Goal: Task Accomplishment & Management: Complete application form

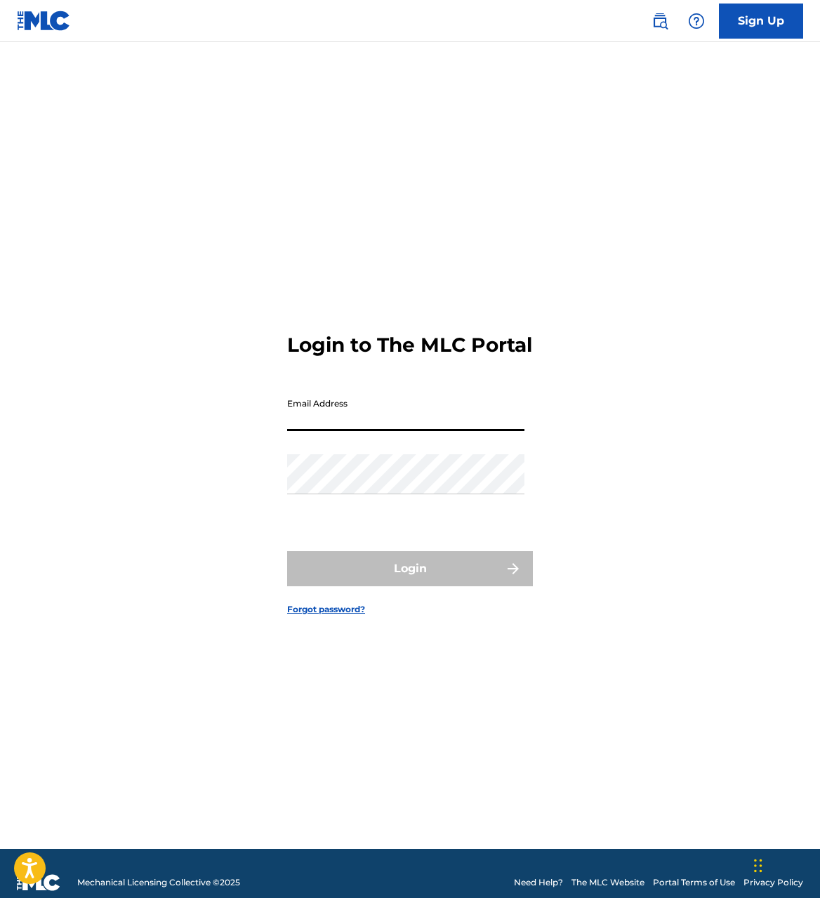
click at [399, 415] on input "Email Address" at bounding box center [405, 411] width 237 height 40
type input "[EMAIL_ADDRESS][DOMAIN_NAME]"
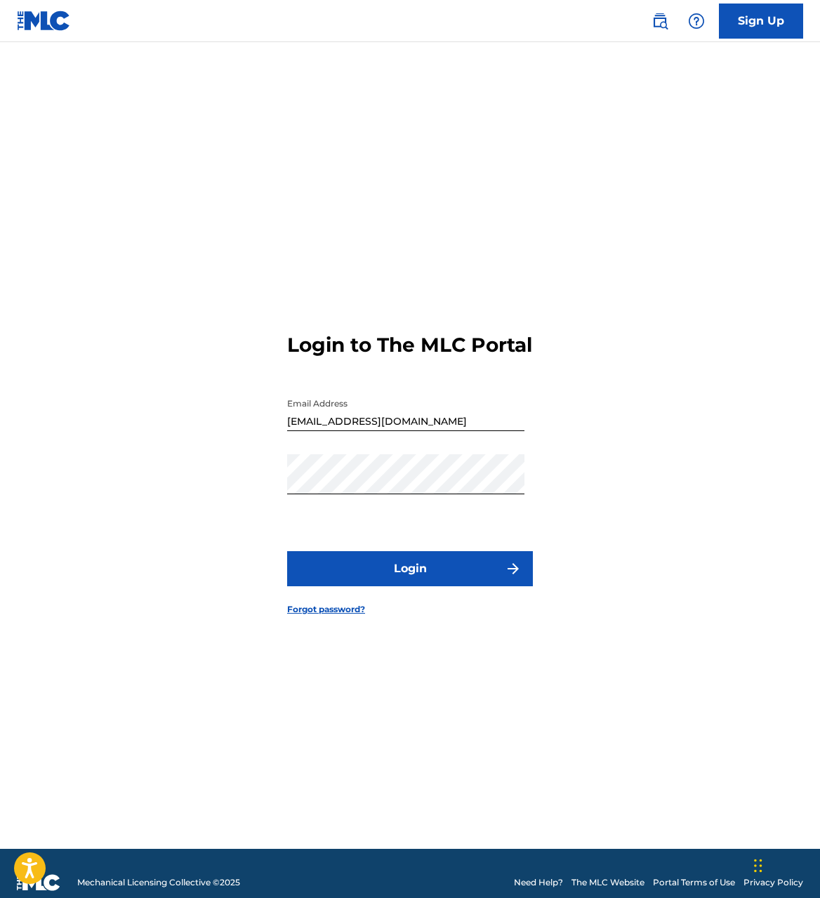
click at [401, 579] on button "Login" at bounding box center [410, 568] width 246 height 35
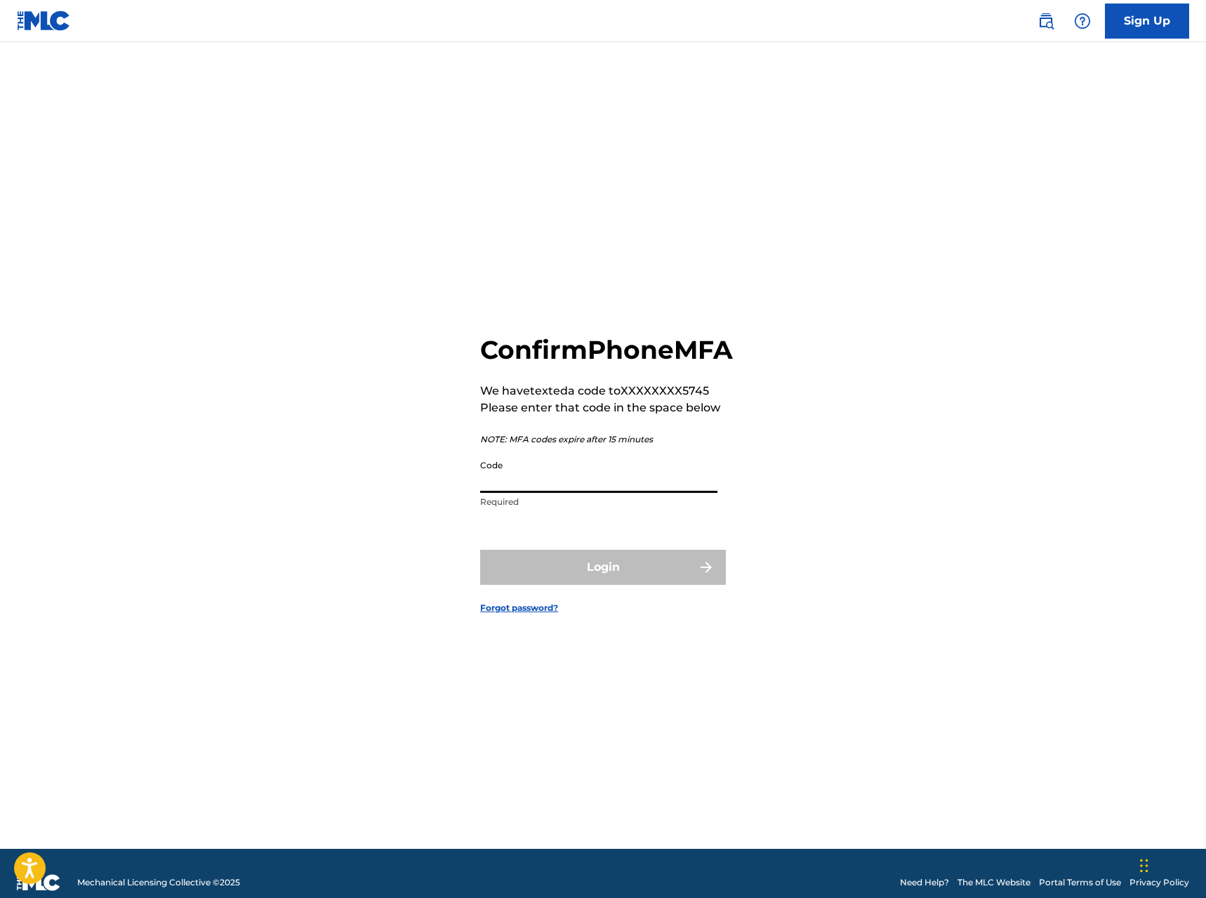
click at [493, 491] on input "Code" at bounding box center [598, 473] width 237 height 40
paste input "882593"
type input "882593"
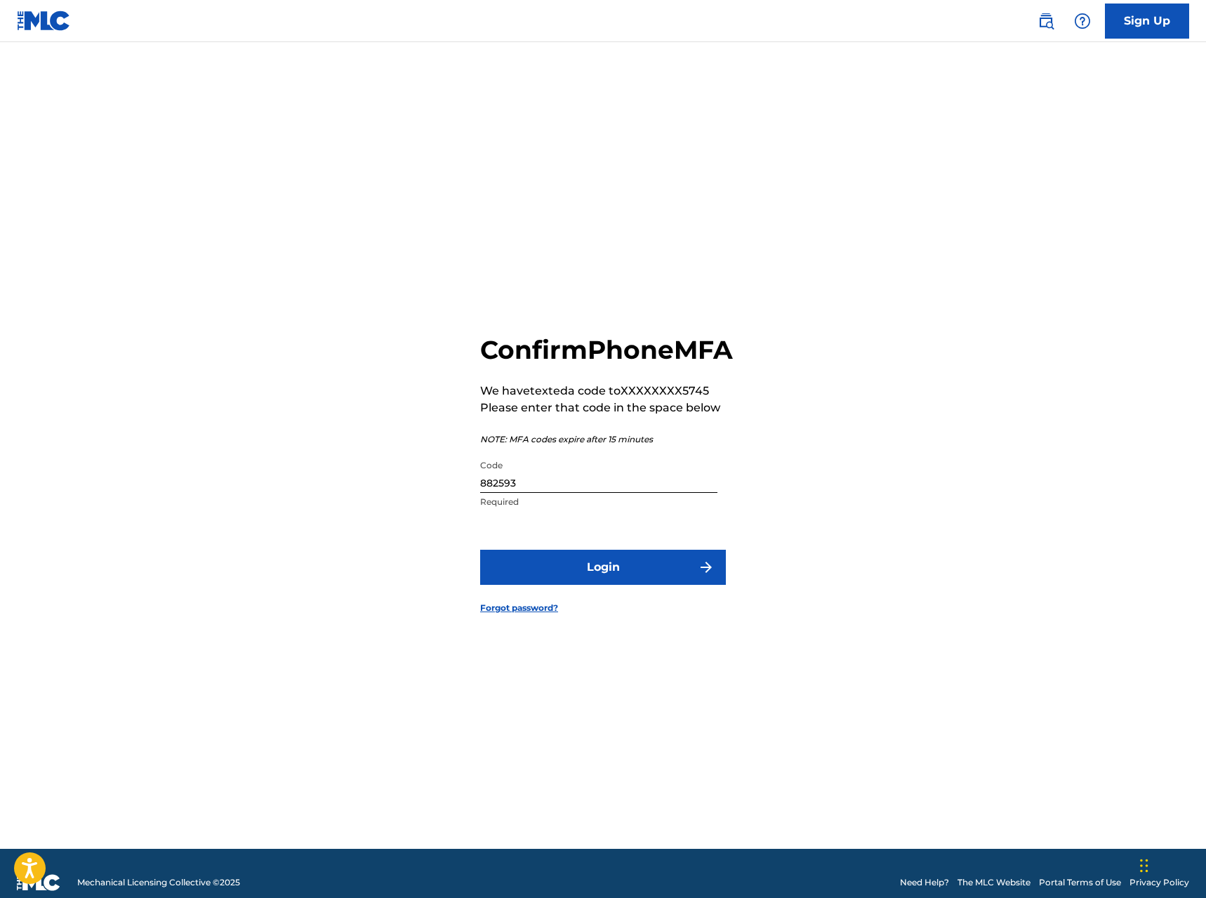
click at [576, 585] on button "Login" at bounding box center [603, 567] width 246 height 35
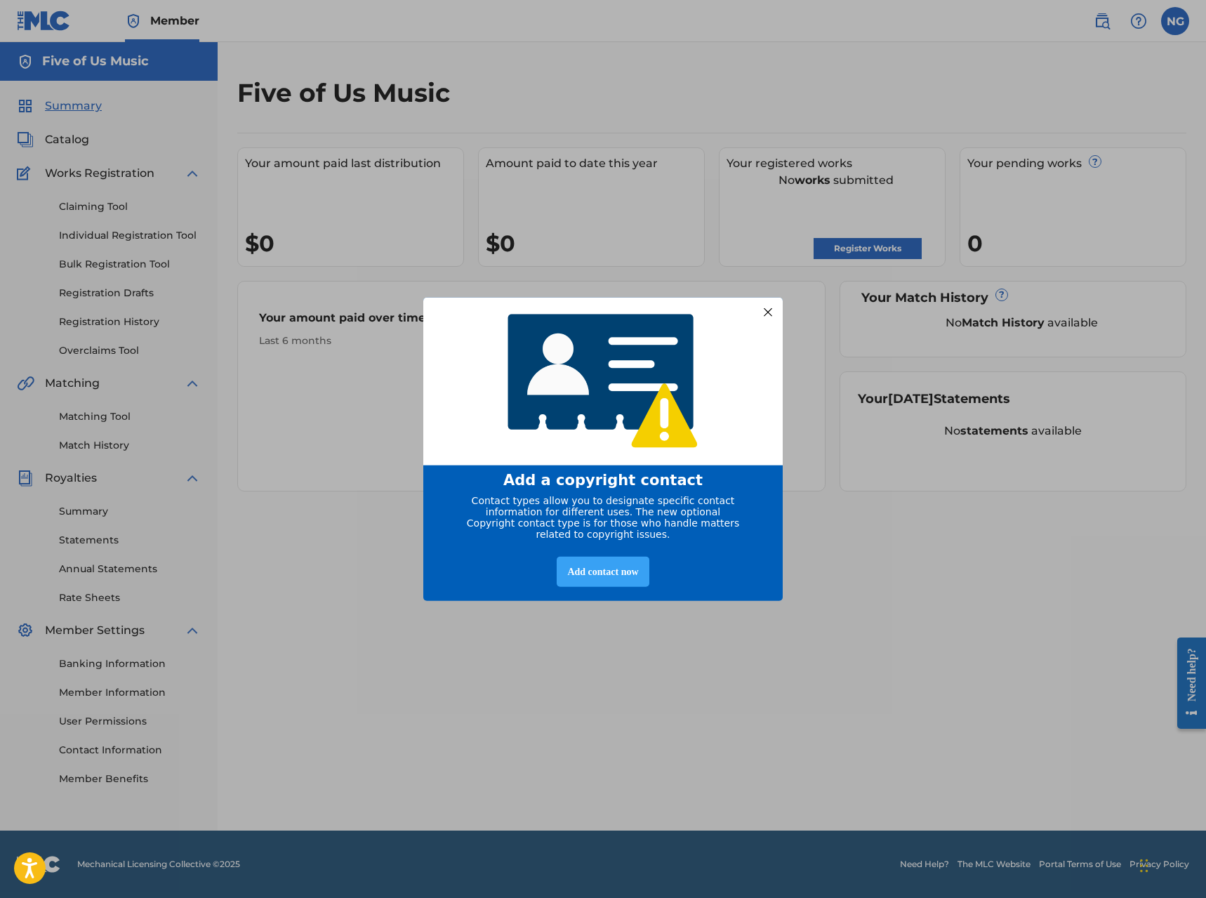
click at [601, 576] on div "Add contact now" at bounding box center [603, 572] width 92 height 30
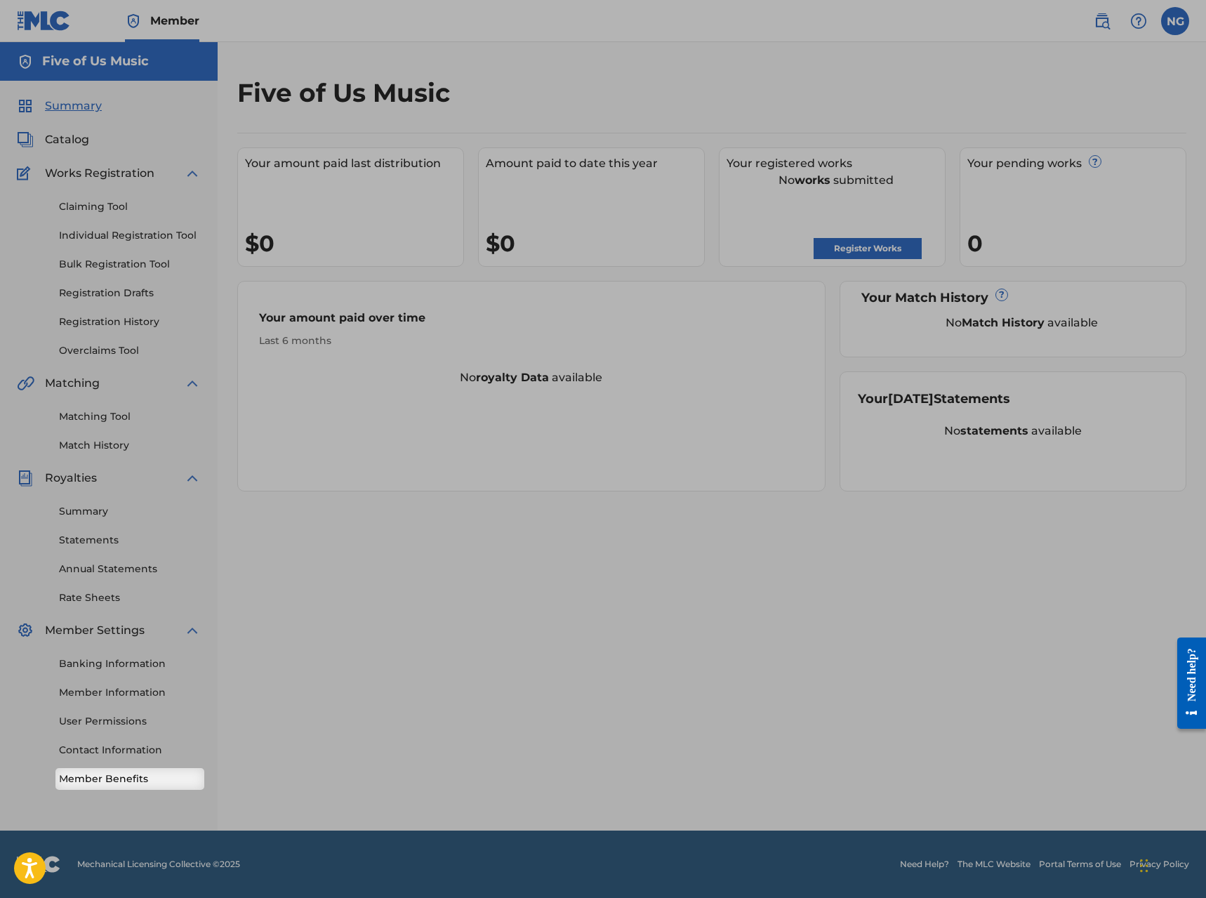
click at [135, 781] on link "Member Benefits" at bounding box center [130, 778] width 142 height 15
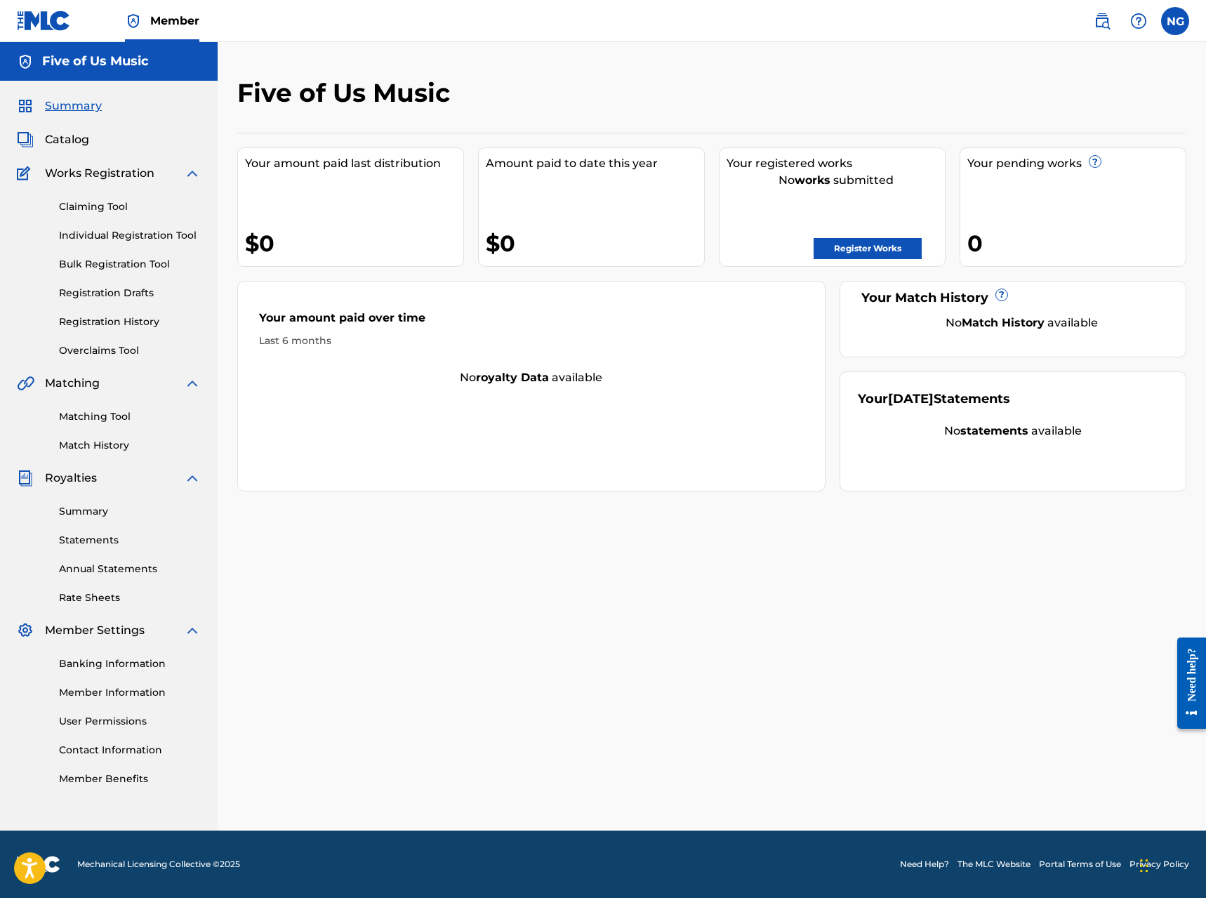
click at [819, 24] on label at bounding box center [1175, 21] width 28 height 28
click at [819, 21] on input "NG [PERSON_NAME] [EMAIL_ADDRESS][DOMAIN_NAME] Notification Preferences Profile …" at bounding box center [1175, 21] width 0 height 0
click at [819, 173] on link "Profile" at bounding box center [1037, 174] width 28 height 13
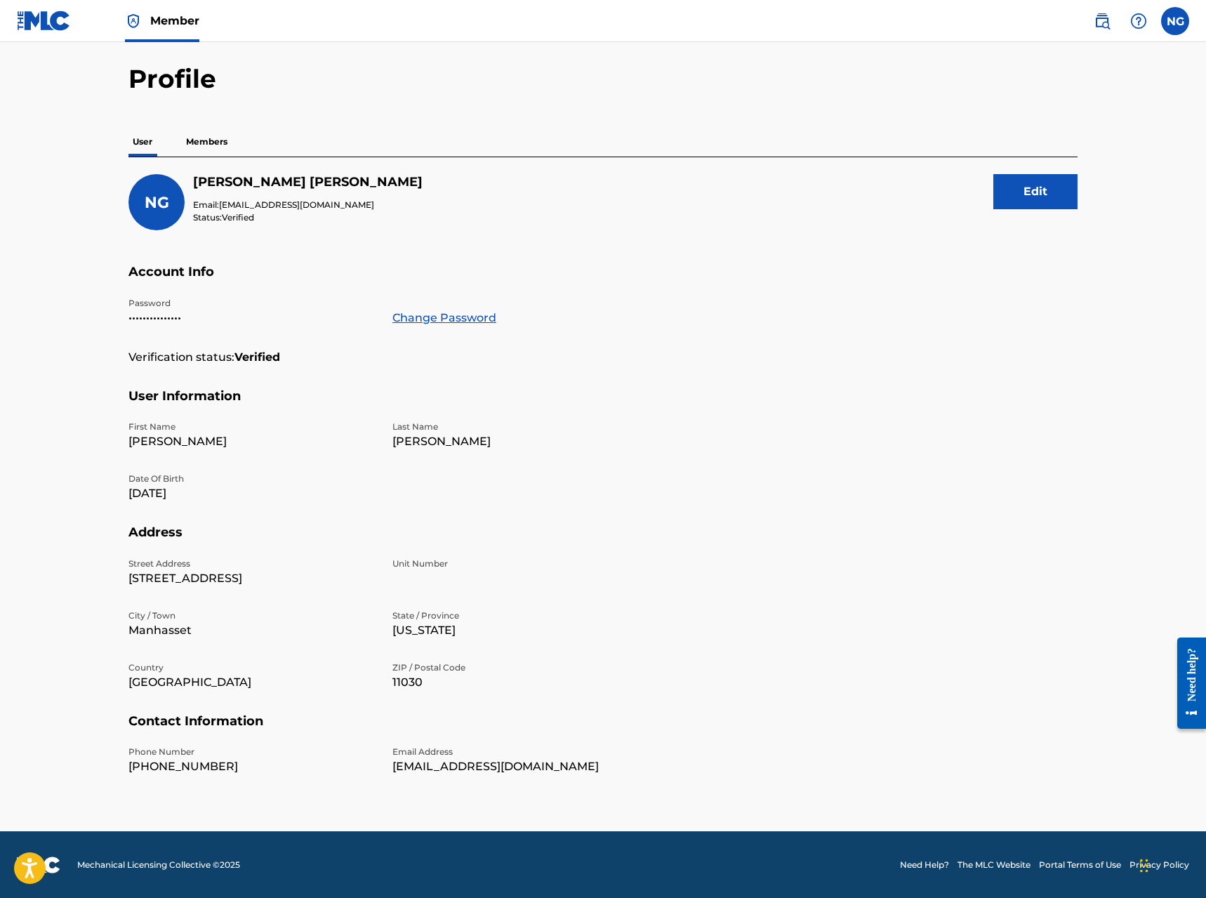
scroll to position [46, 0]
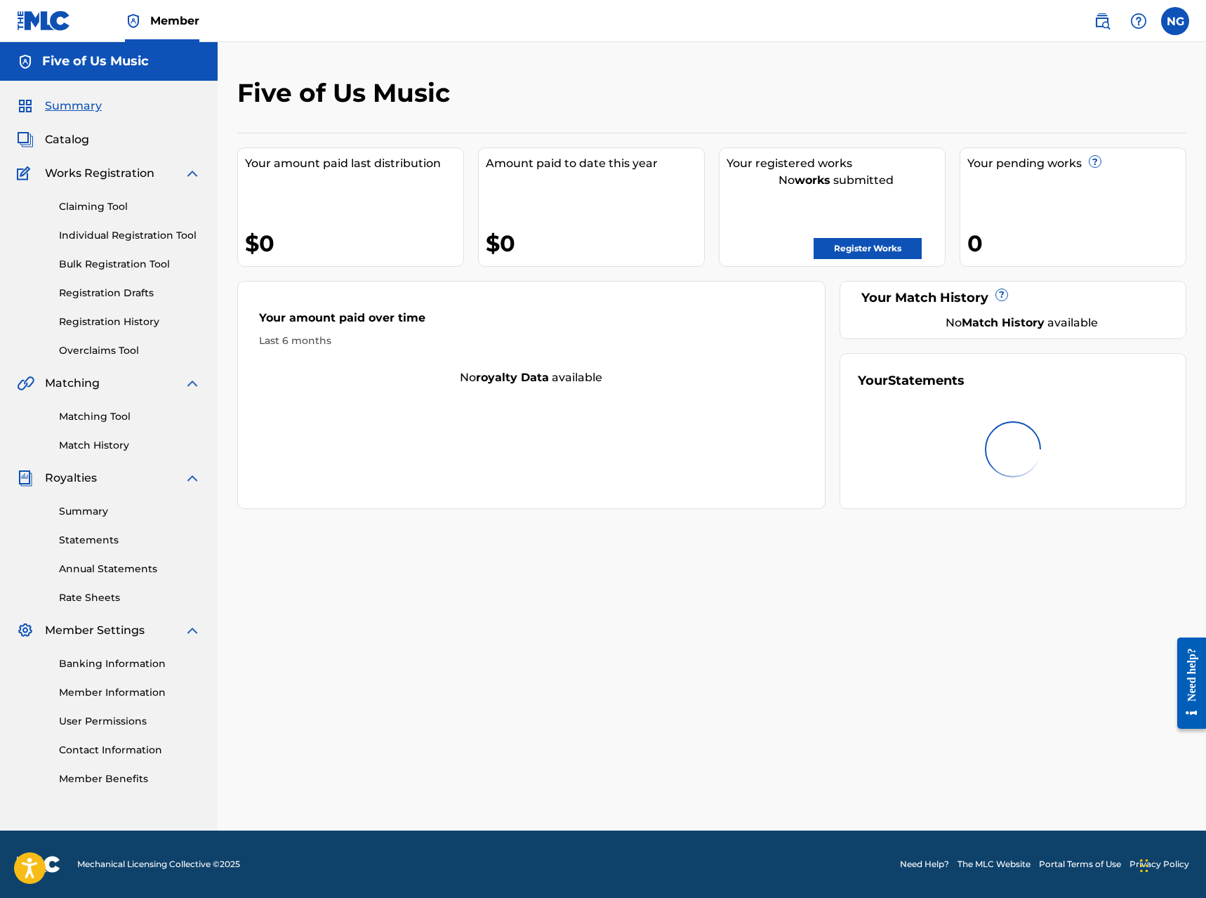
click at [97, 749] on link "Contact Information" at bounding box center [130, 750] width 142 height 15
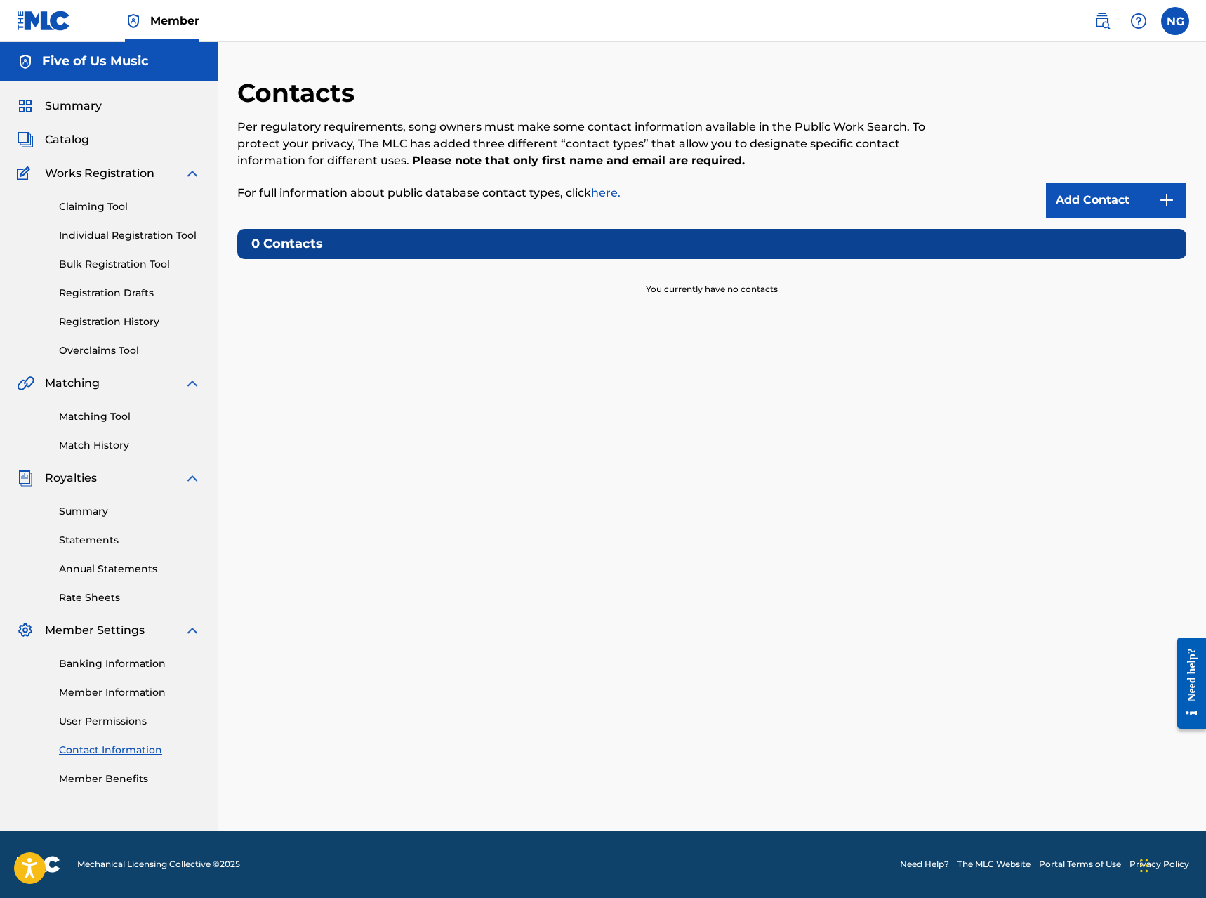
click at [819, 203] on link "Add Contact" at bounding box center [1116, 199] width 140 height 35
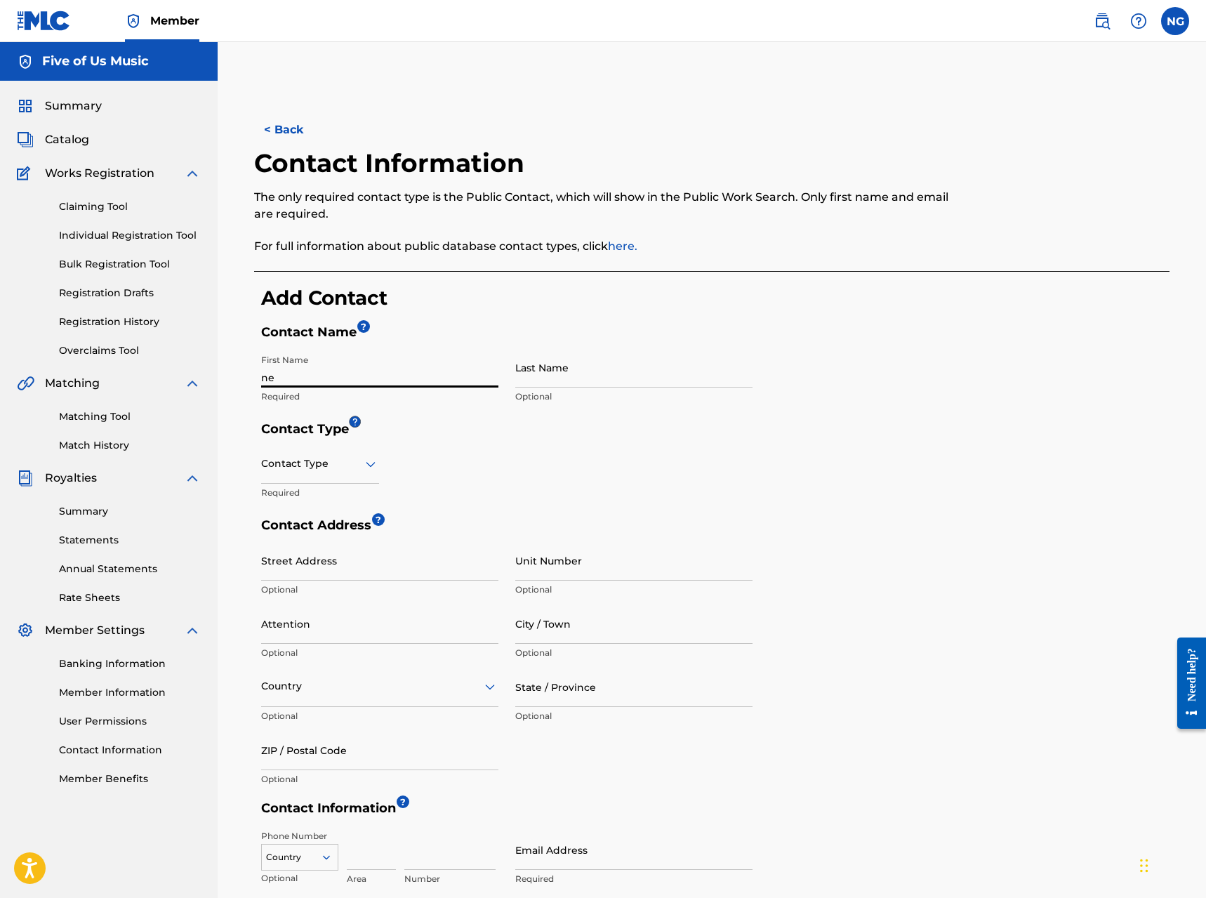
type input "n"
type input "[PERSON_NAME]"
click at [370, 462] on icon at bounding box center [370, 463] width 17 height 17
click at [338, 493] on div "Public" at bounding box center [320, 500] width 117 height 32
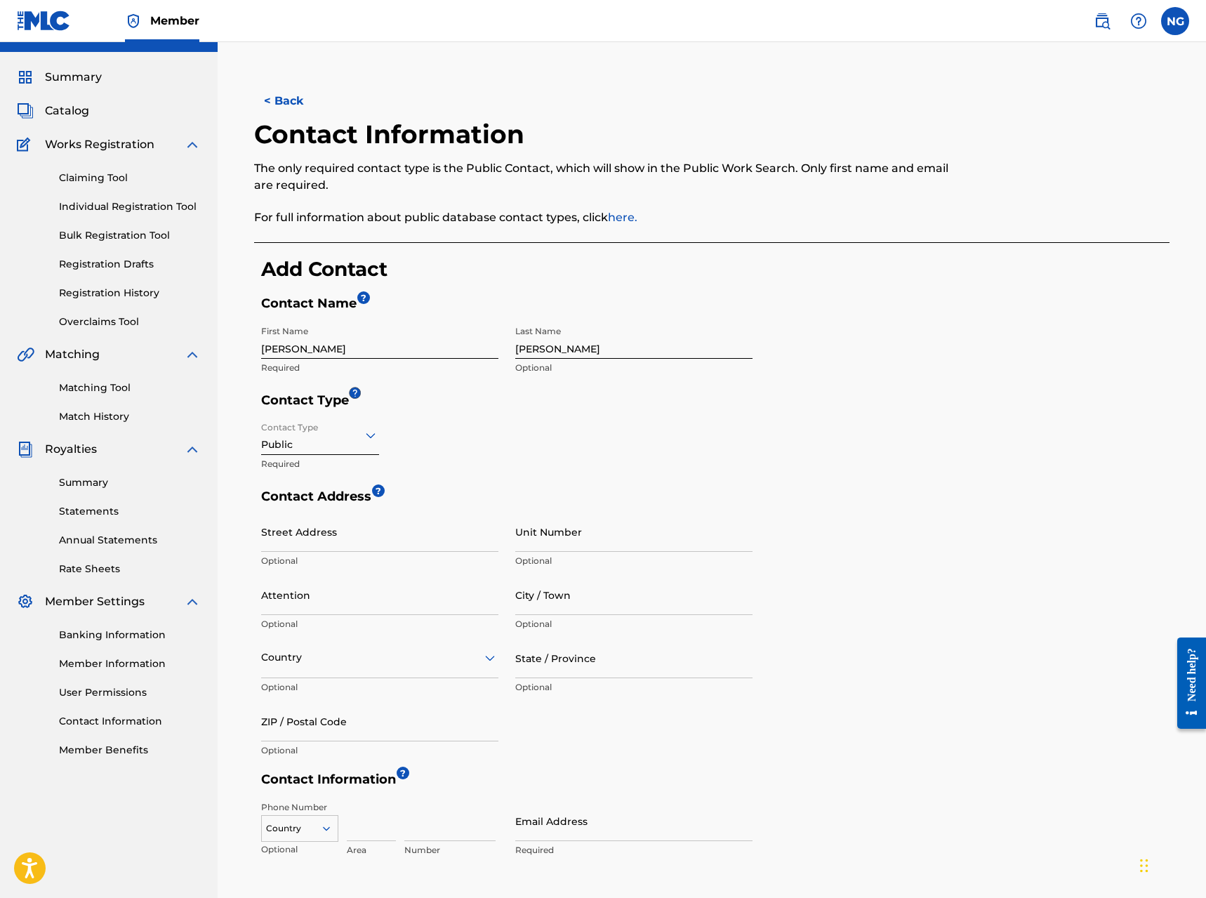
scroll to position [53, 0]
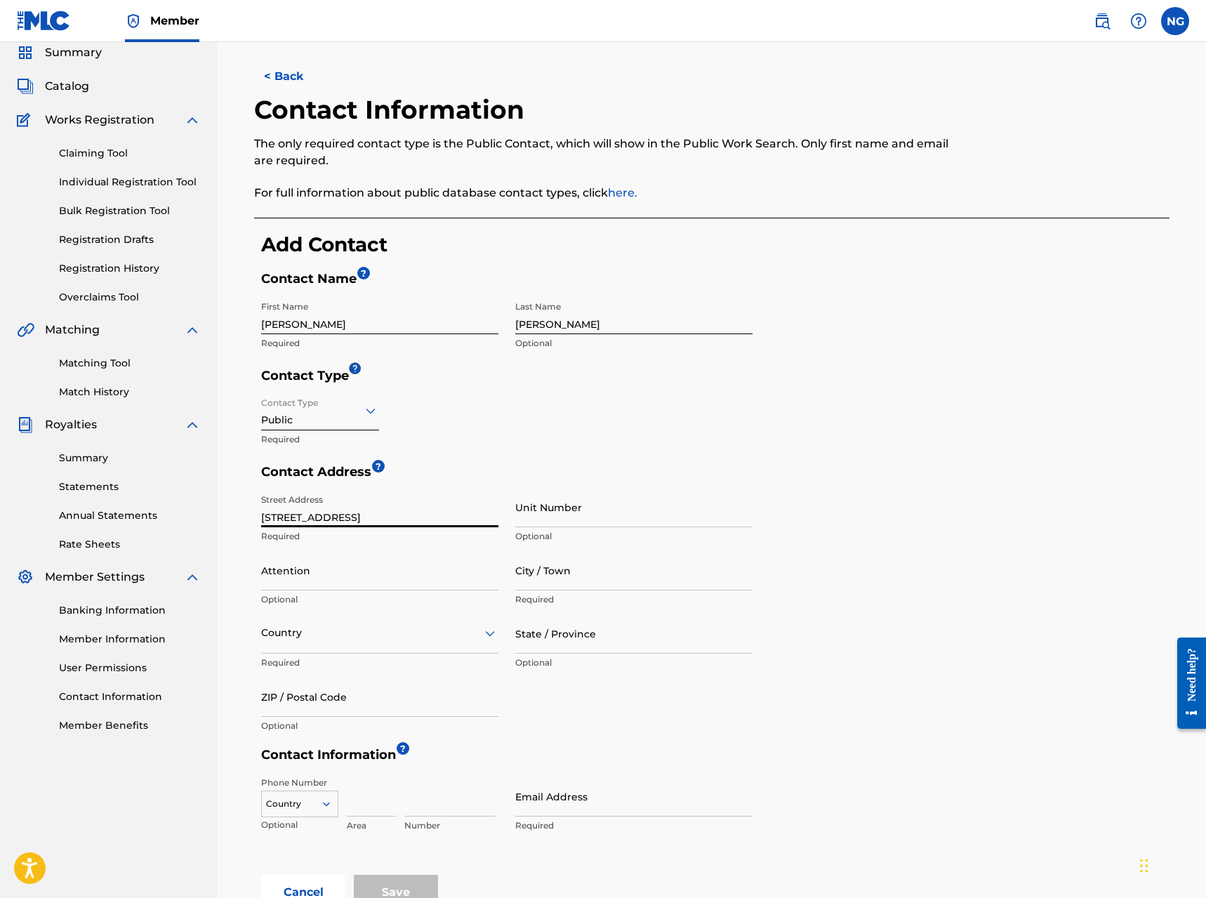
type input "[STREET_ADDRESS]"
type input "[PERSON_NAME]"
type input "Manhasset"
click at [310, 624] on div at bounding box center [379, 633] width 237 height 18
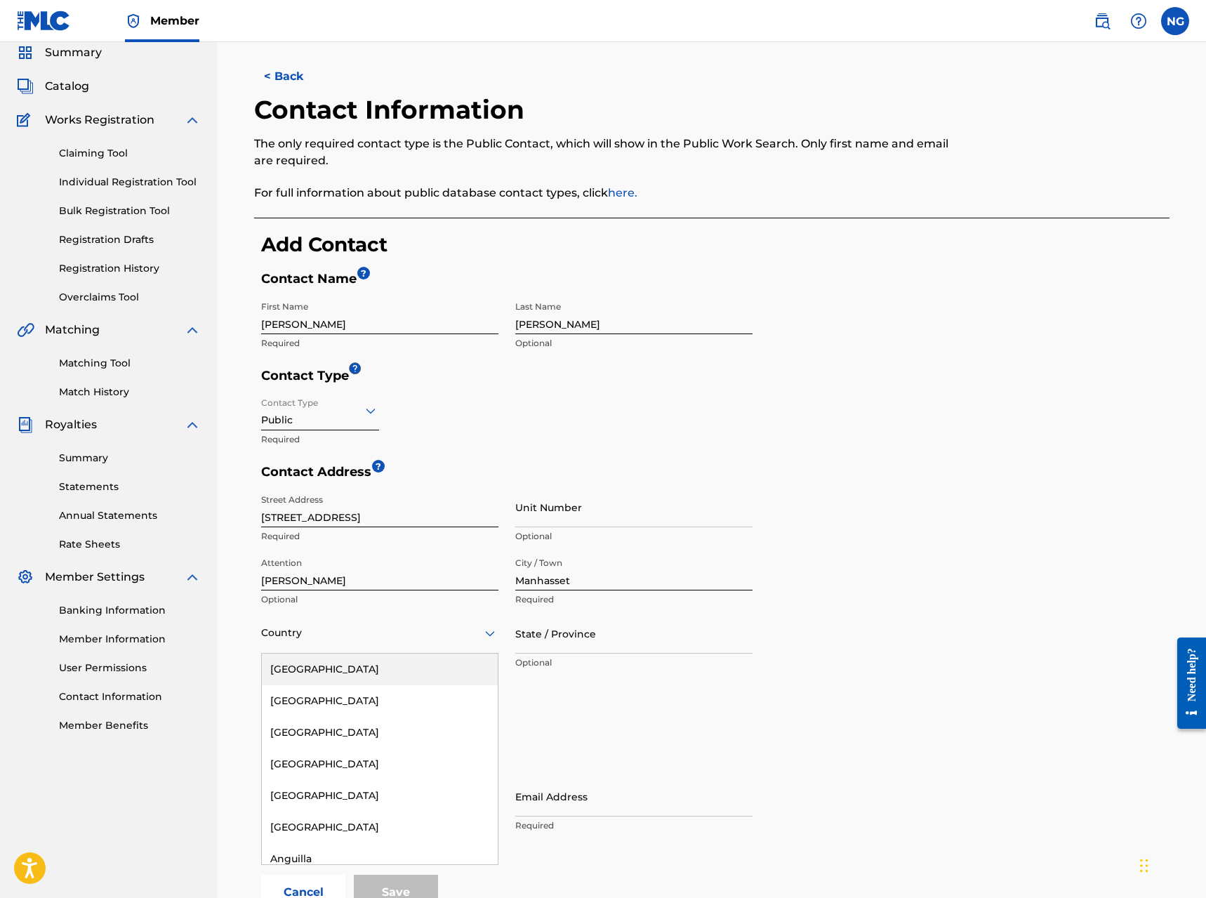
drag, startPoint x: 337, startPoint y: 672, endPoint x: 346, endPoint y: 668, distance: 10.0
click at [339, 671] on div "[GEOGRAPHIC_DATA]" at bounding box center [380, 669] width 236 height 32
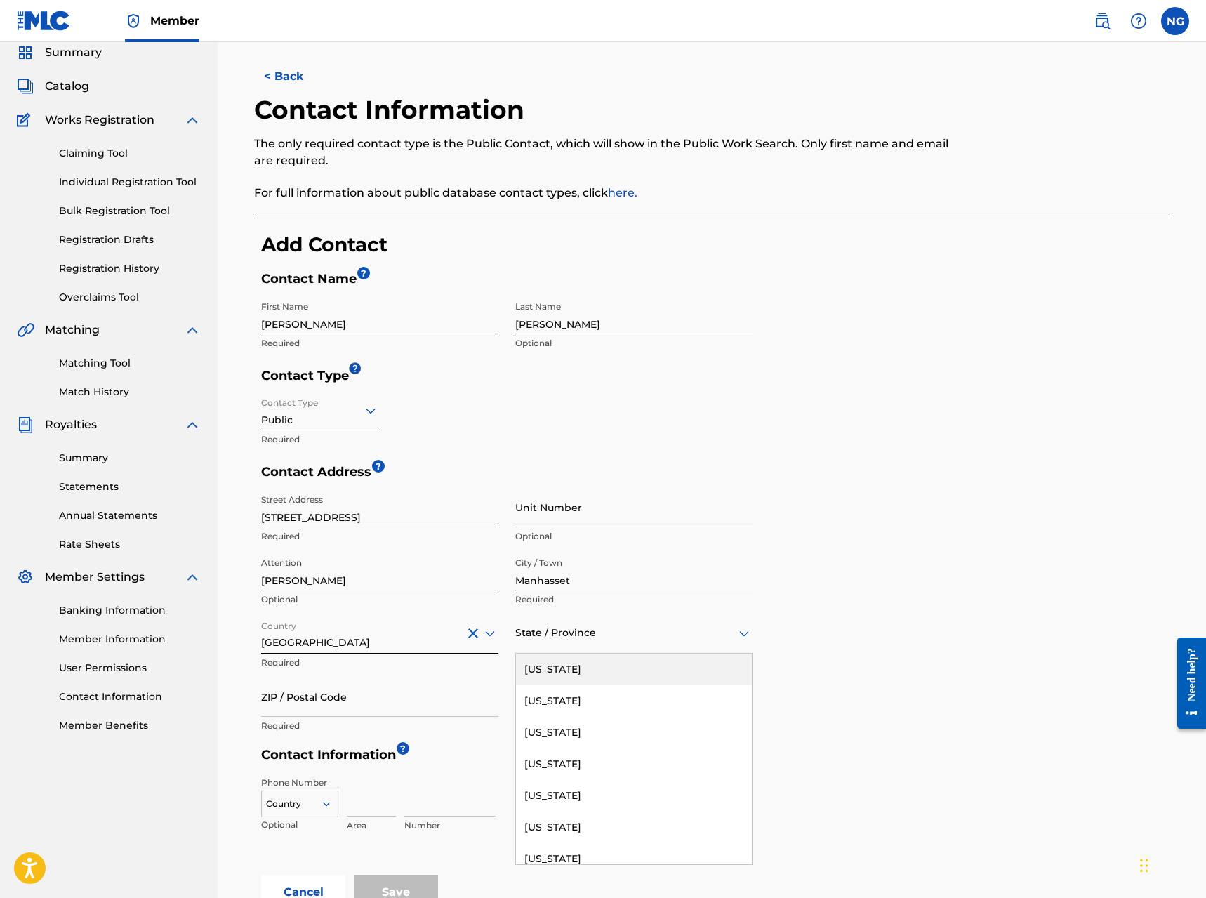
click at [556, 632] on div at bounding box center [633, 633] width 237 height 18
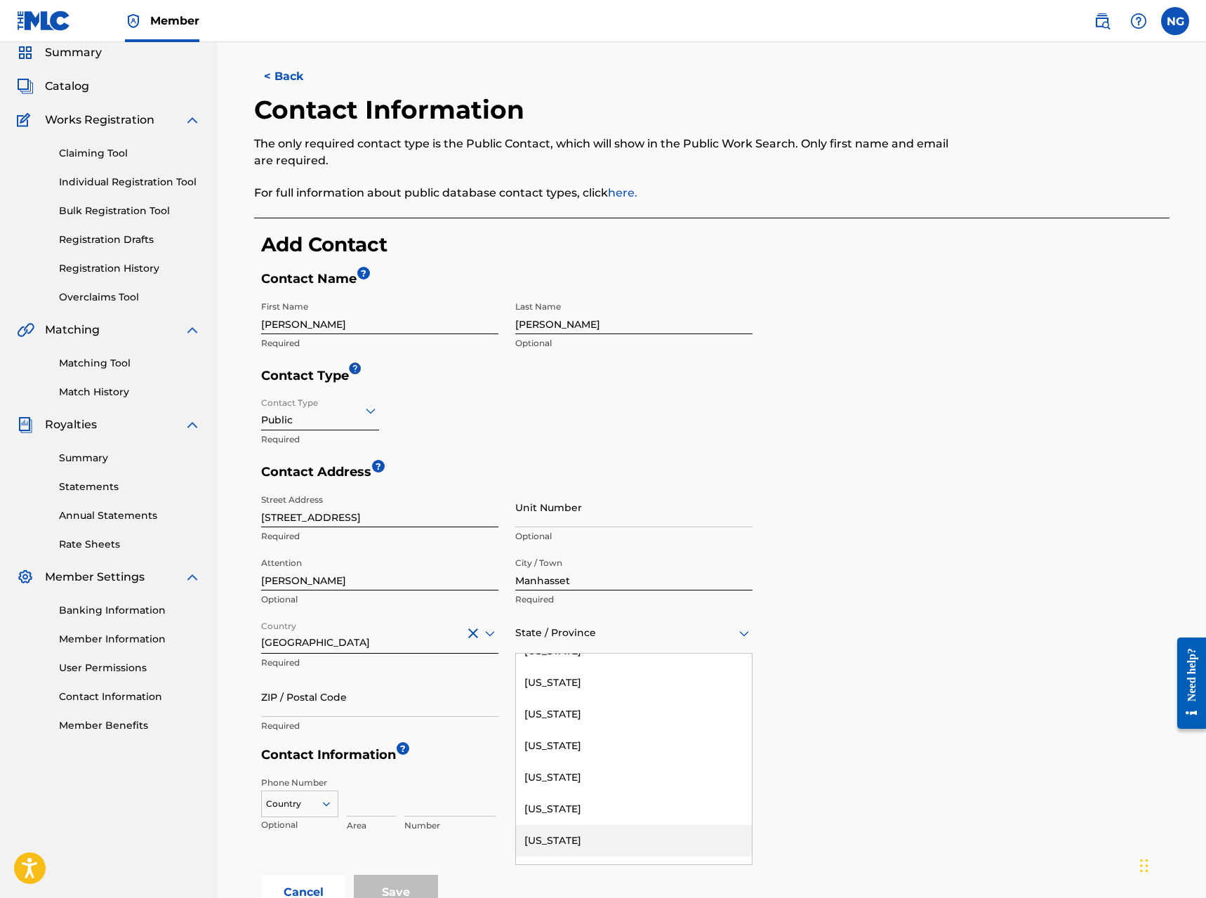
click at [556, 839] on div "[US_STATE]" at bounding box center [634, 841] width 236 height 32
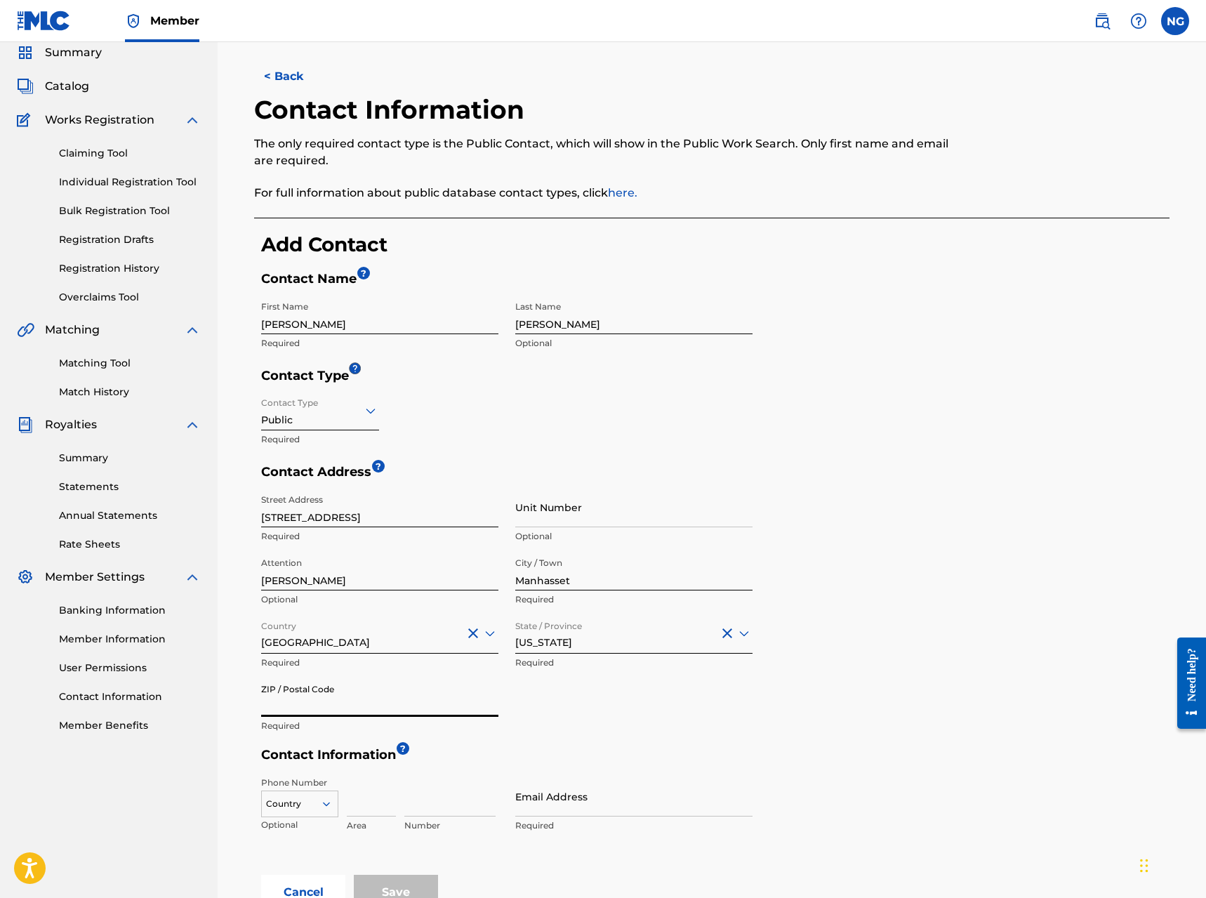
drag, startPoint x: 318, startPoint y: 702, endPoint x: 333, endPoint y: 699, distance: 15.7
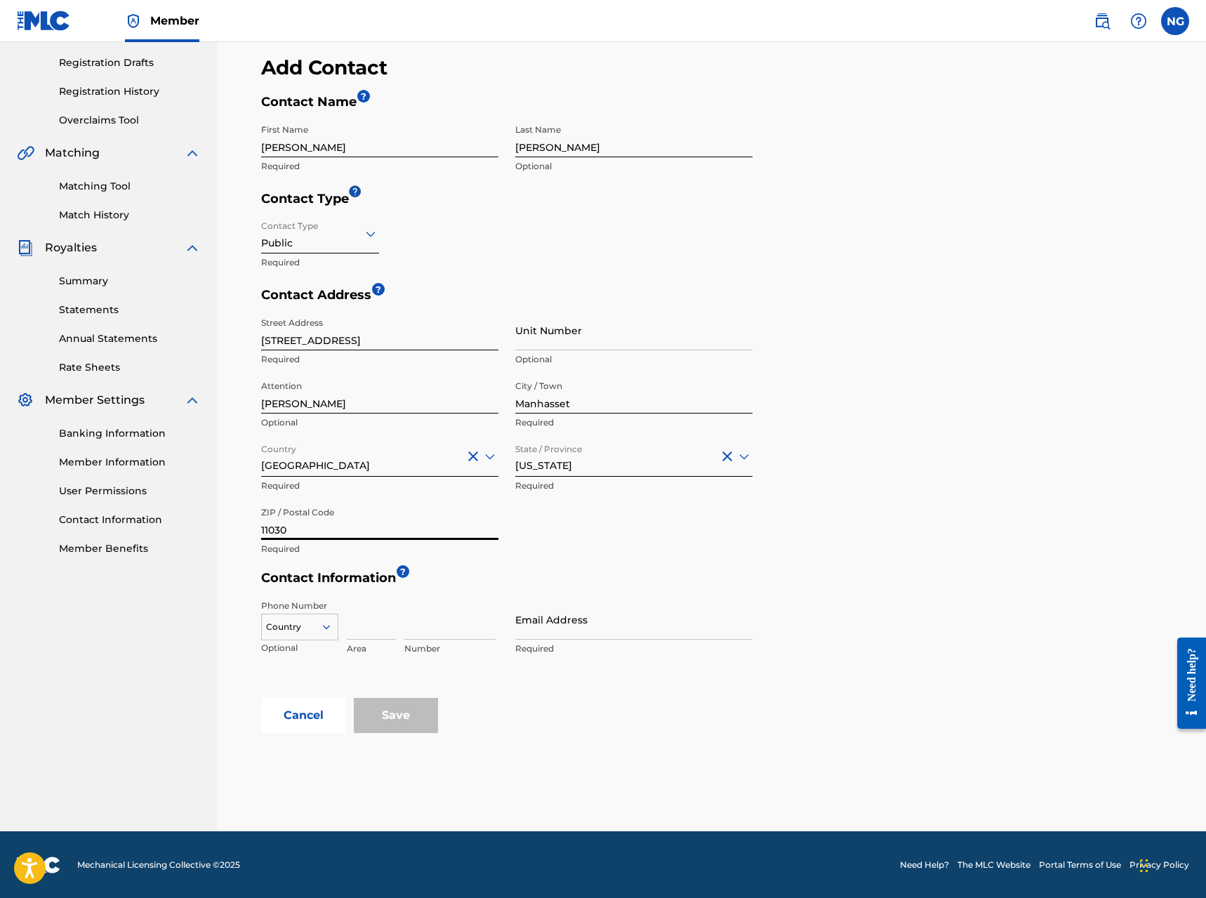
scroll to position [229, 0]
type input "11030"
click at [314, 624] on div at bounding box center [300, 627] width 76 height 15
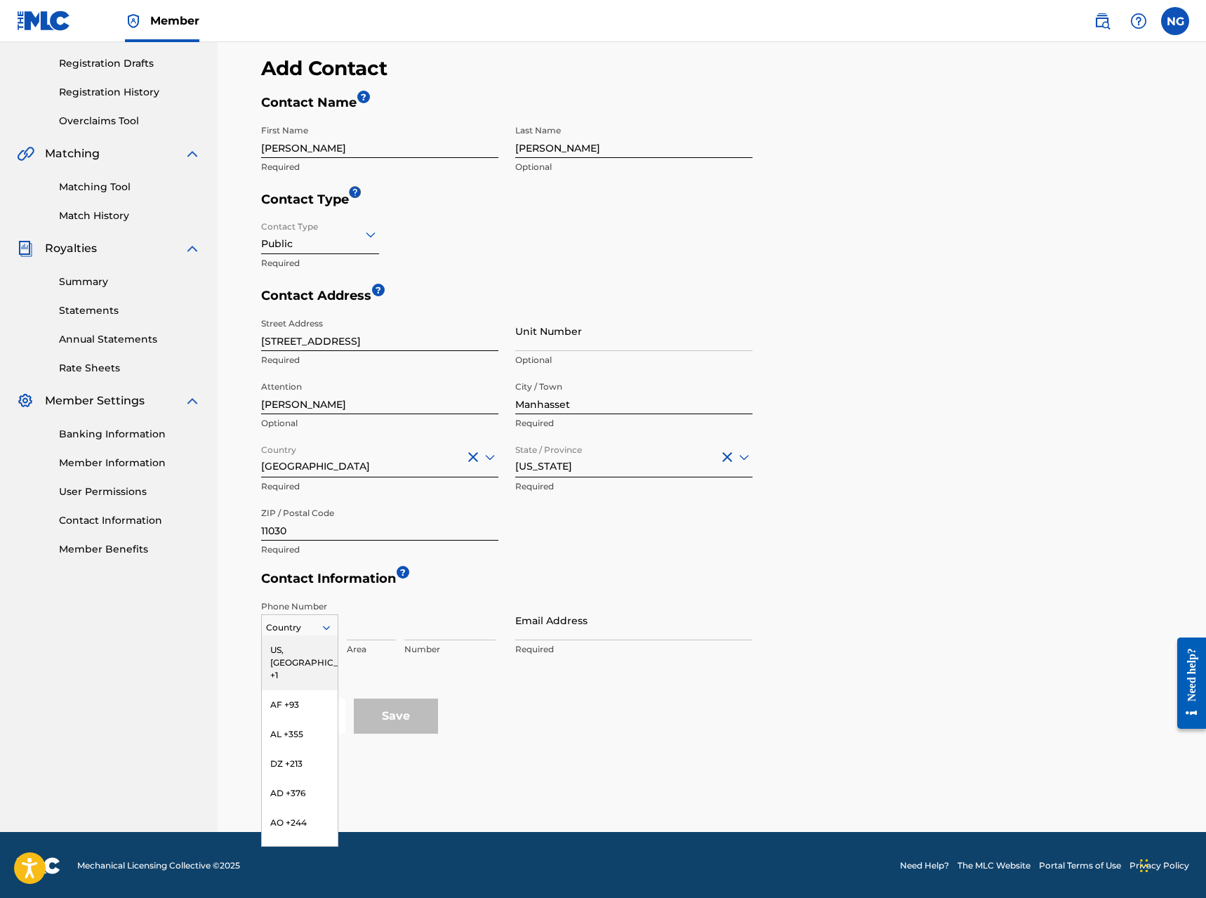
click at [307, 644] on div "US, [GEOGRAPHIC_DATA] +1" at bounding box center [300, 662] width 76 height 55
click at [351, 623] on input at bounding box center [371, 620] width 49 height 40
type input "516"
type input "9465745"
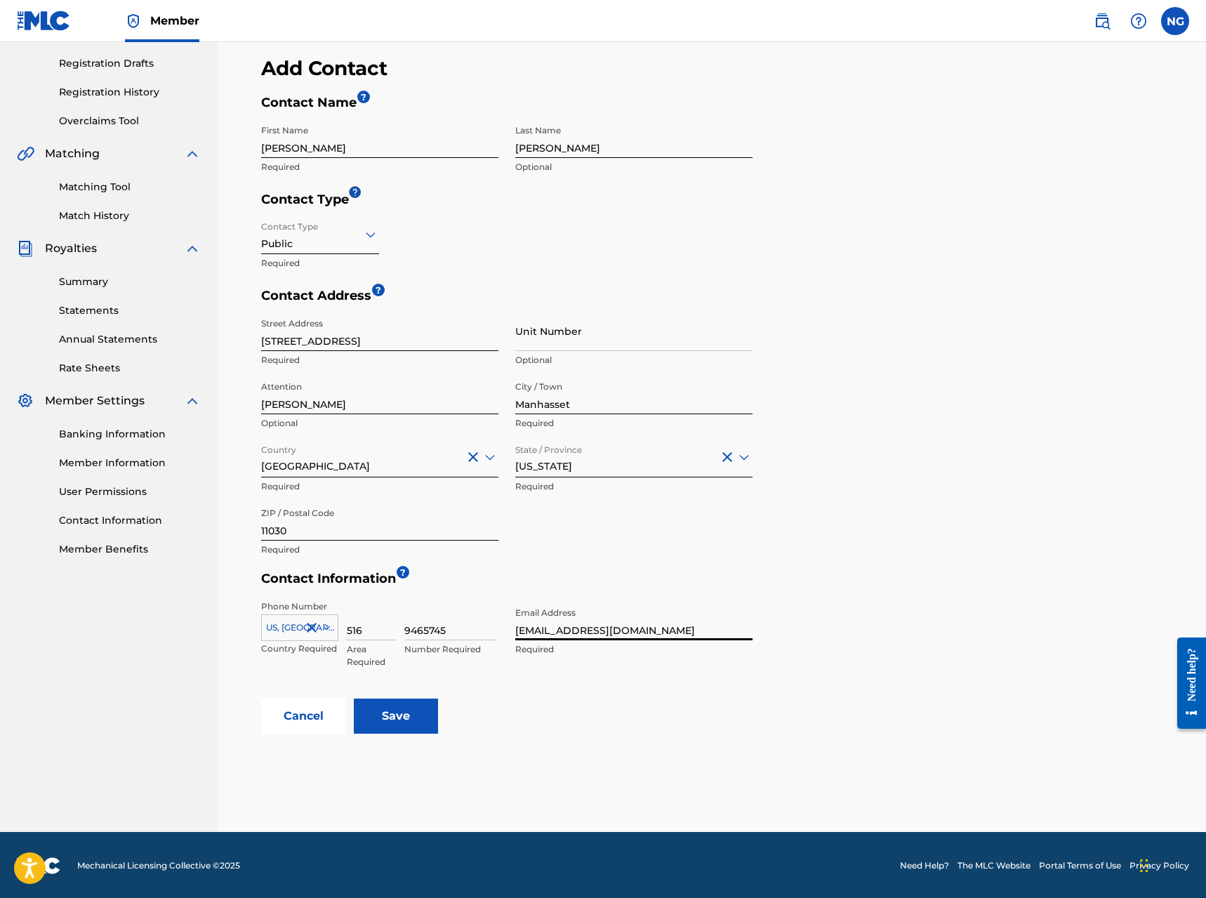
type input "[EMAIL_ADDRESS][DOMAIN_NAME]"
click at [390, 720] on input "Save" at bounding box center [396, 715] width 84 height 35
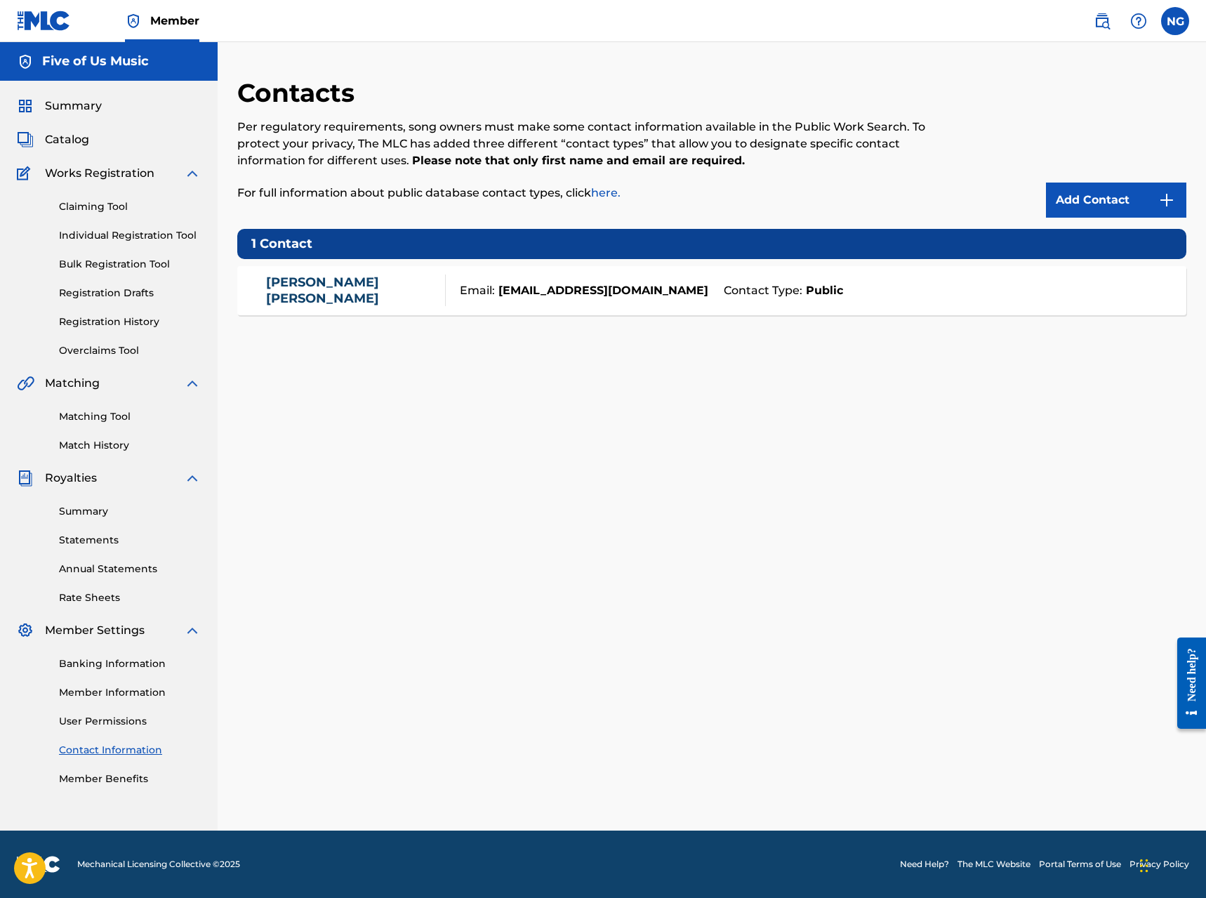
click at [92, 663] on link "Banking Information" at bounding box center [130, 663] width 142 height 15
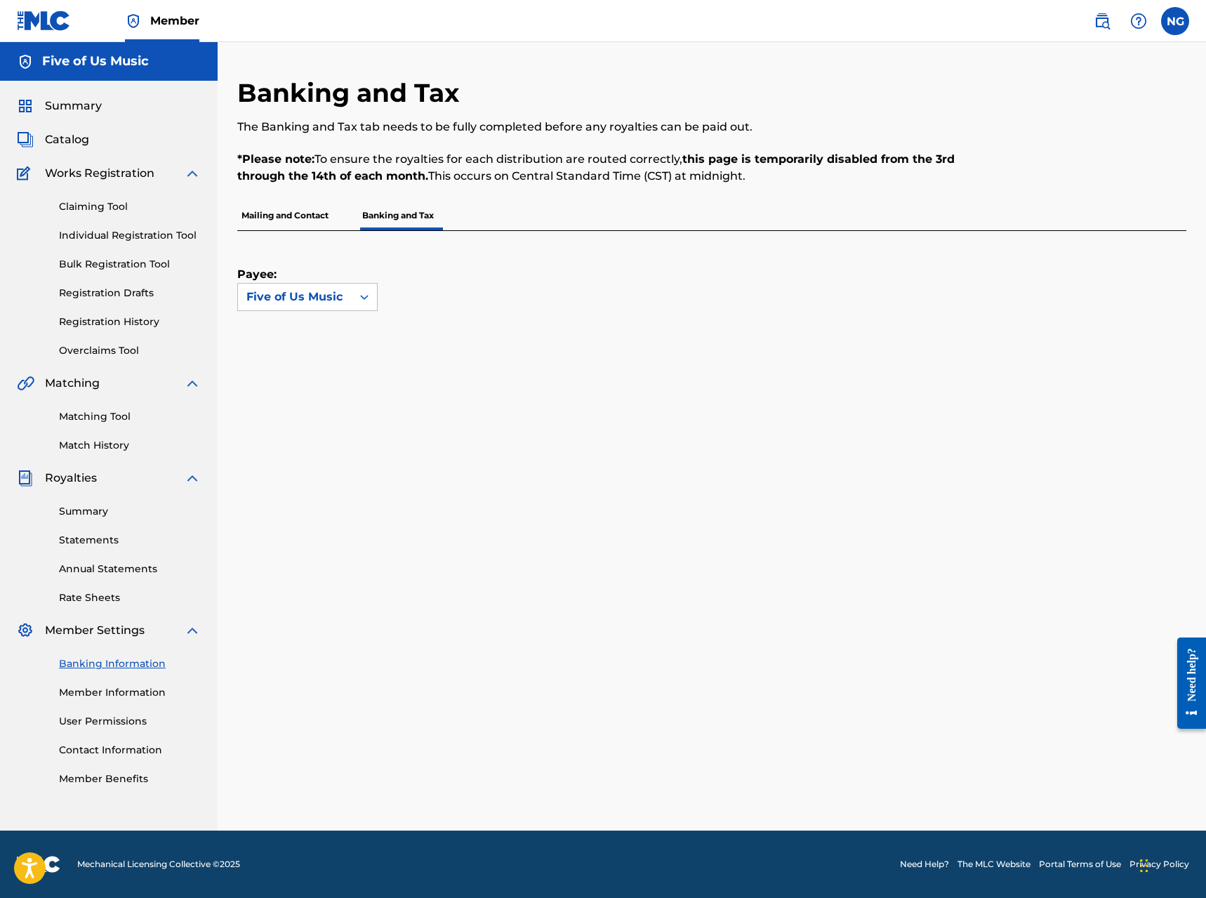
click at [81, 234] on link "Individual Registration Tool" at bounding box center [130, 235] width 142 height 15
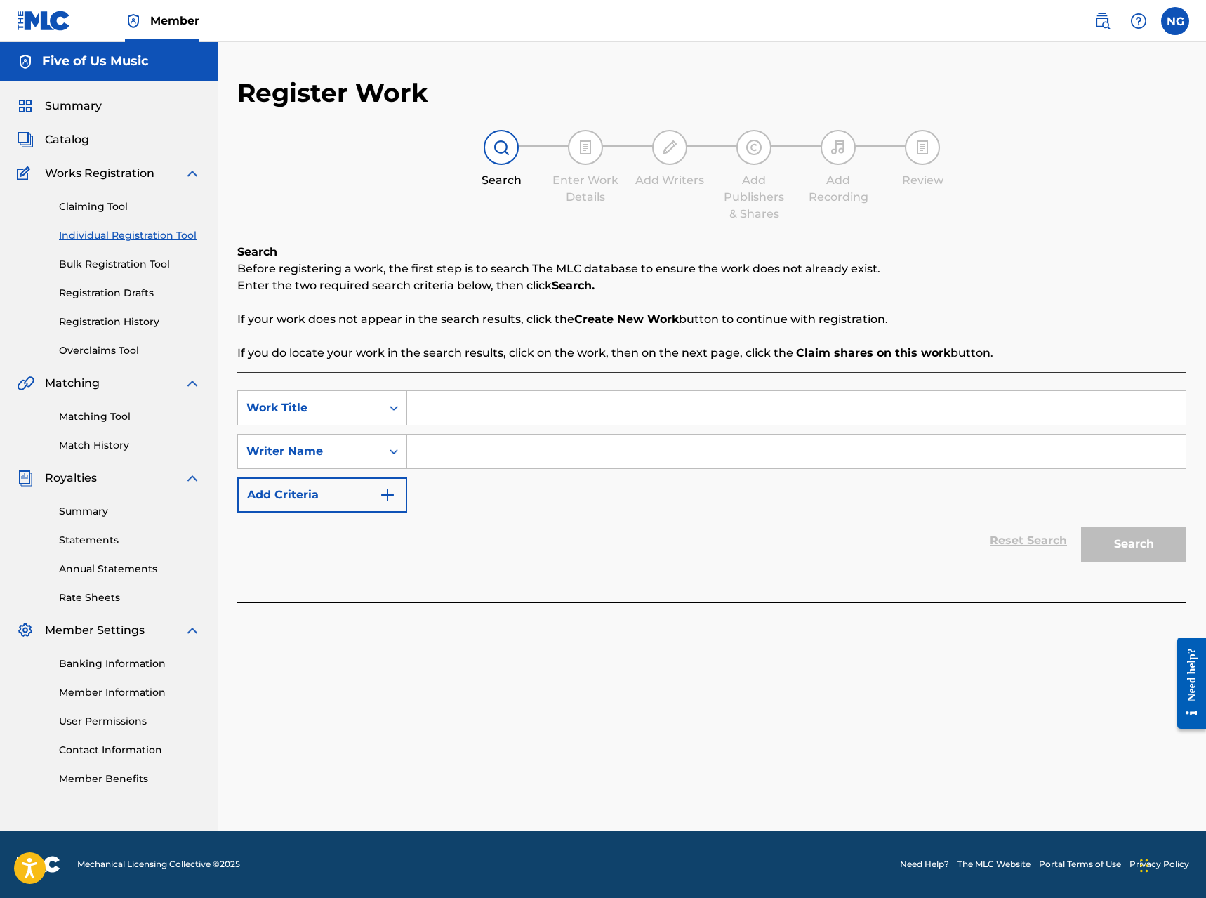
click at [91, 202] on link "Claiming Tool" at bounding box center [130, 206] width 142 height 15
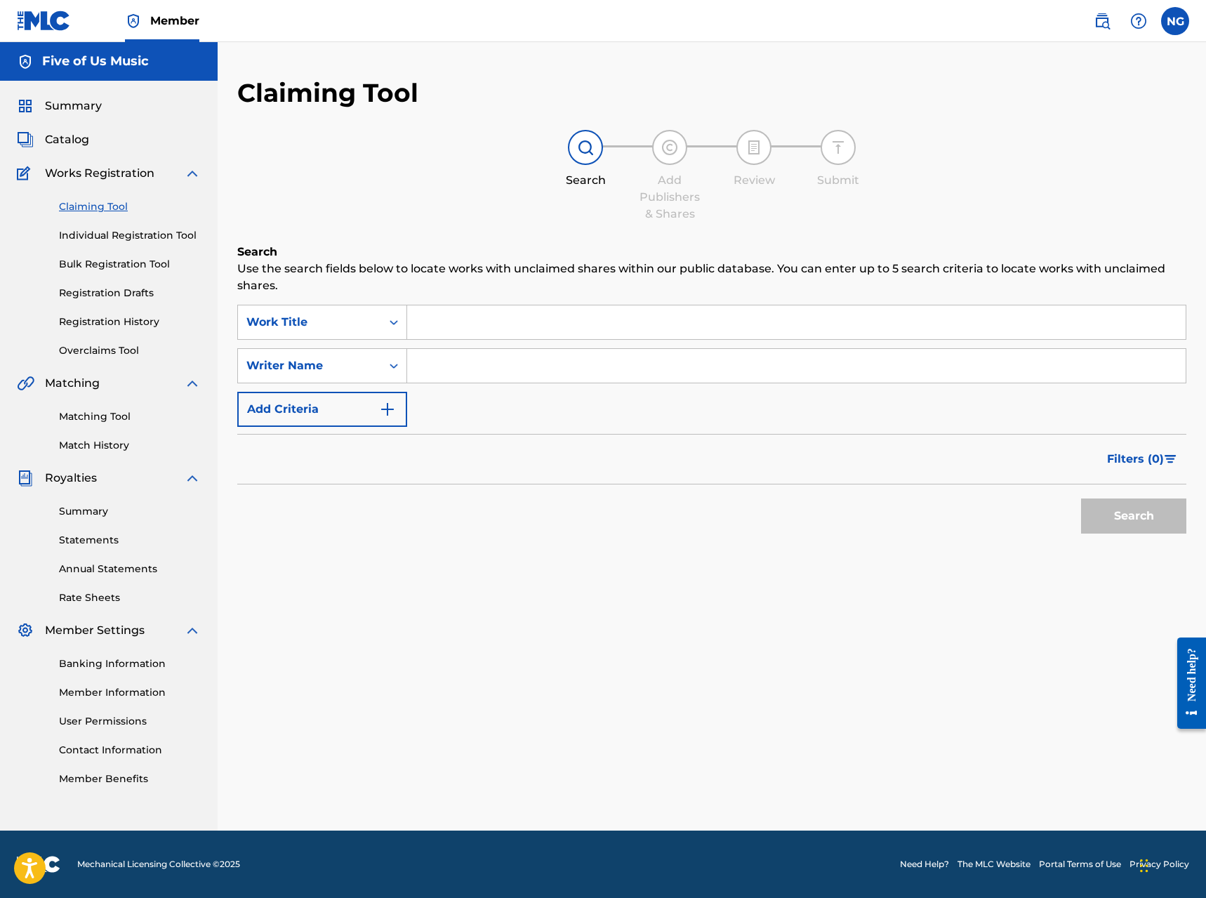
click at [466, 328] on input "Search Form" at bounding box center [796, 322] width 778 height 34
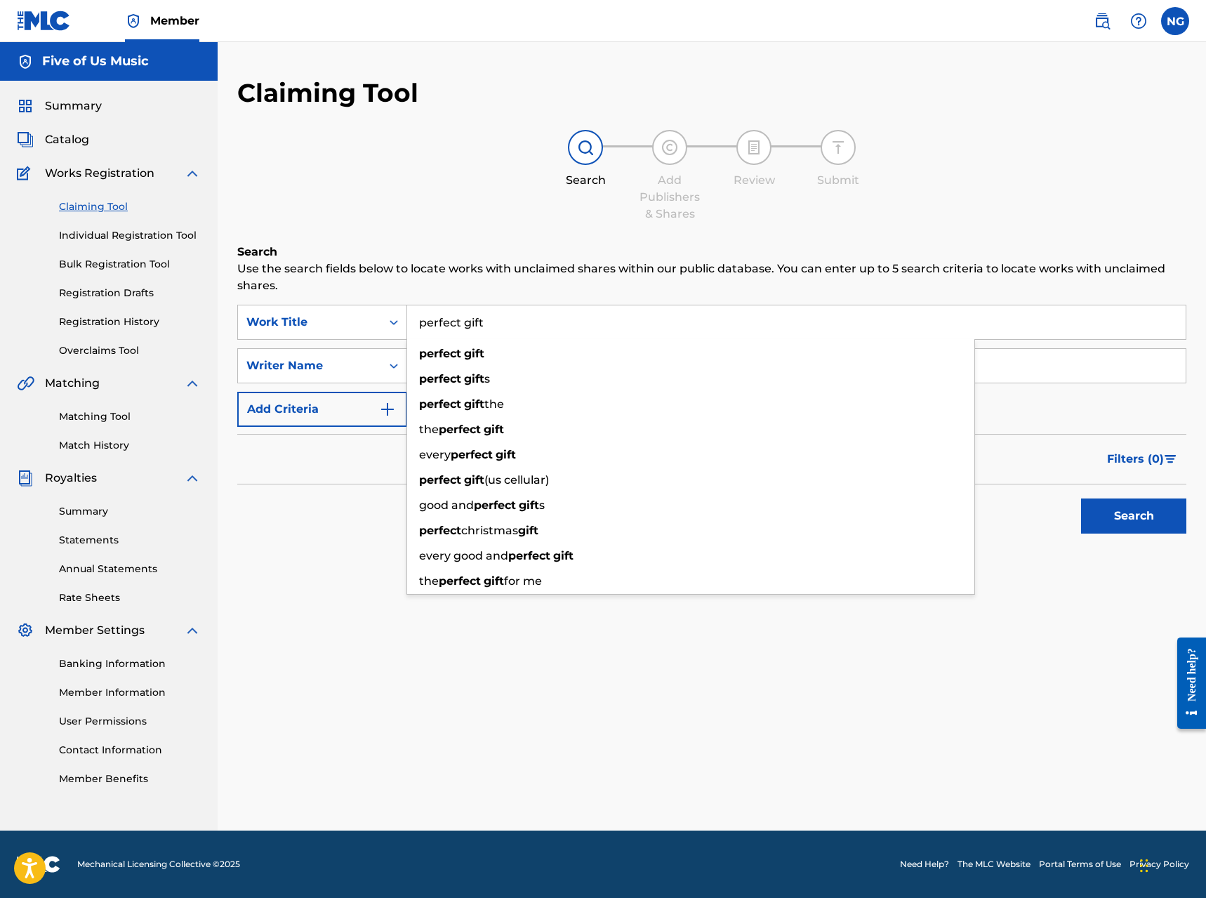
type input "perfect gift"
click at [819, 516] on button "Search" at bounding box center [1133, 515] width 105 height 35
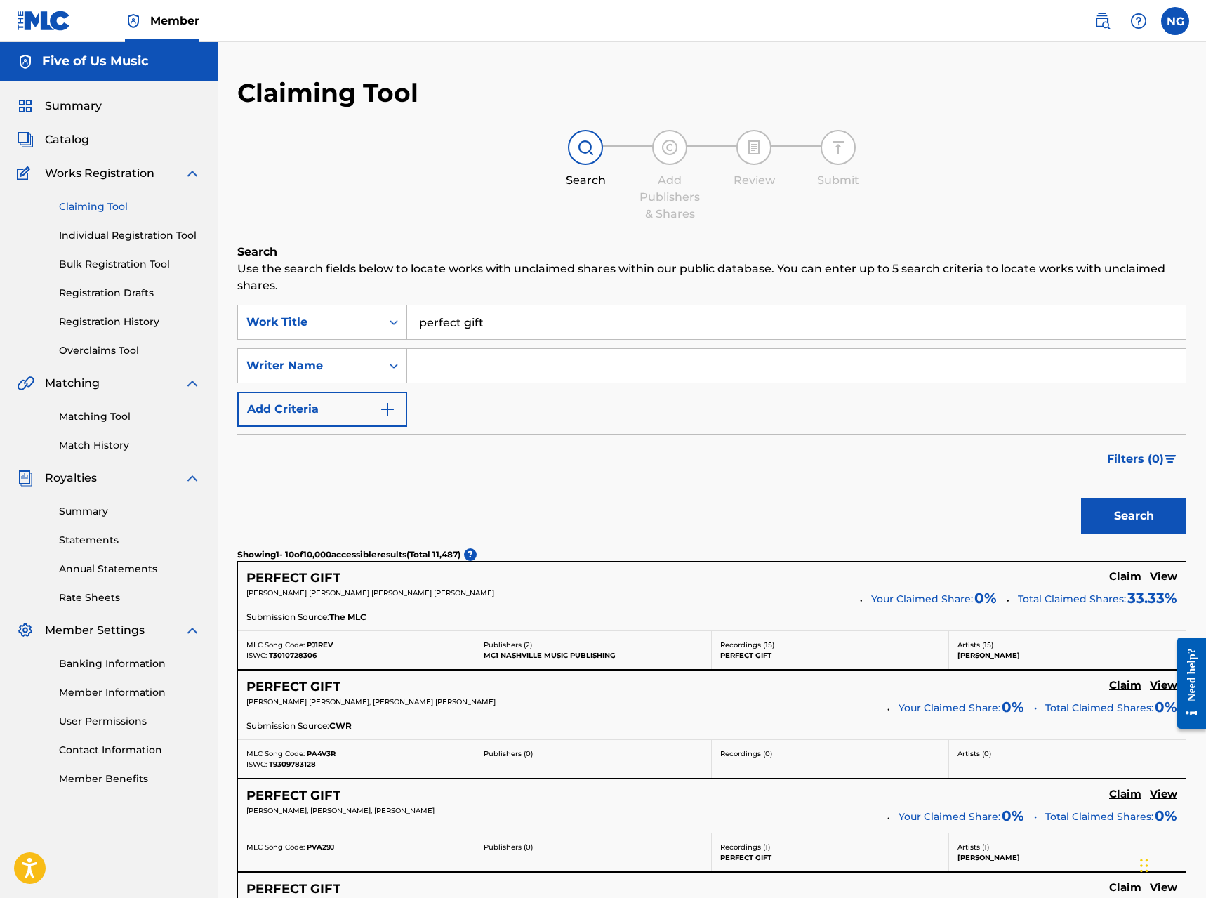
click at [440, 364] on input "Search Form" at bounding box center [796, 366] width 778 height 34
click at [819, 516] on button "Search" at bounding box center [1133, 515] width 105 height 35
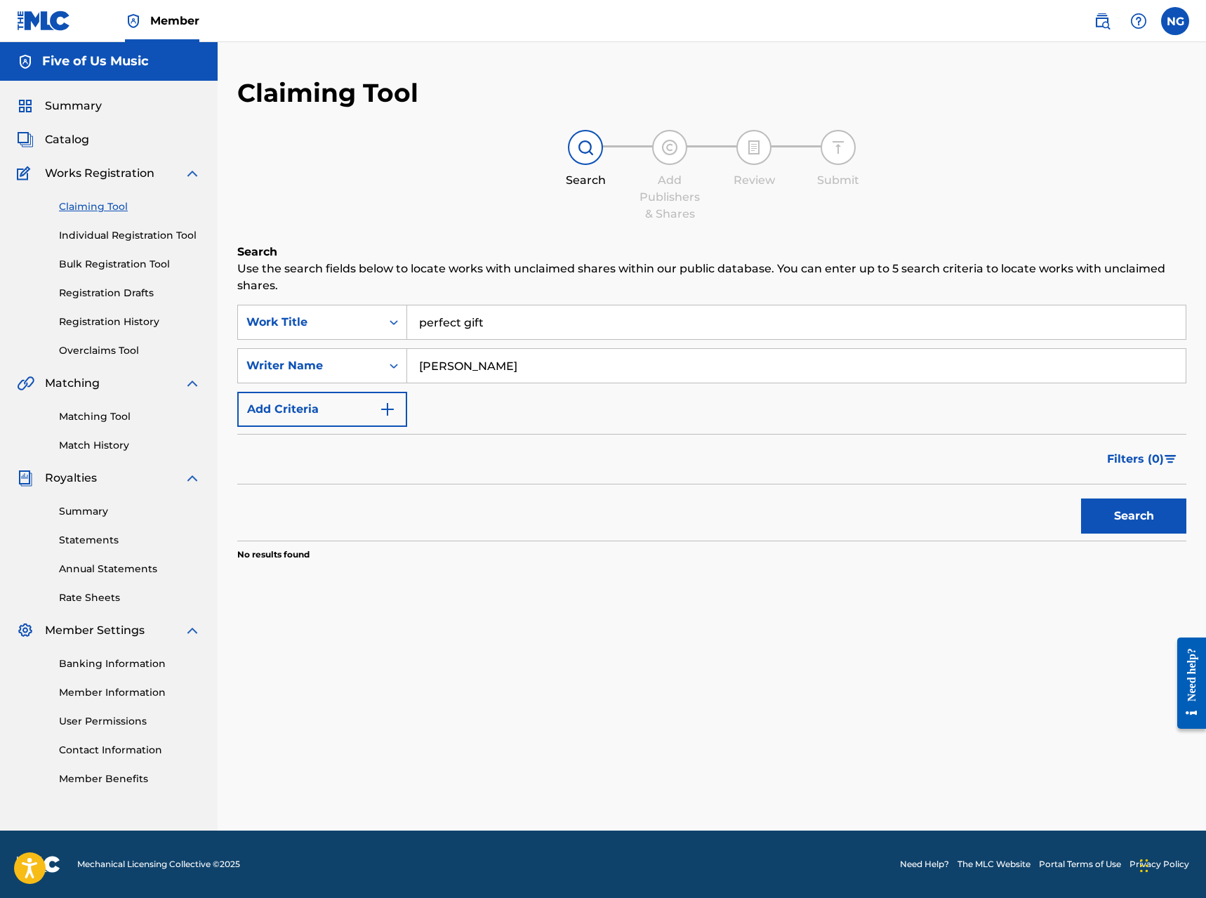
click at [424, 366] on input "[PERSON_NAME]" at bounding box center [796, 366] width 778 height 34
type input "[PERSON_NAME]"
click at [393, 368] on icon "Search Form" at bounding box center [394, 366] width 14 height 14
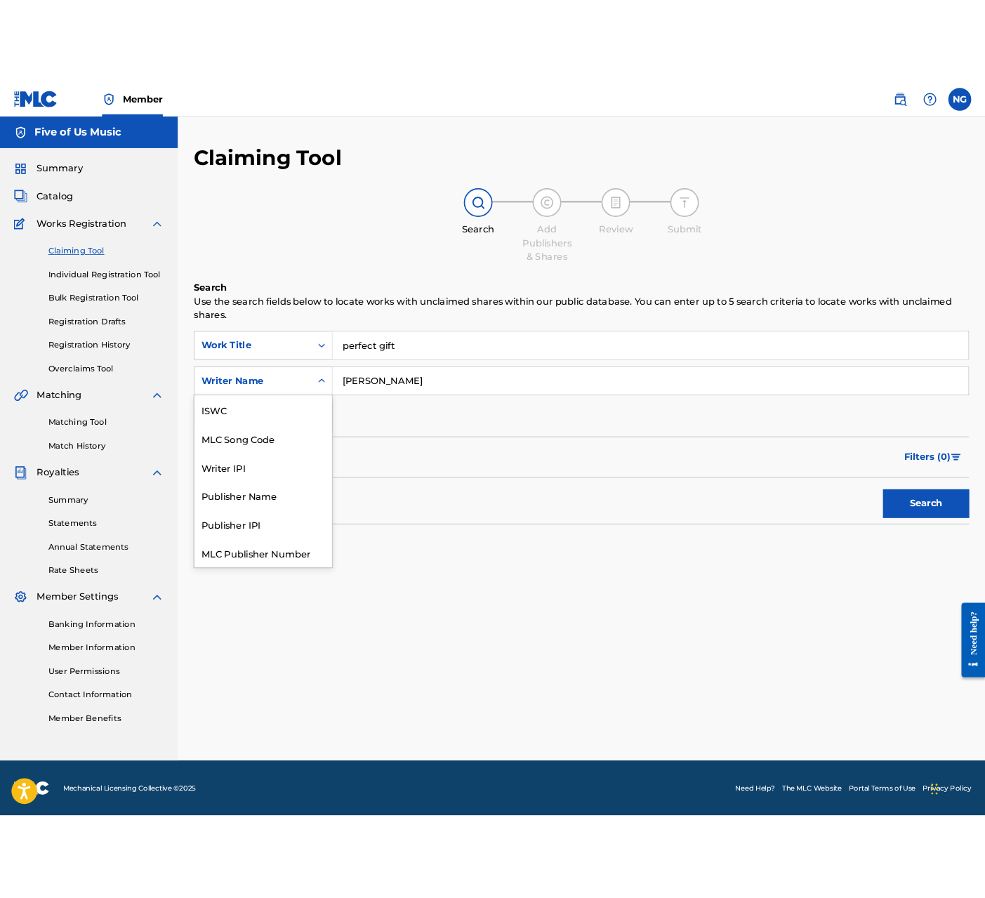
scroll to position [35, 0]
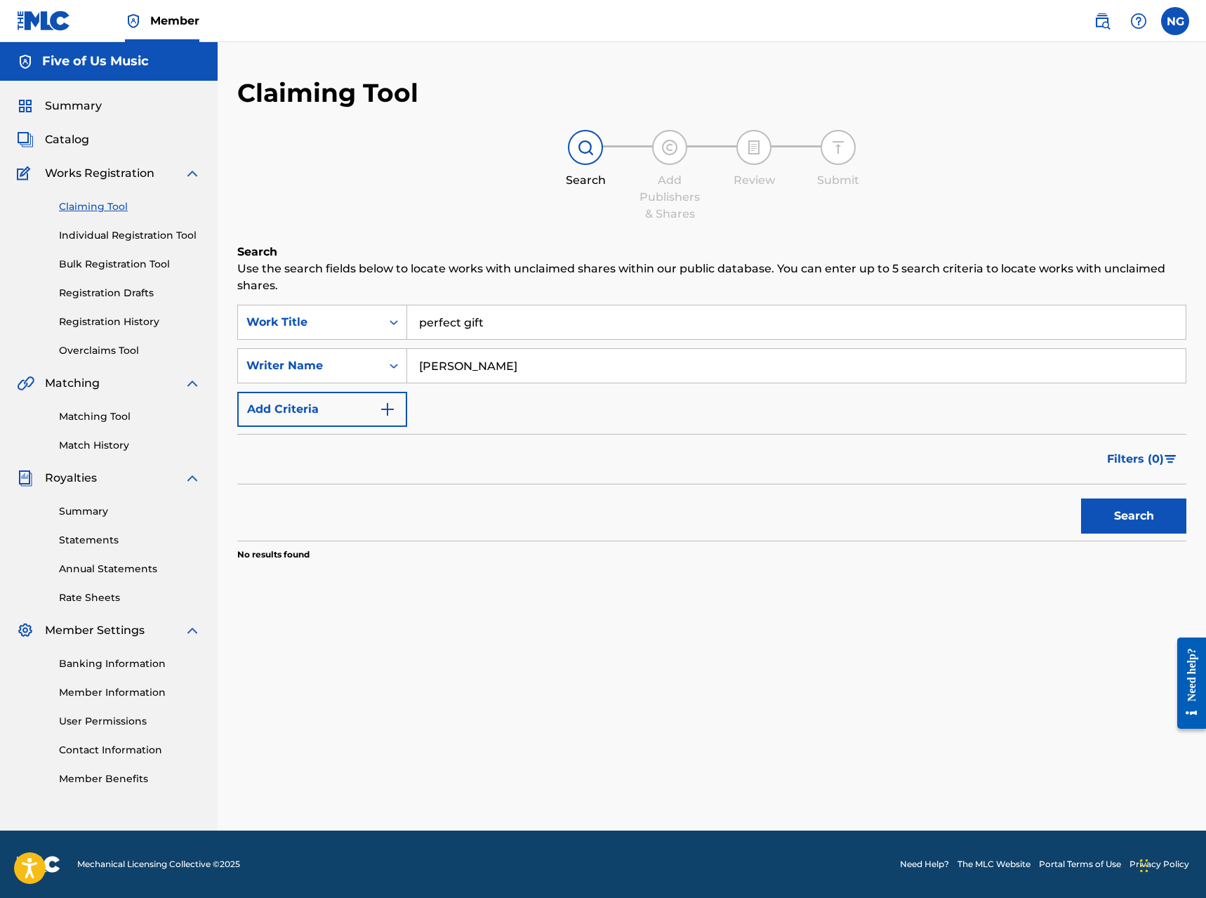
click at [491, 369] on input "[PERSON_NAME]" at bounding box center [796, 366] width 778 height 34
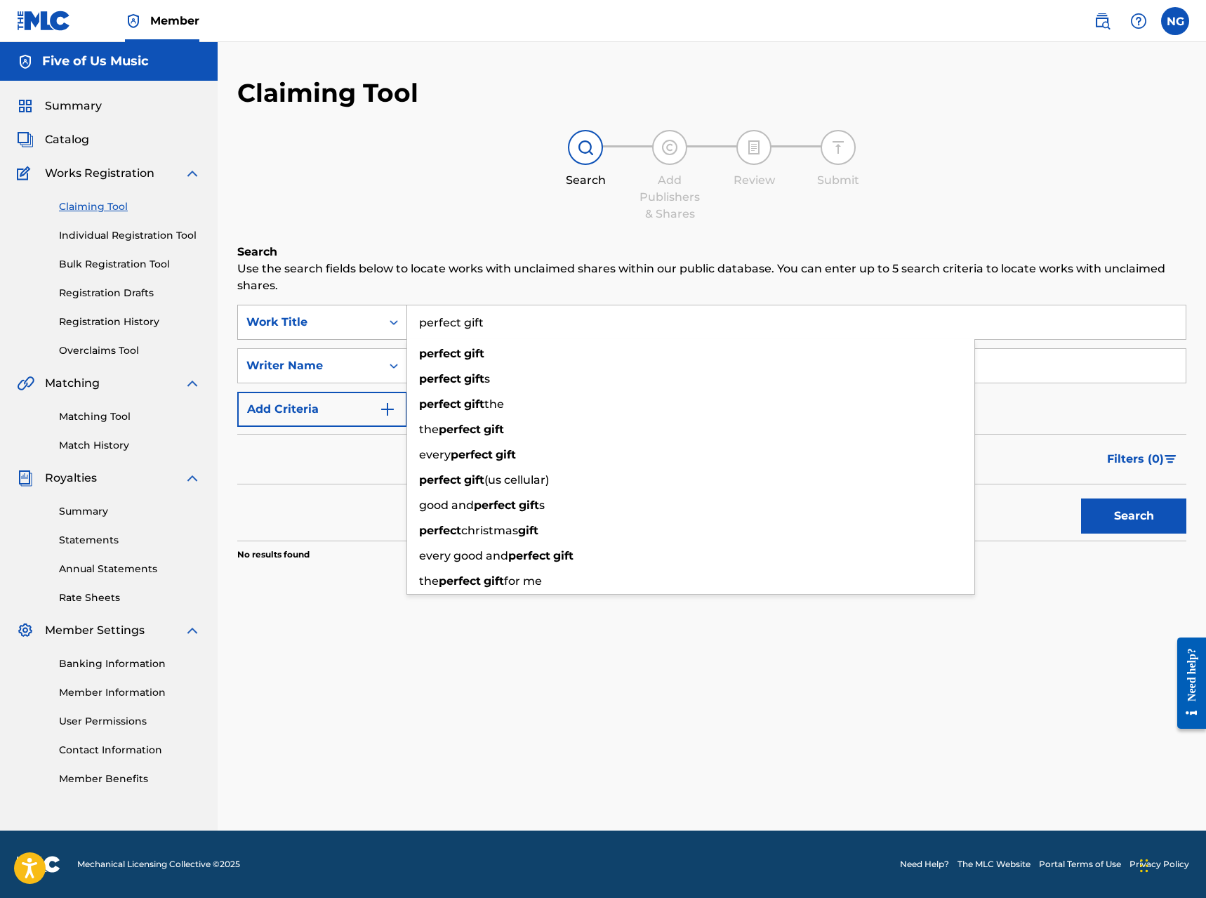
drag, startPoint x: 491, startPoint y: 323, endPoint x: 365, endPoint y: 313, distance: 126.0
click at [365, 313] on div "SearchWithCriteria97511734-4d37-493d-b7f1-26f5ff66c0be Work Title perfect gift …" at bounding box center [711, 322] width 949 height 35
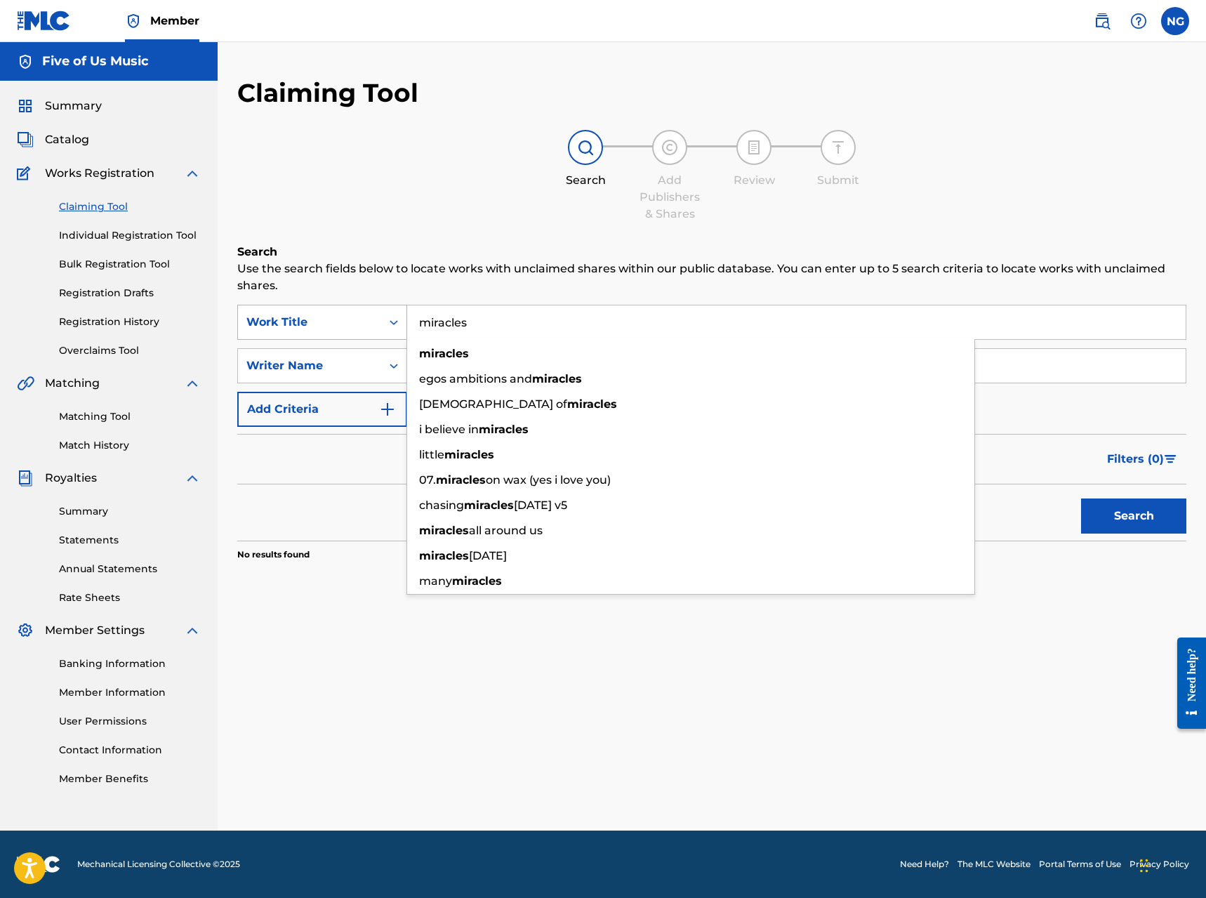
type input "miracles"
click at [819, 516] on button "Search" at bounding box center [1133, 515] width 105 height 35
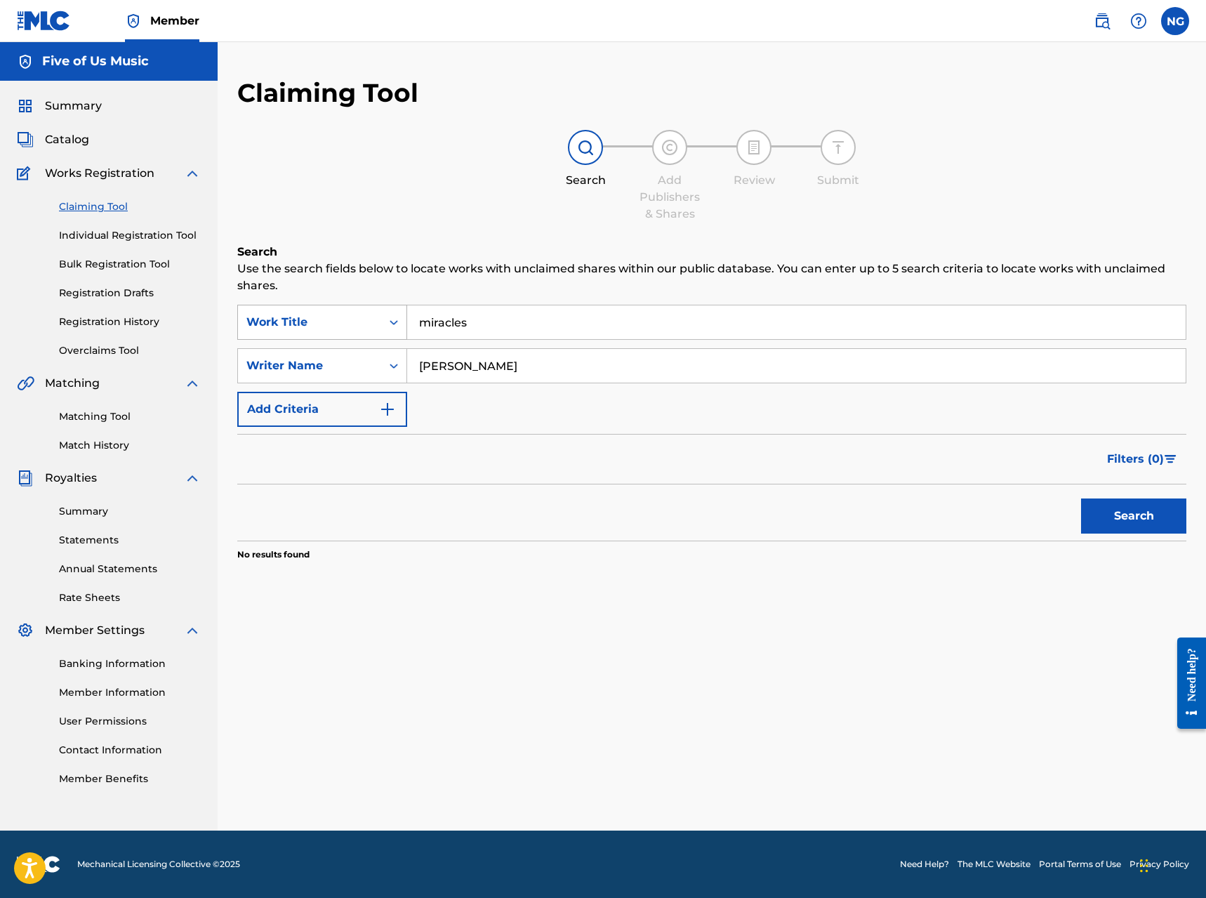
click at [819, 516] on button "Search" at bounding box center [1133, 515] width 105 height 35
click at [91, 232] on link "Individual Registration Tool" at bounding box center [130, 235] width 142 height 15
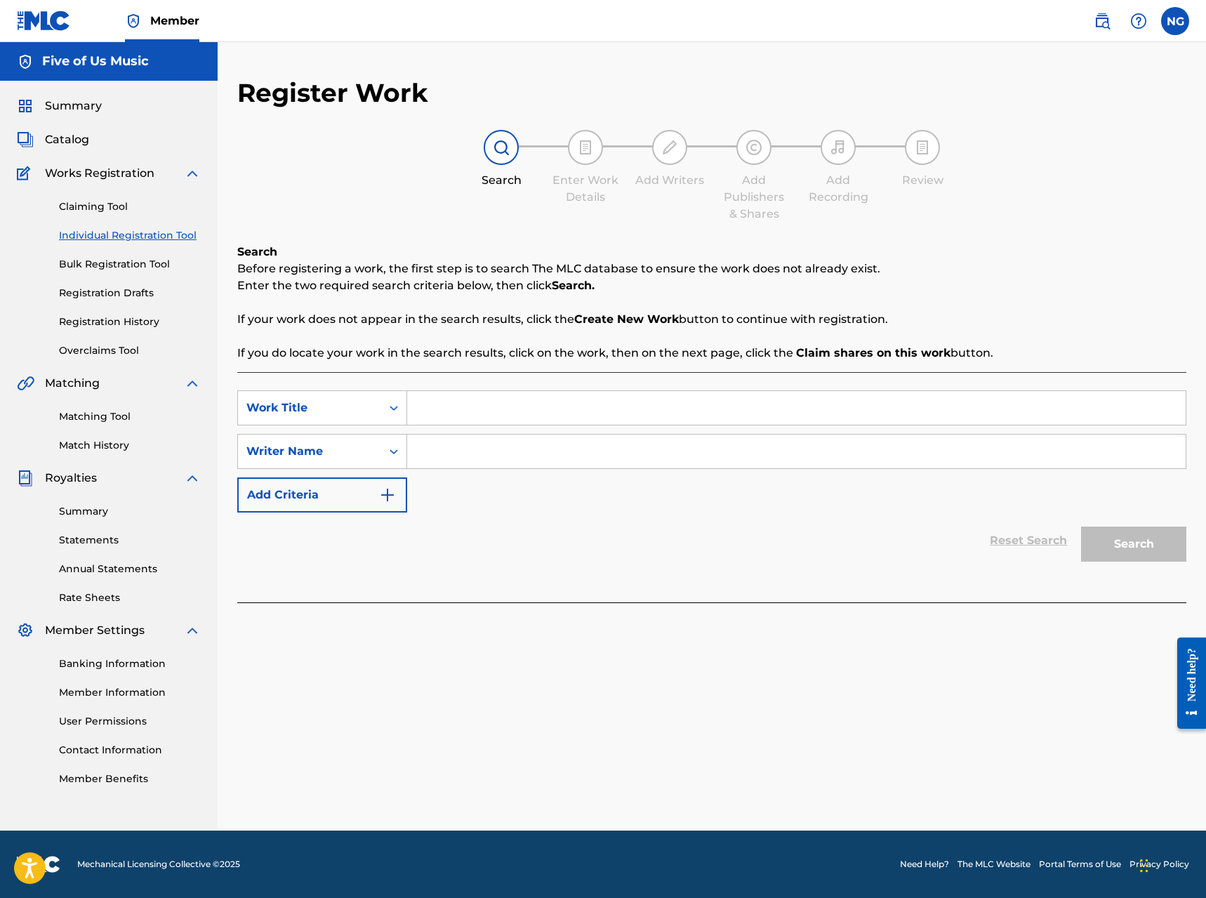
click at [444, 409] on input "Search Form" at bounding box center [796, 408] width 778 height 34
type input "Perfect Gift"
click at [425, 442] on input "Search Form" at bounding box center [796, 451] width 778 height 34
type input "[PERSON_NAME]"
click at [819, 546] on button "Search" at bounding box center [1133, 543] width 105 height 35
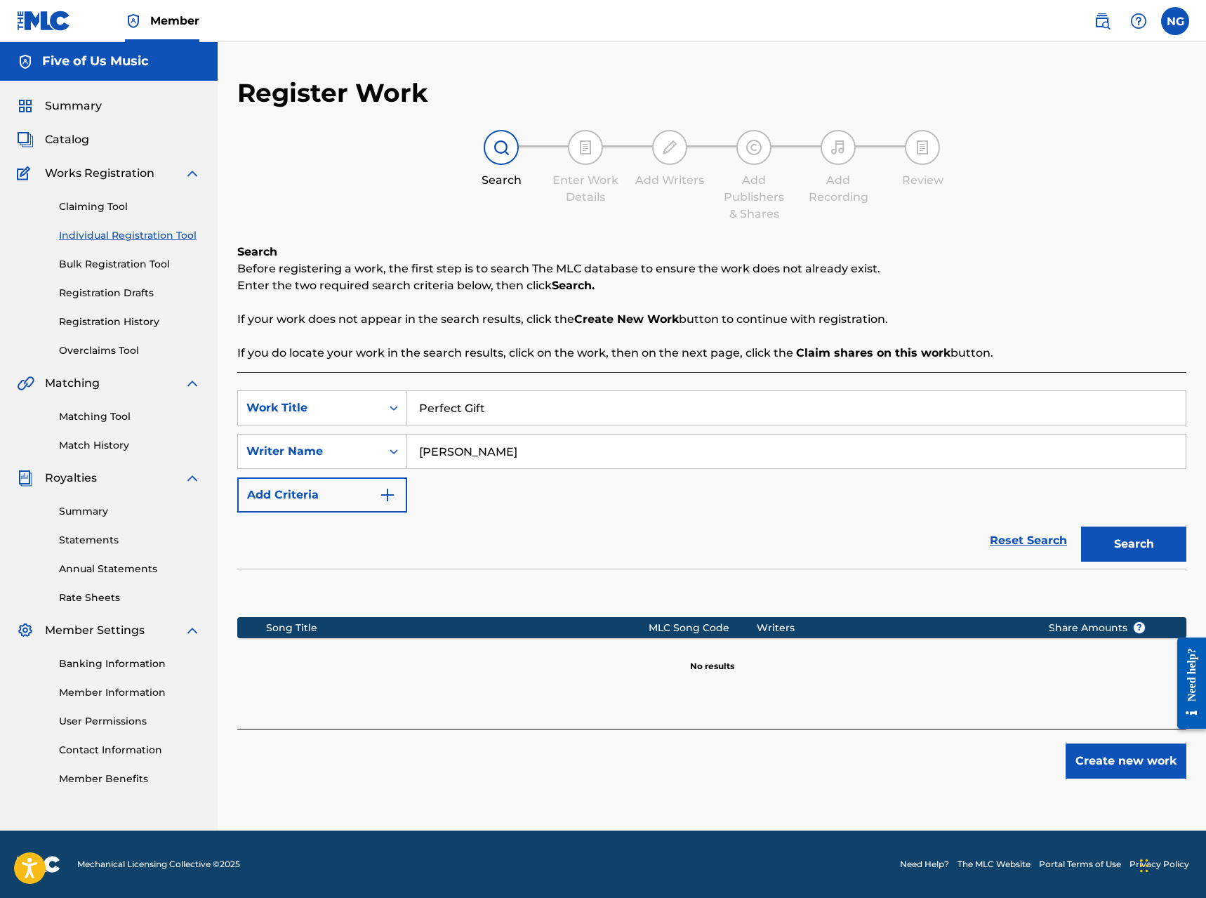
click at [819, 759] on button "Create new work" at bounding box center [1125, 760] width 121 height 35
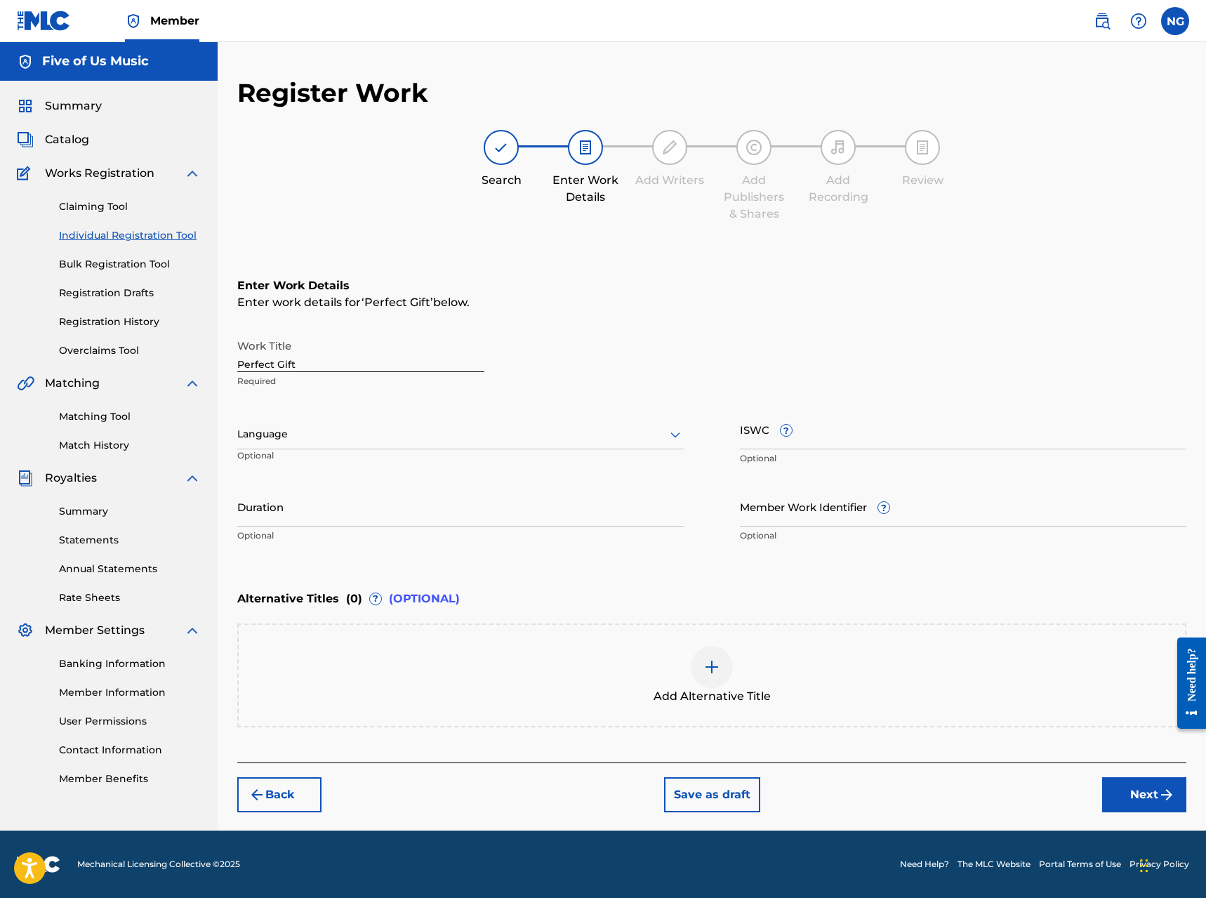
click at [671, 432] on icon at bounding box center [675, 434] width 17 height 17
click at [628, 459] on div "English" at bounding box center [460, 465] width 445 height 32
click at [819, 442] on input "ISWC ?" at bounding box center [963, 429] width 446 height 40
paste input "ISWC T3040748247"
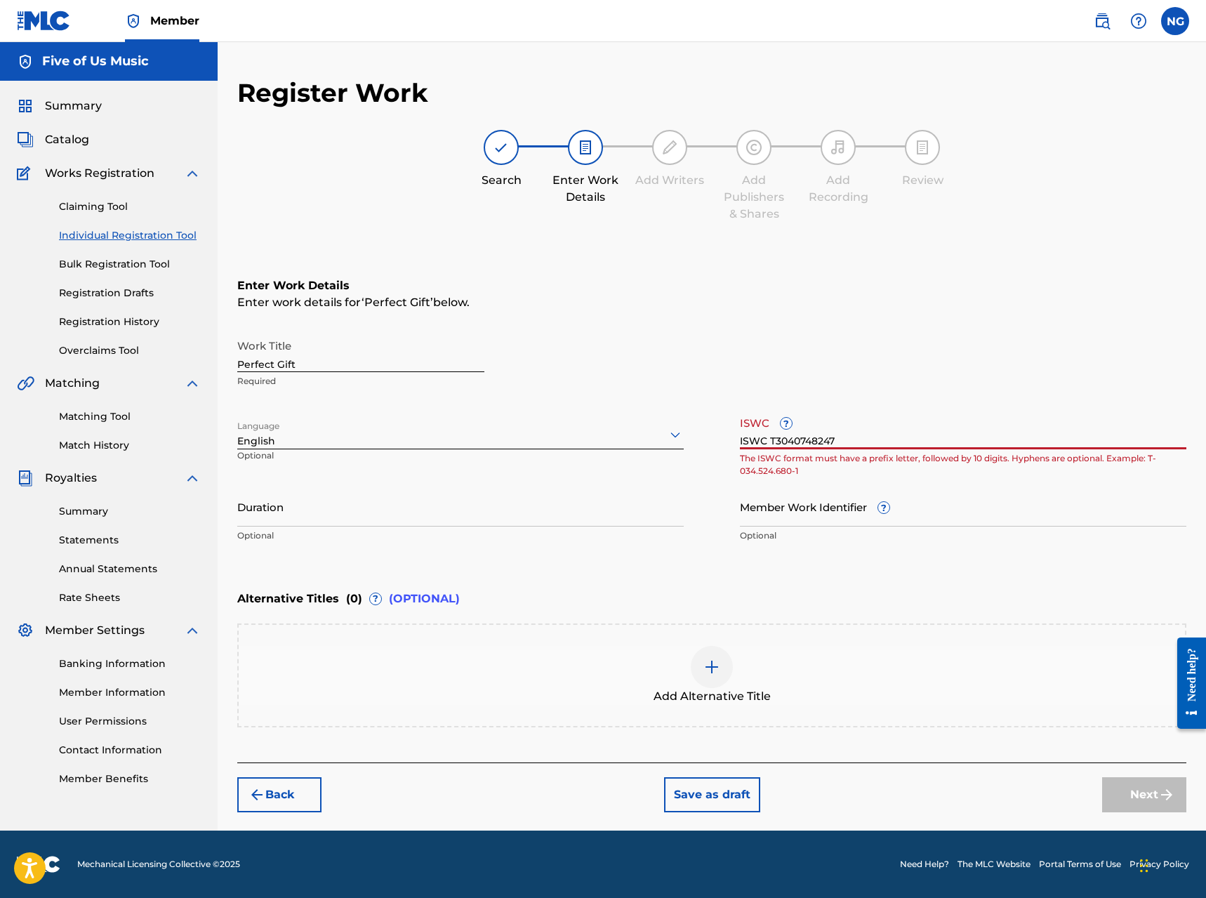
click at [770, 441] on input "ISWC T3040748247" at bounding box center [963, 429] width 446 height 40
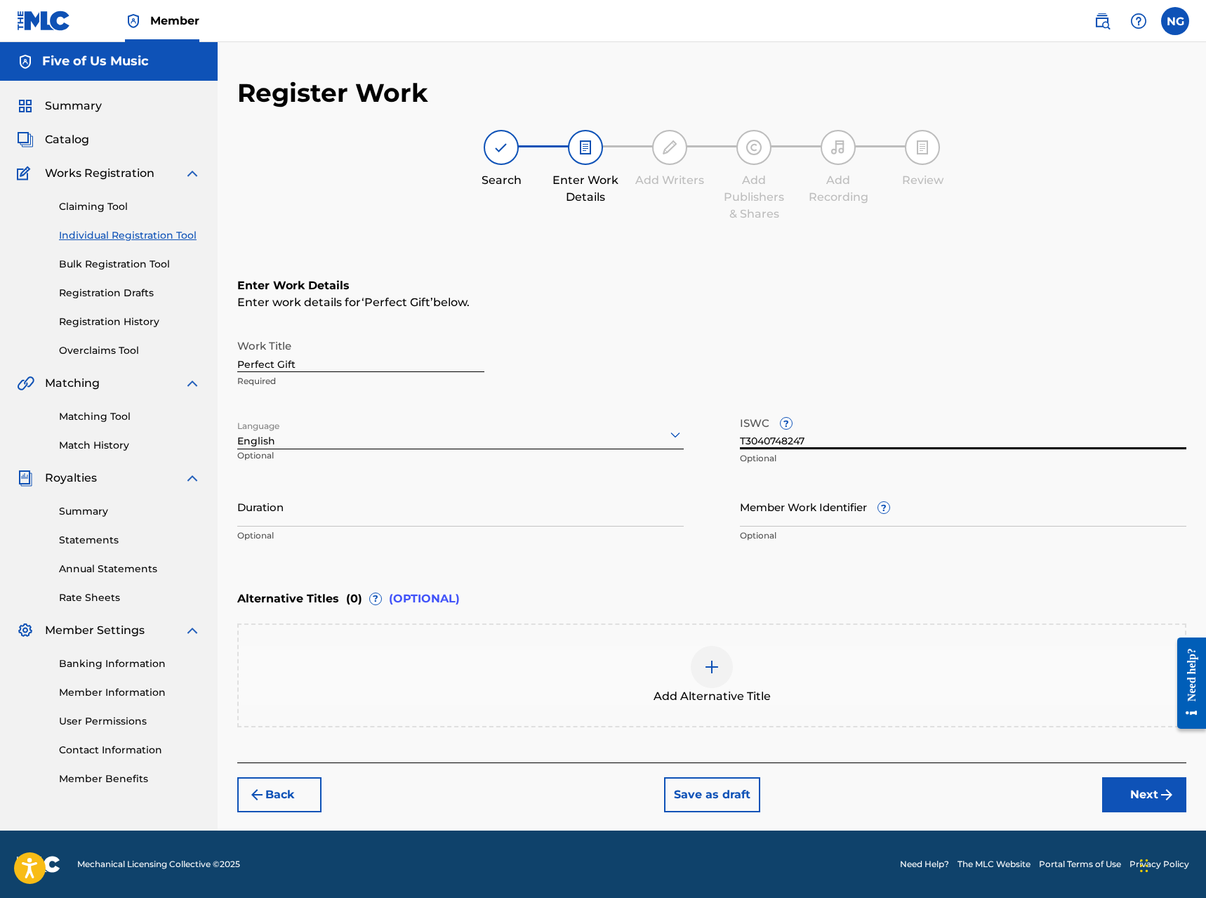
type input "T3040748247"
click at [567, 515] on input "Duration" at bounding box center [460, 506] width 446 height 40
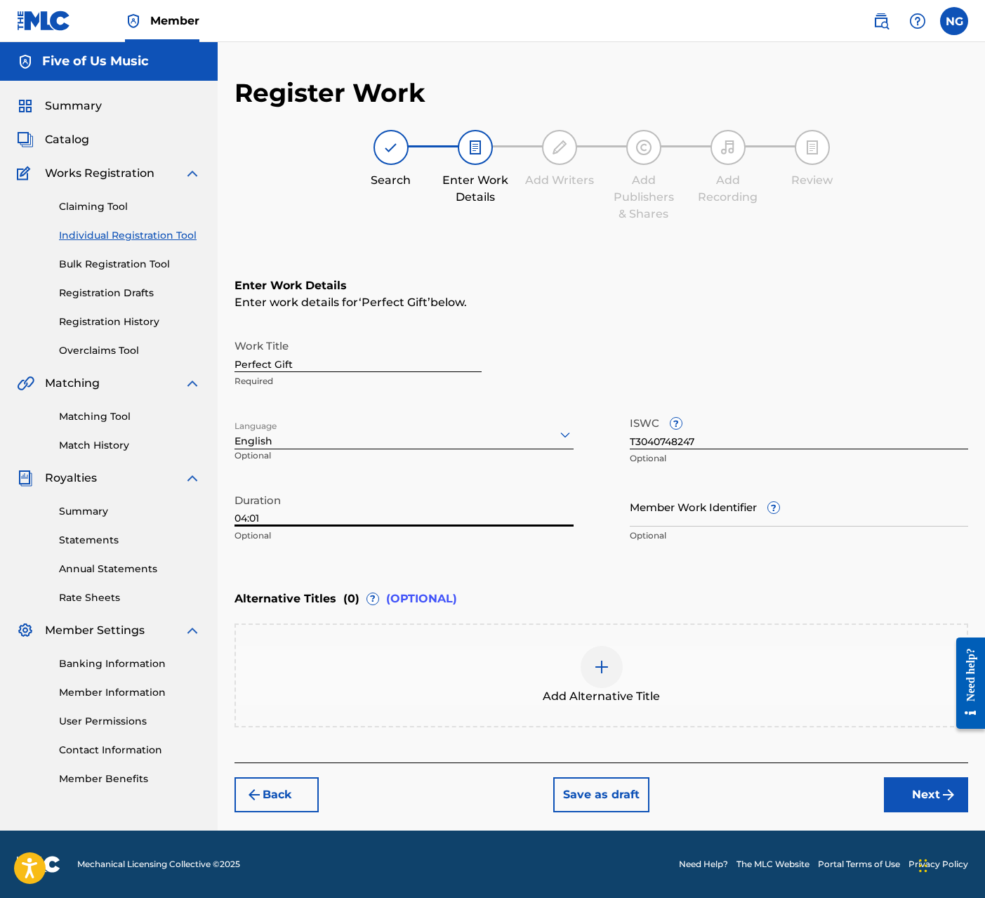
type input "04:01"
click at [699, 514] on input "Member Work Identifier ?" at bounding box center [799, 506] width 339 height 40
click at [603, 669] on img at bounding box center [601, 666] width 17 height 17
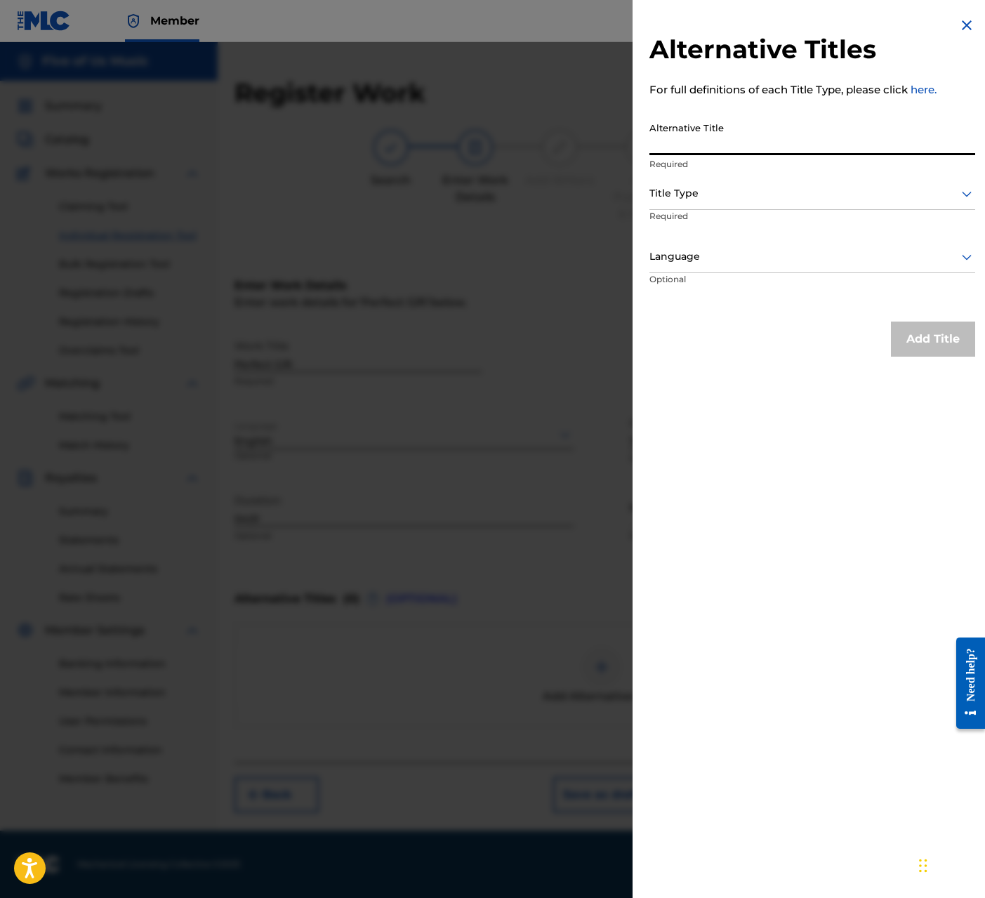
click at [685, 149] on input "Alternative Title" at bounding box center [812, 135] width 326 height 40
type input "The Perfect Gift"
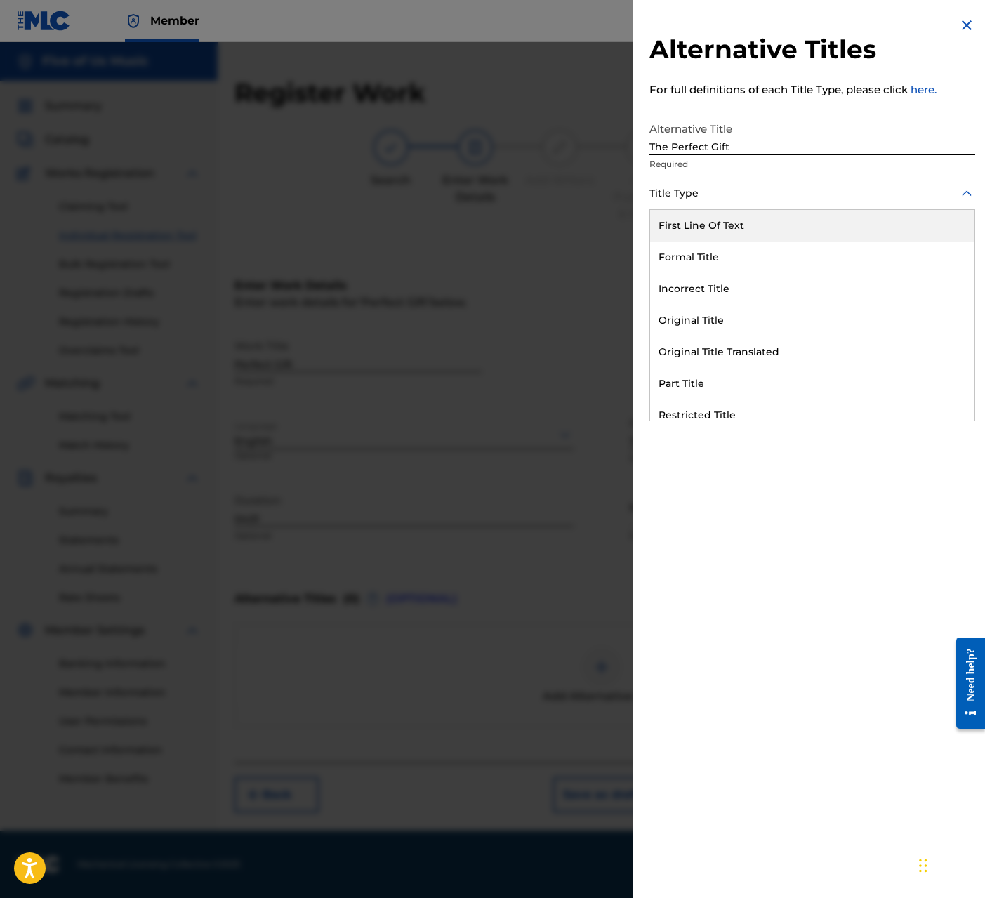
click at [681, 193] on div at bounding box center [812, 194] width 326 height 18
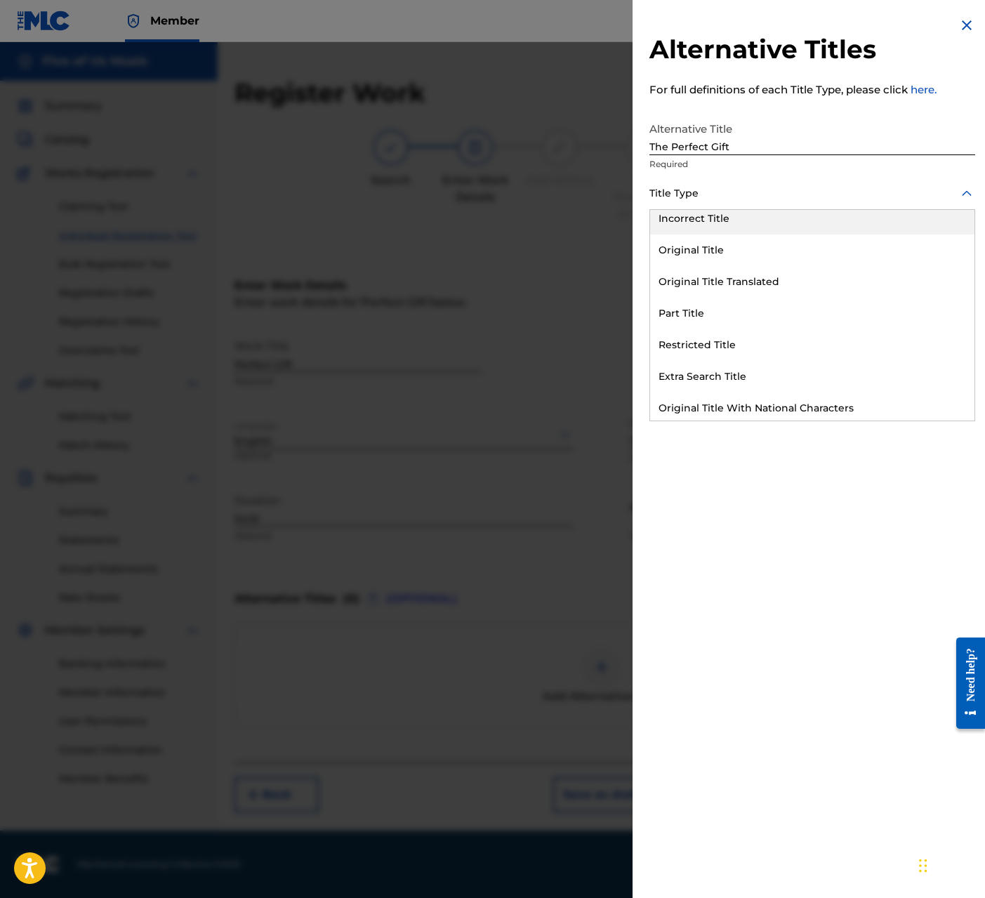
scroll to position [73, 0]
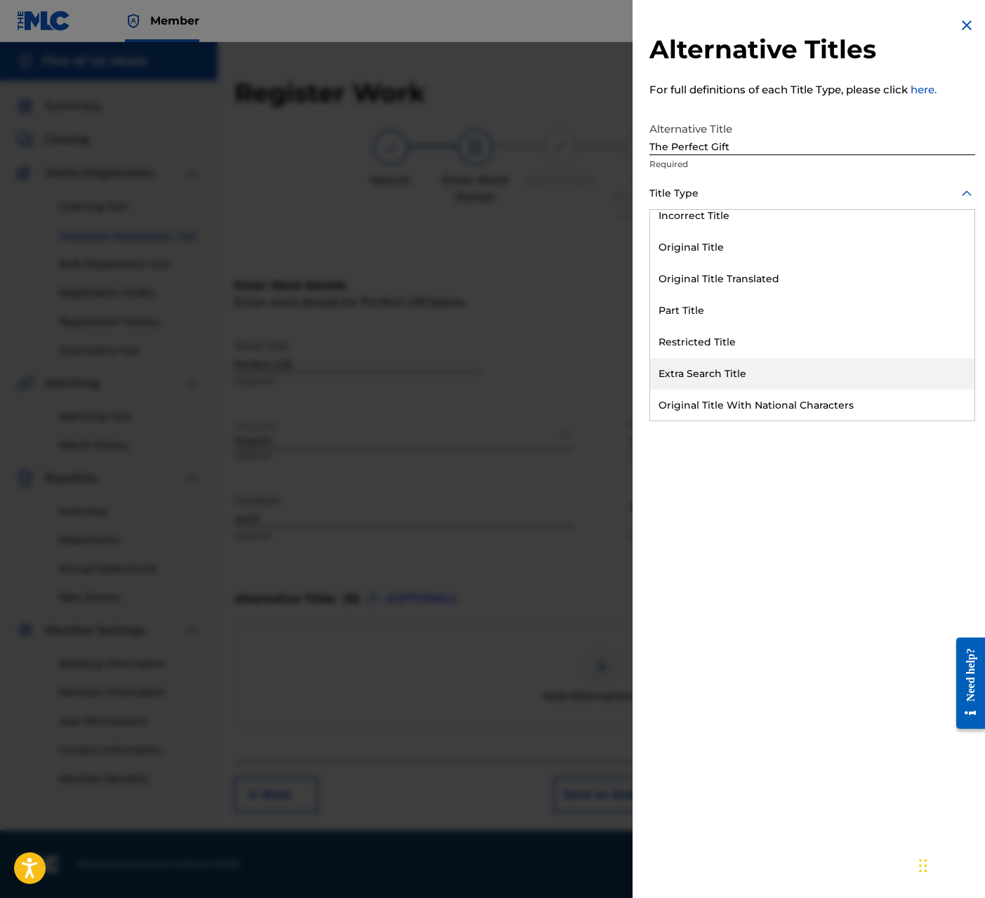
click at [714, 378] on div "Extra Search Title" at bounding box center [812, 374] width 324 height 32
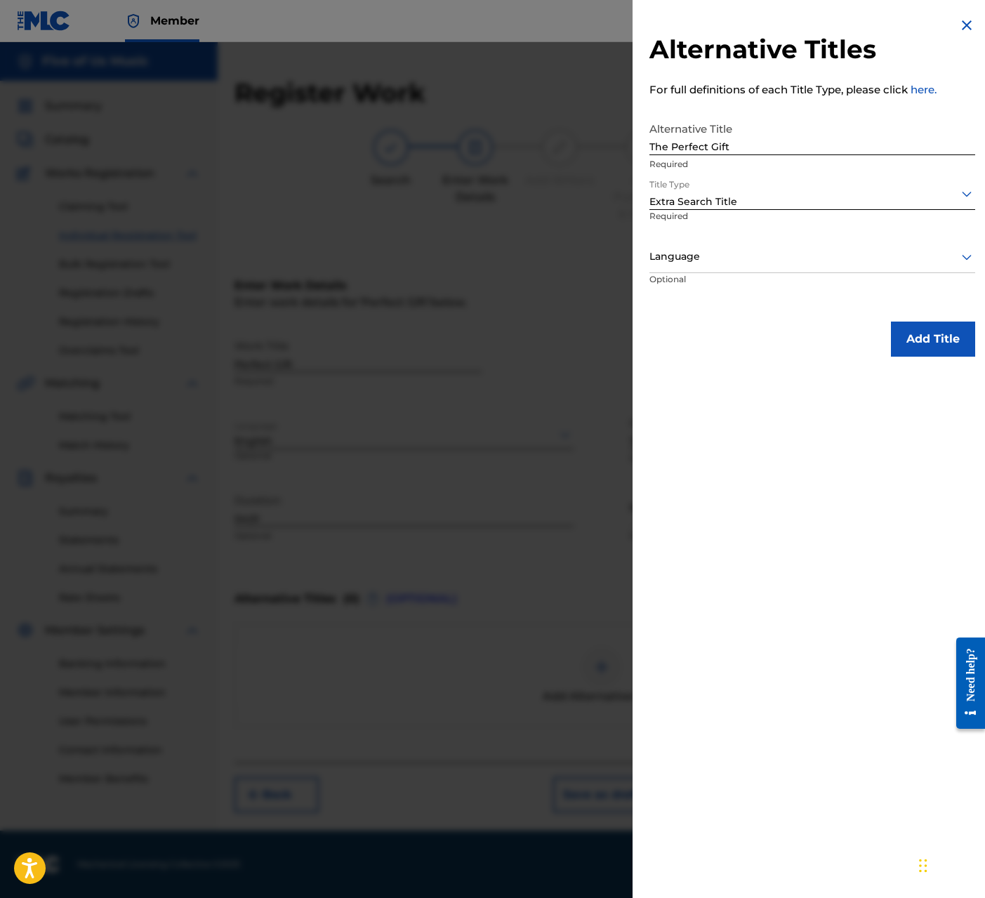
click at [691, 263] on div at bounding box center [812, 257] width 326 height 18
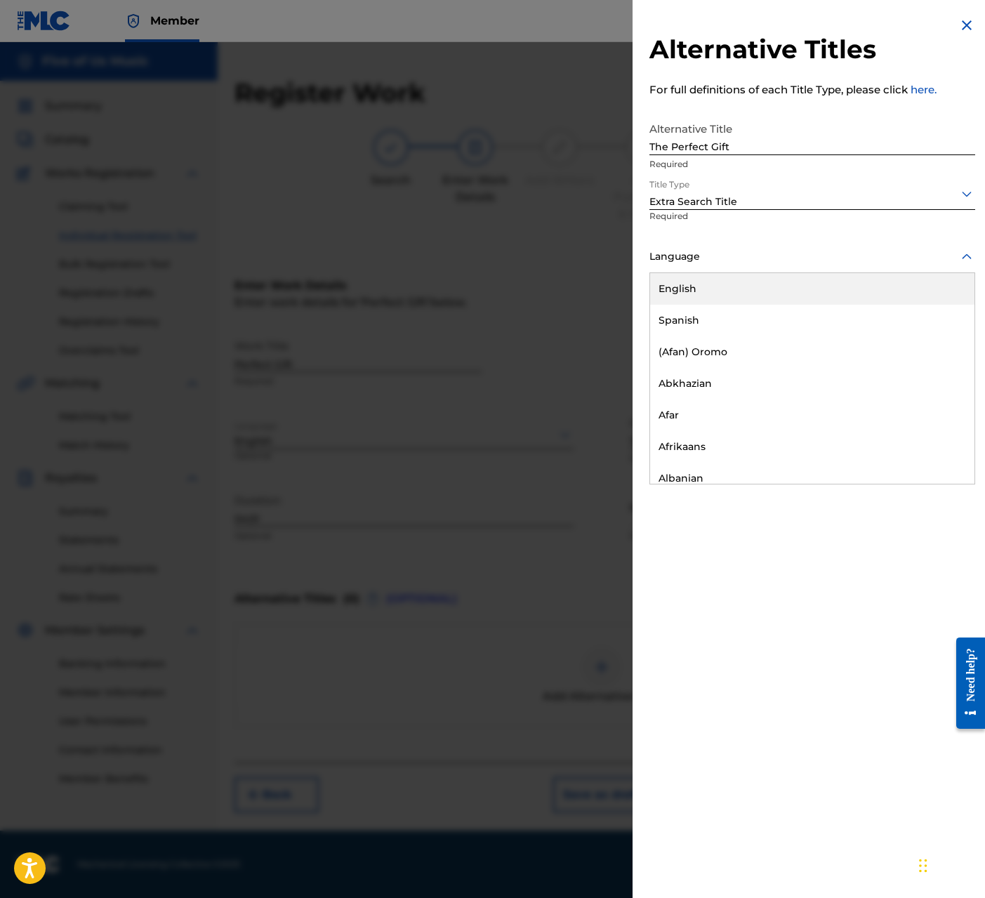
click at [691, 289] on div "English" at bounding box center [812, 289] width 324 height 32
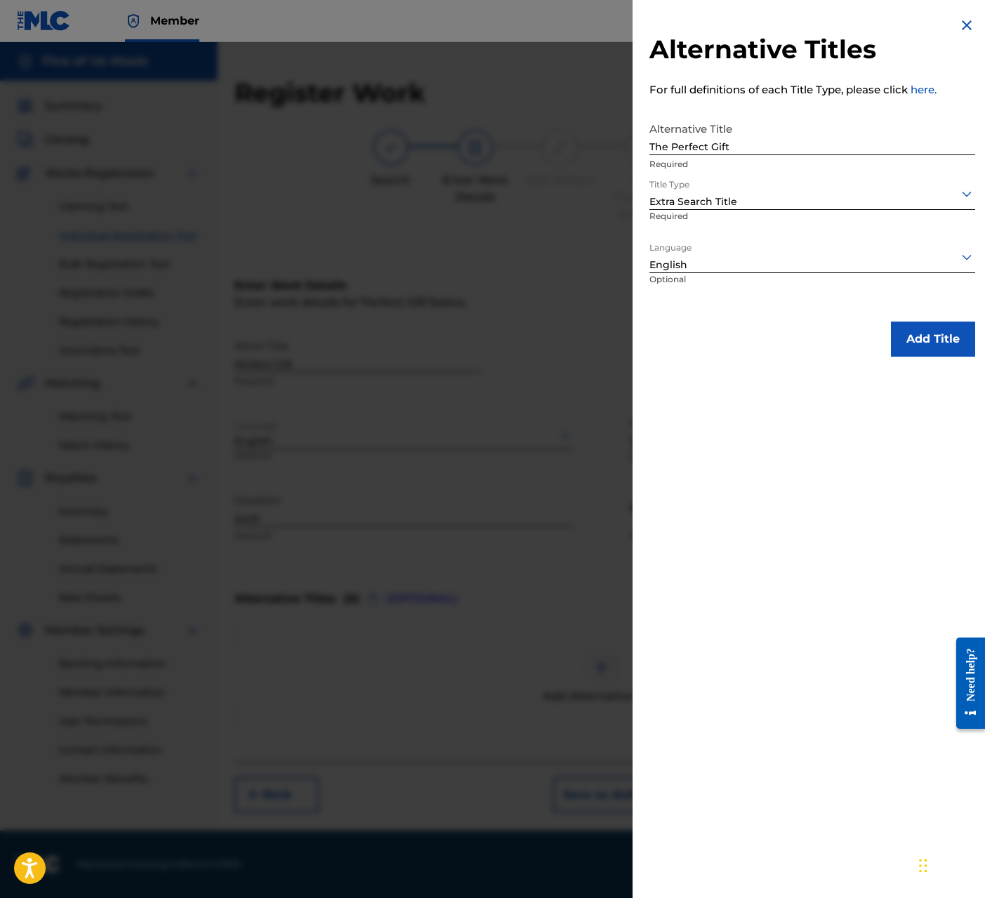
click at [819, 335] on button "Add Title" at bounding box center [933, 338] width 84 height 35
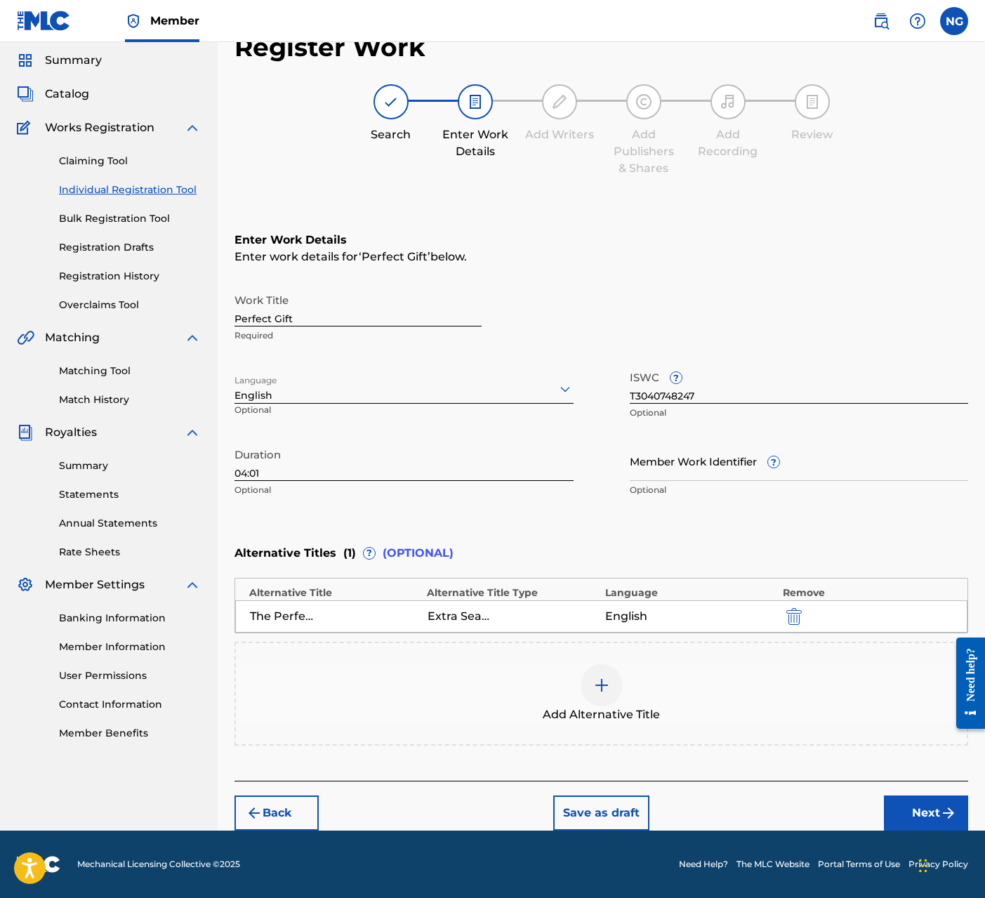
scroll to position [45, 0]
click at [819, 803] on button "Next" at bounding box center [926, 813] width 84 height 35
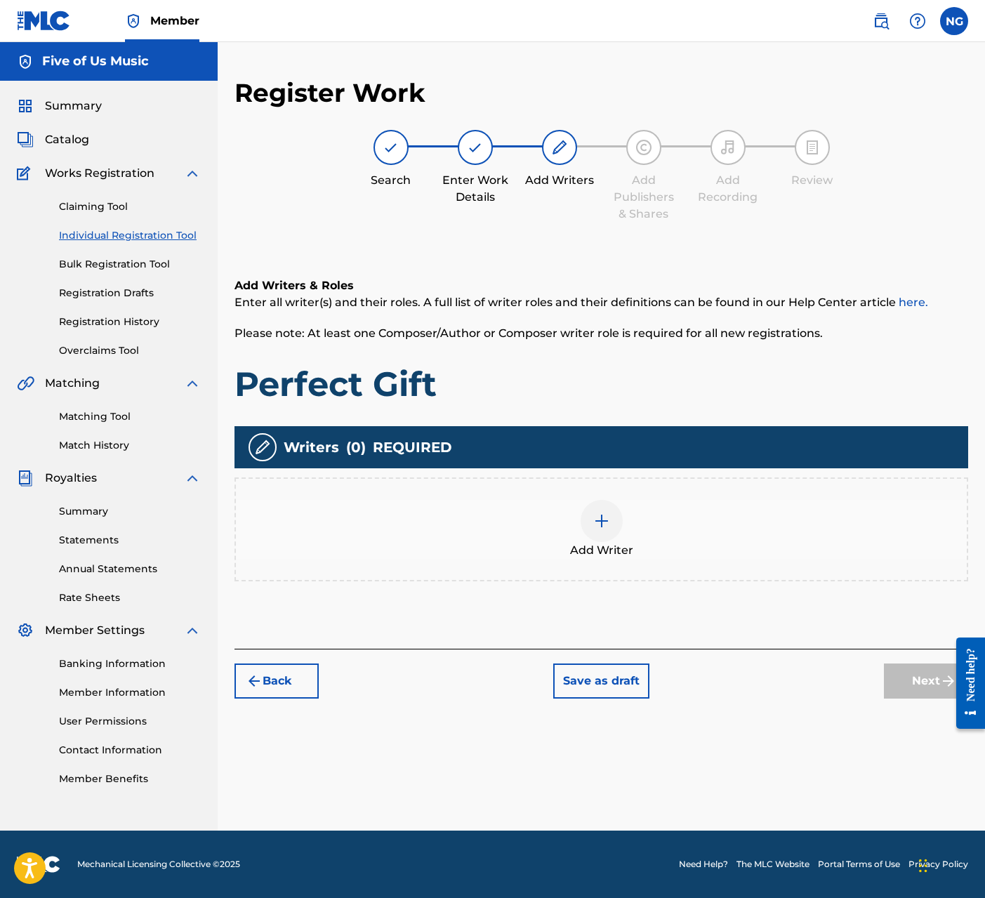
click at [604, 516] on img at bounding box center [601, 520] width 17 height 17
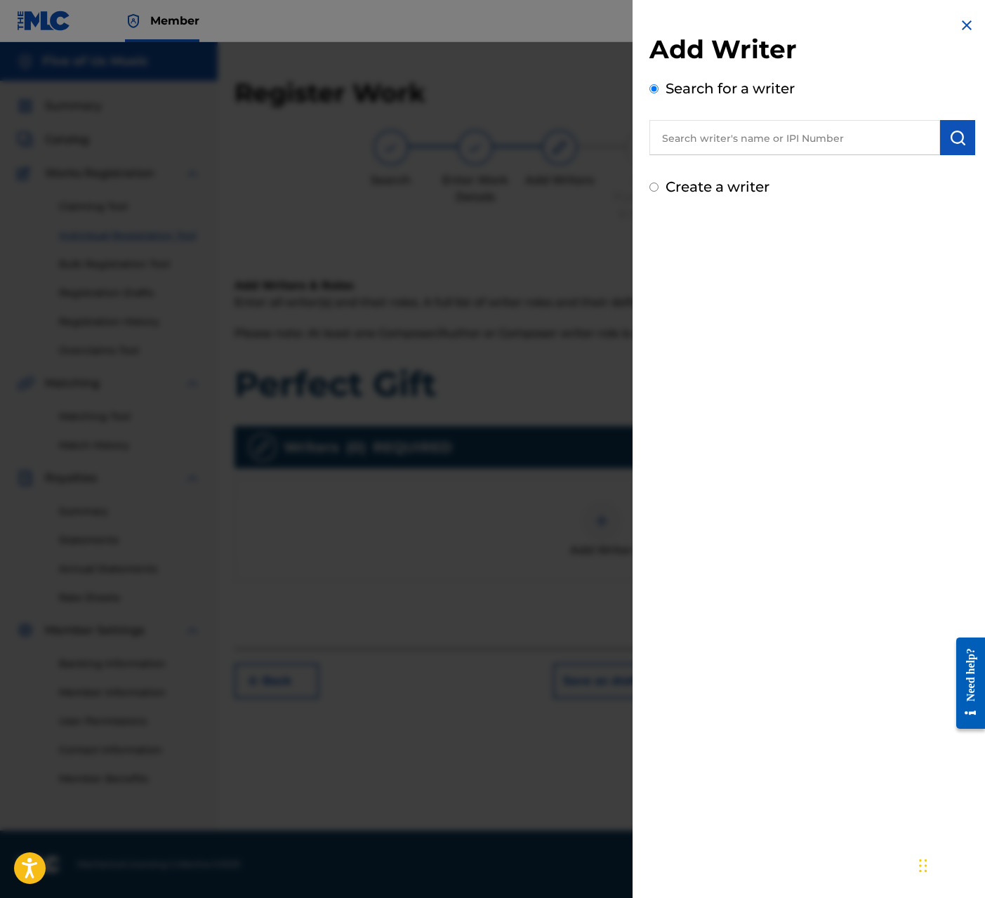
click at [698, 138] on input "text" at bounding box center [794, 137] width 291 height 35
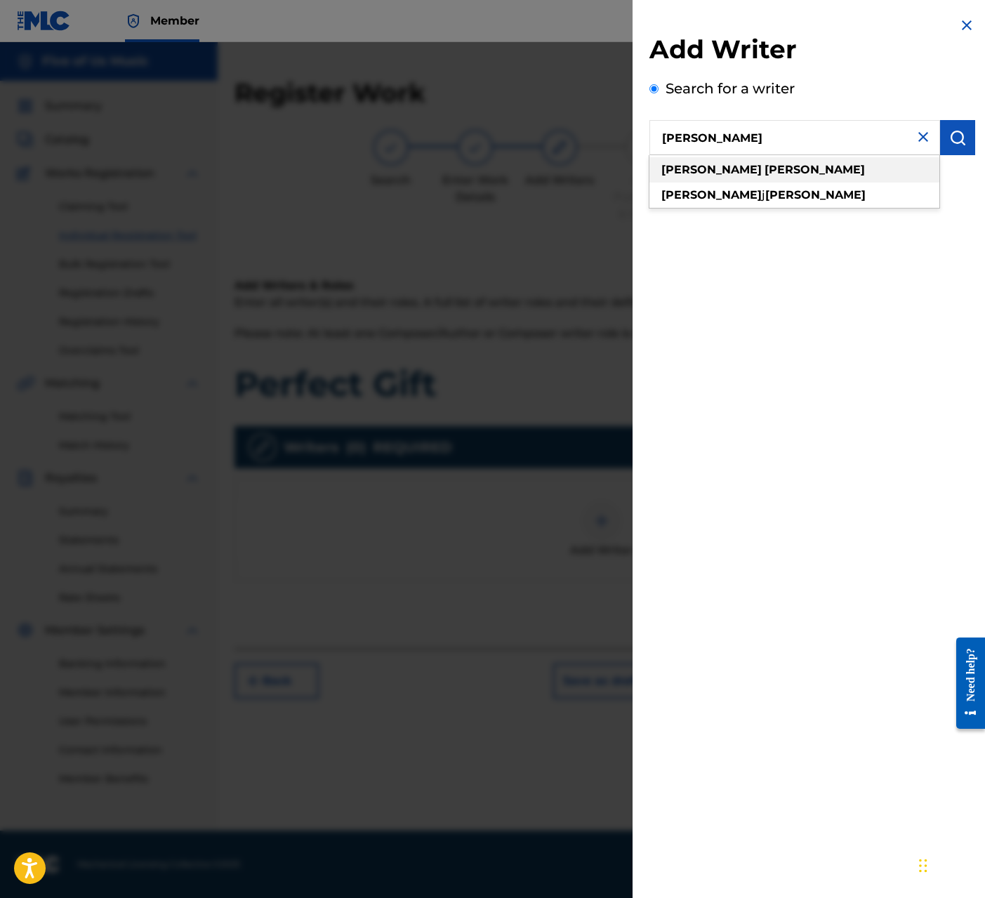
click at [764, 168] on strong "[PERSON_NAME]" at bounding box center [814, 169] width 100 height 13
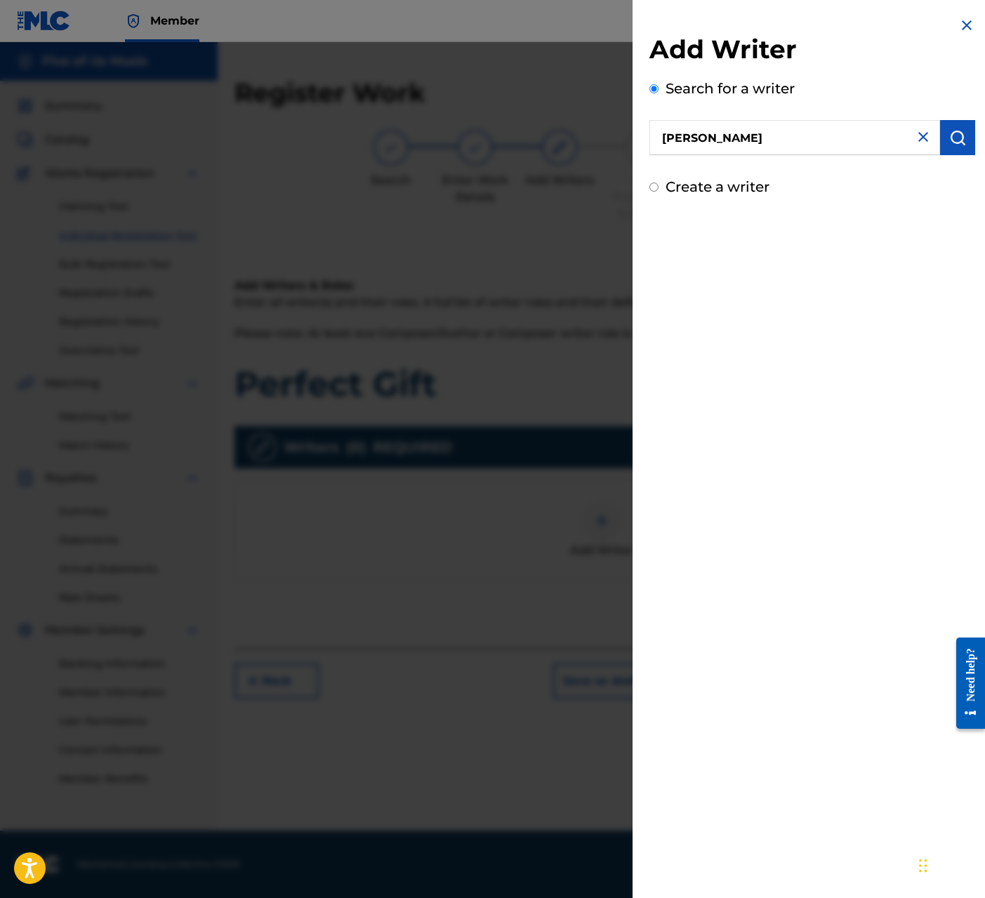
drag, startPoint x: 733, startPoint y: 139, endPoint x: 643, endPoint y: 132, distance: 90.8
click at [643, 132] on div "Add Writer Search for a writer [PERSON_NAME] Create a writer" at bounding box center [811, 107] width 359 height 214
click at [765, 198] on strong "[PERSON_NAME]" at bounding box center [815, 194] width 100 height 13
type input "[PERSON_NAME]"
click at [676, 187] on label "Create a writer" at bounding box center [717, 186] width 104 height 17
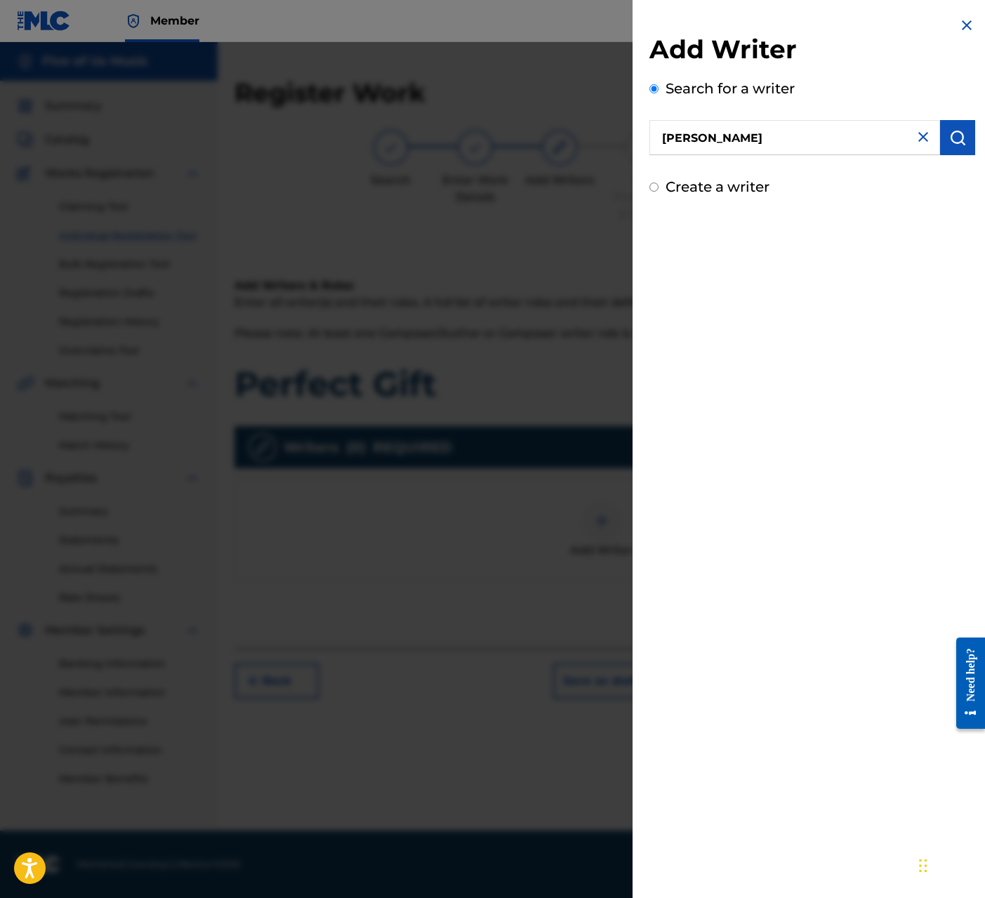
radio input "true"
click at [658, 187] on input "Create a writer" at bounding box center [653, 186] width 9 height 9
radio input "false"
radio input "true"
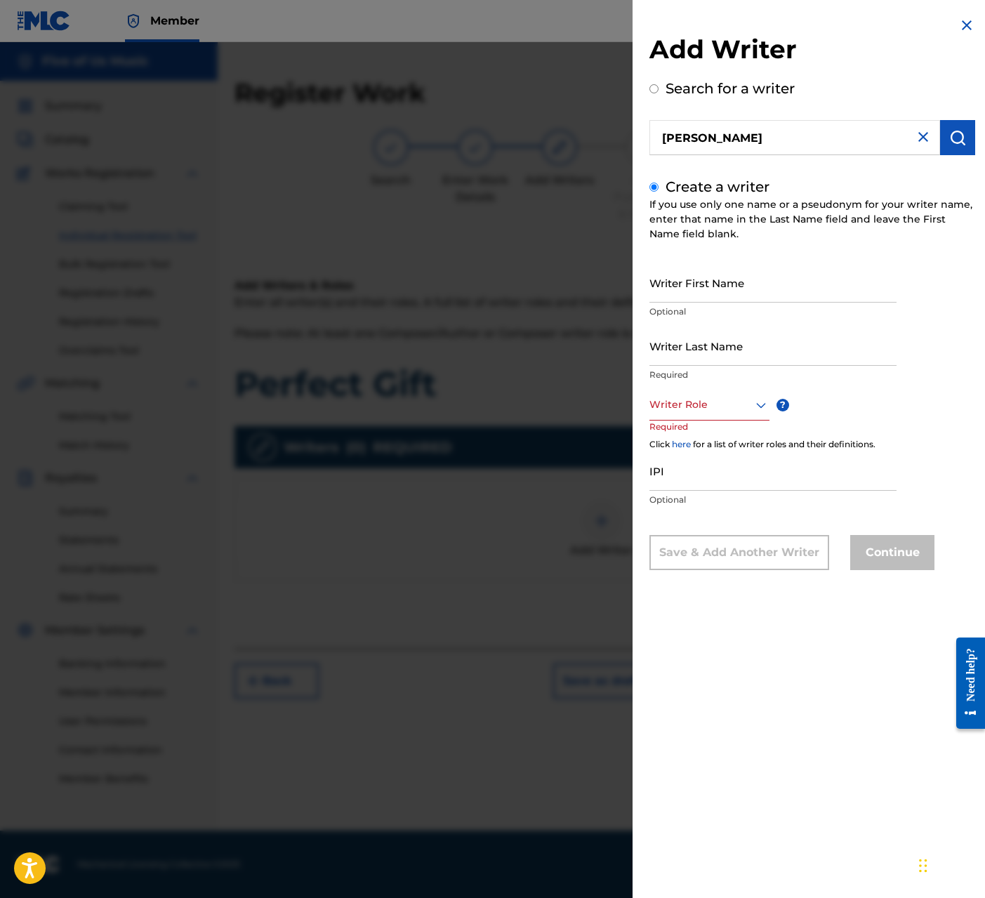
click at [712, 284] on input "Writer First Name" at bounding box center [772, 282] width 247 height 40
type input "[PERSON_NAME]"
click at [757, 404] on icon at bounding box center [761, 405] width 10 height 6
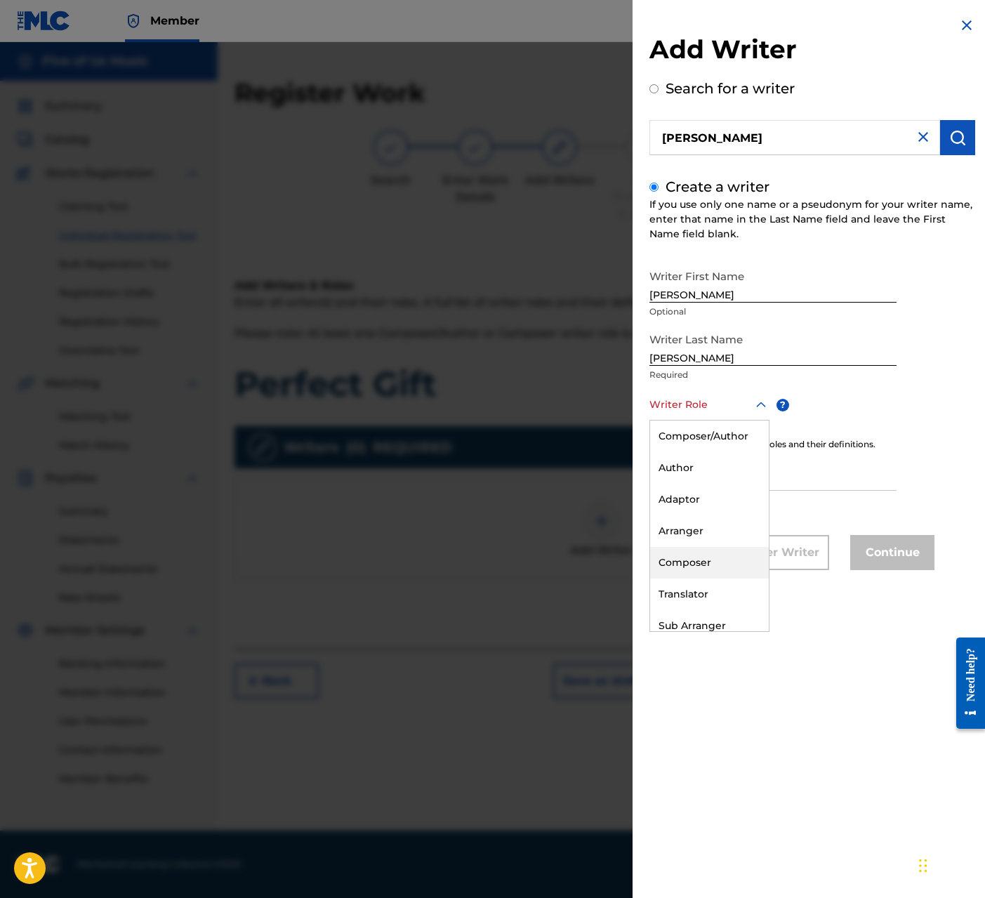
click at [697, 564] on div "Composer" at bounding box center [709, 563] width 119 height 32
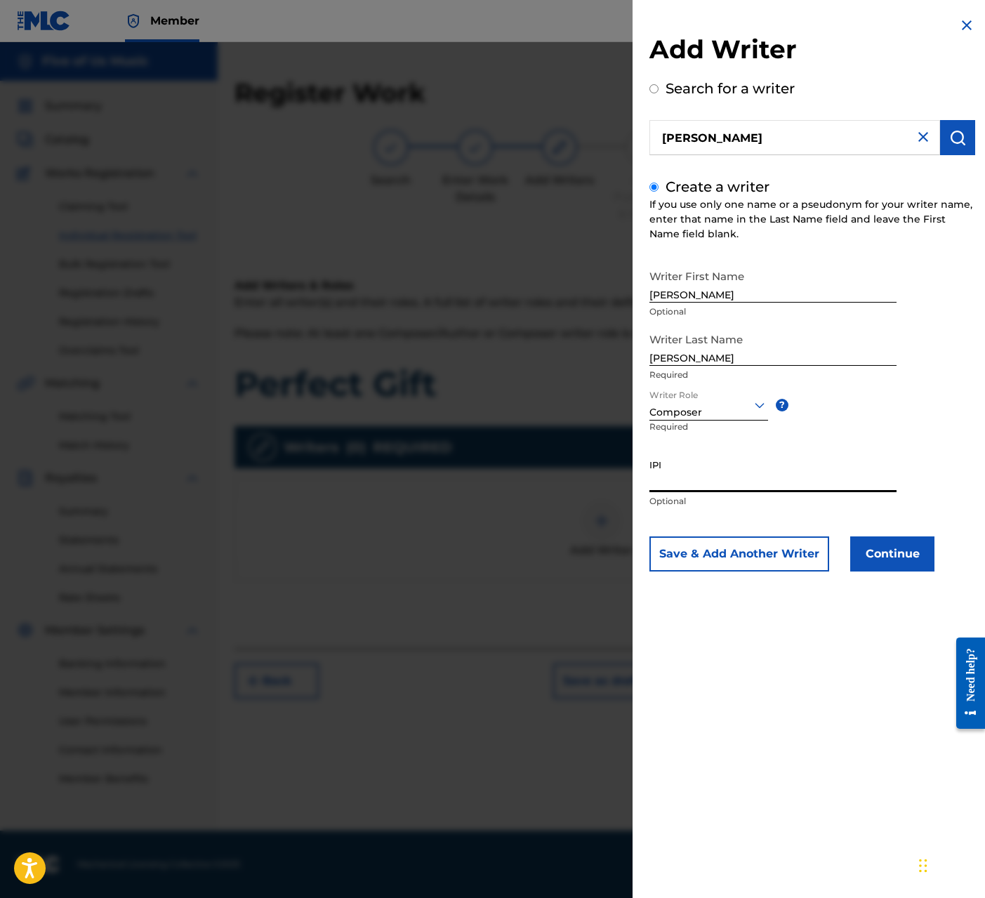
click at [691, 474] on input "IPI" at bounding box center [772, 472] width 247 height 40
paste input "00144056398"
type input "00144056398"
click at [819, 553] on button "Continue" at bounding box center [892, 553] width 84 height 35
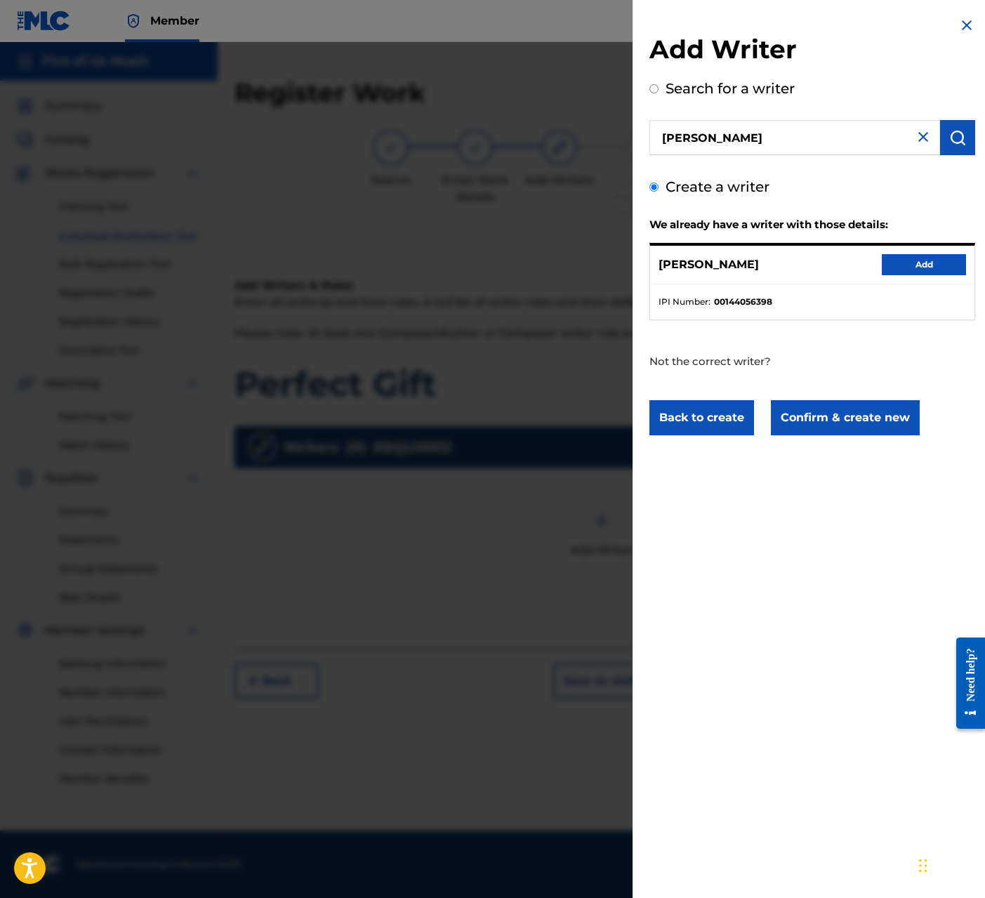
click at [819, 265] on button "Add" at bounding box center [923, 264] width 84 height 21
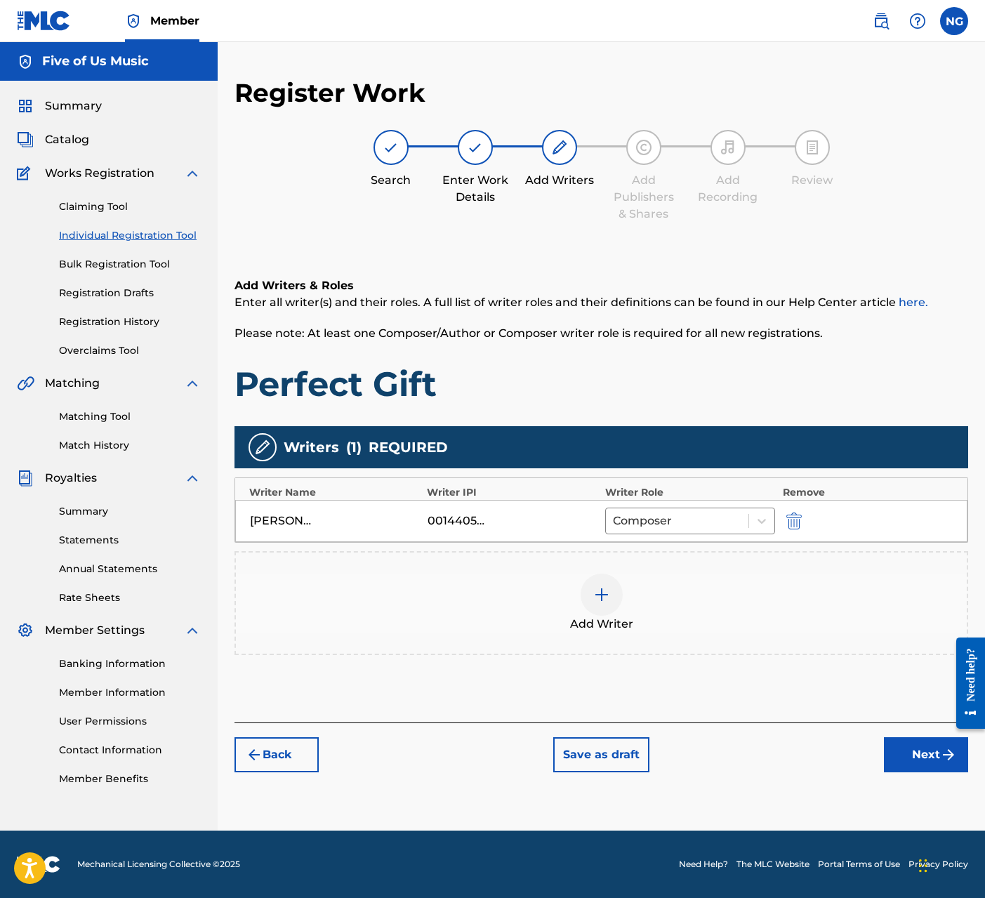
click at [819, 748] on button "Next" at bounding box center [926, 754] width 84 height 35
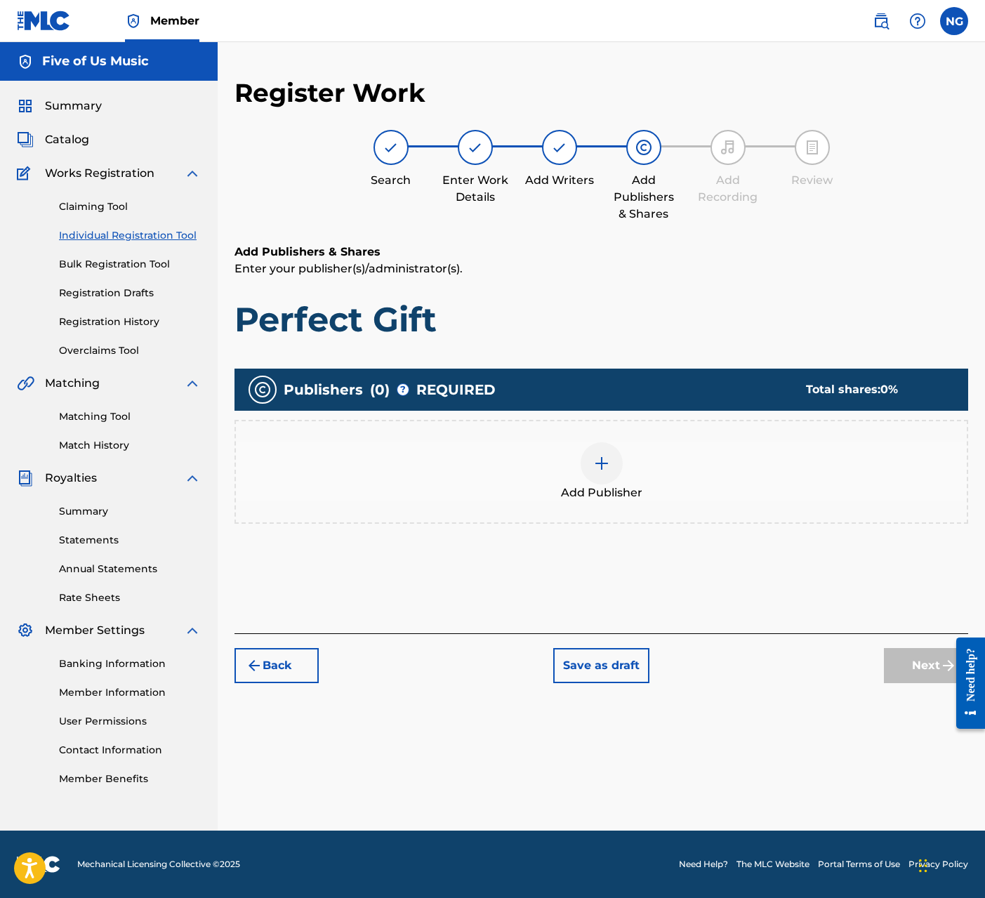
click at [609, 465] on img at bounding box center [601, 463] width 17 height 17
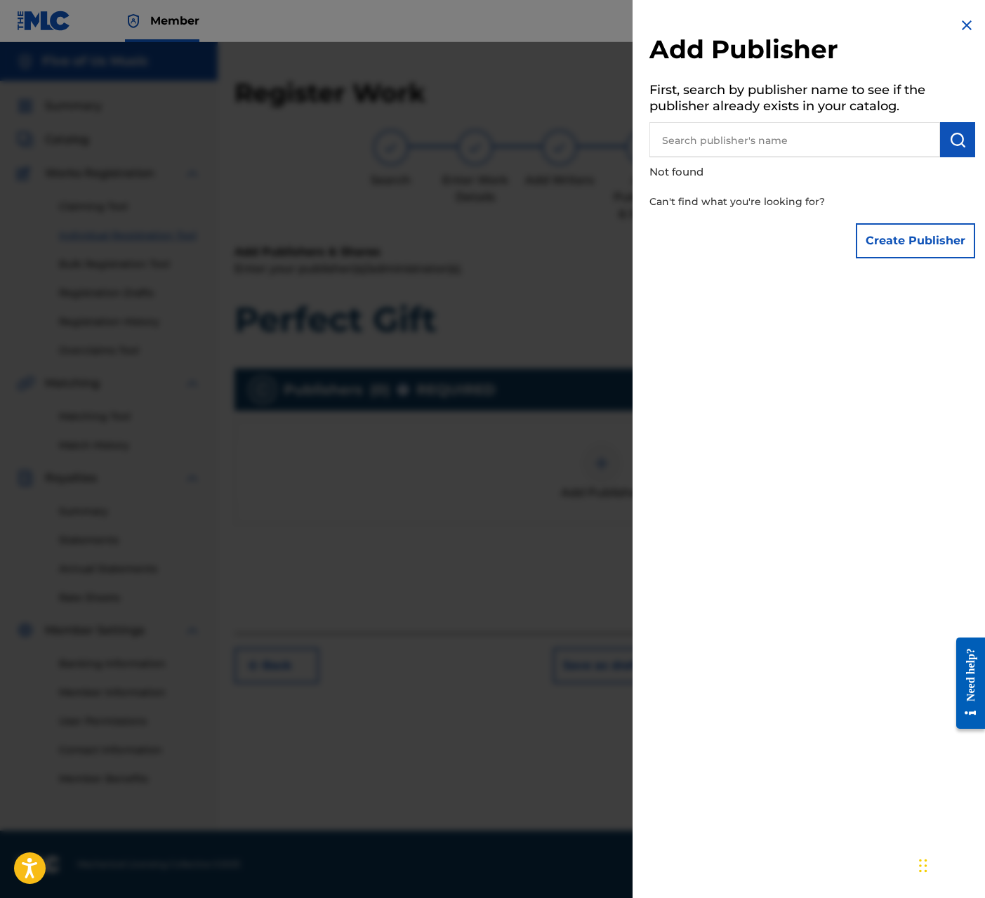
click at [714, 138] on input "text" at bounding box center [794, 139] width 291 height 35
type input "Five of Us Music"
click at [819, 239] on button "Create Publisher" at bounding box center [915, 240] width 119 height 35
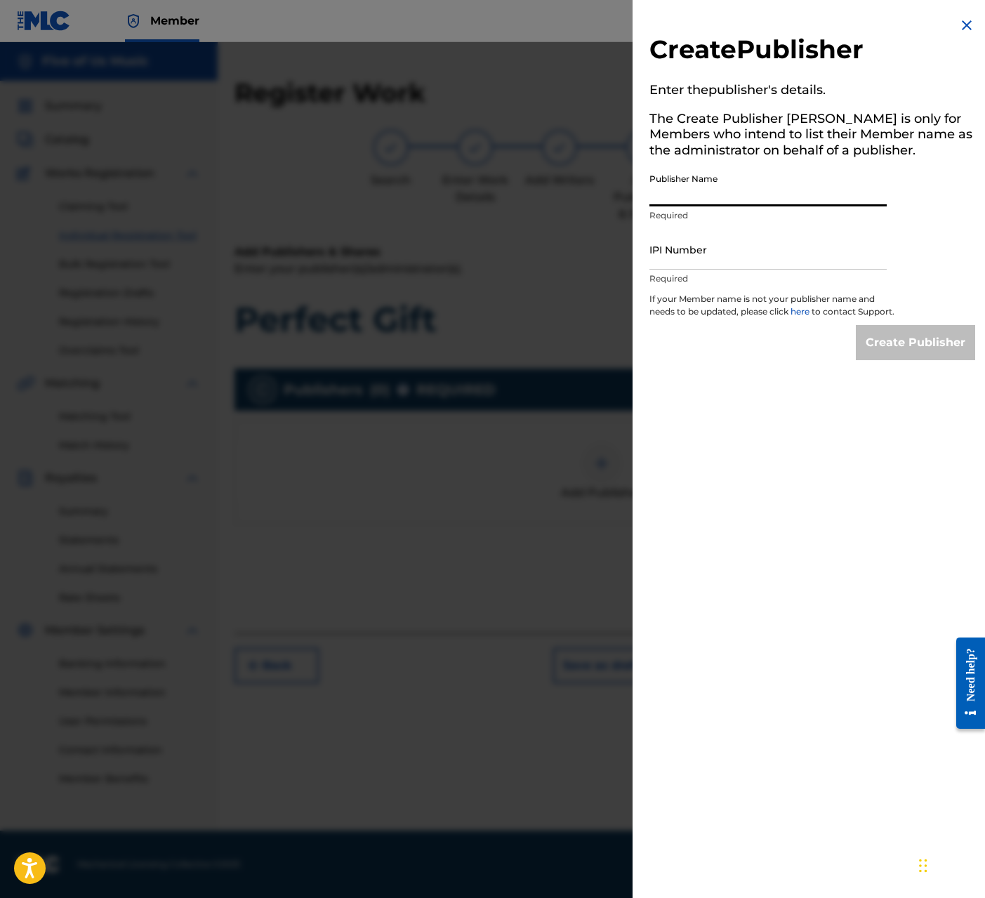
click at [752, 193] on input "Publisher Name" at bounding box center [767, 186] width 237 height 40
paste input "00354878615"
type input "Five of Us Music"
click at [678, 258] on input "IPI Number" at bounding box center [767, 249] width 237 height 40
paste input "00354878615"
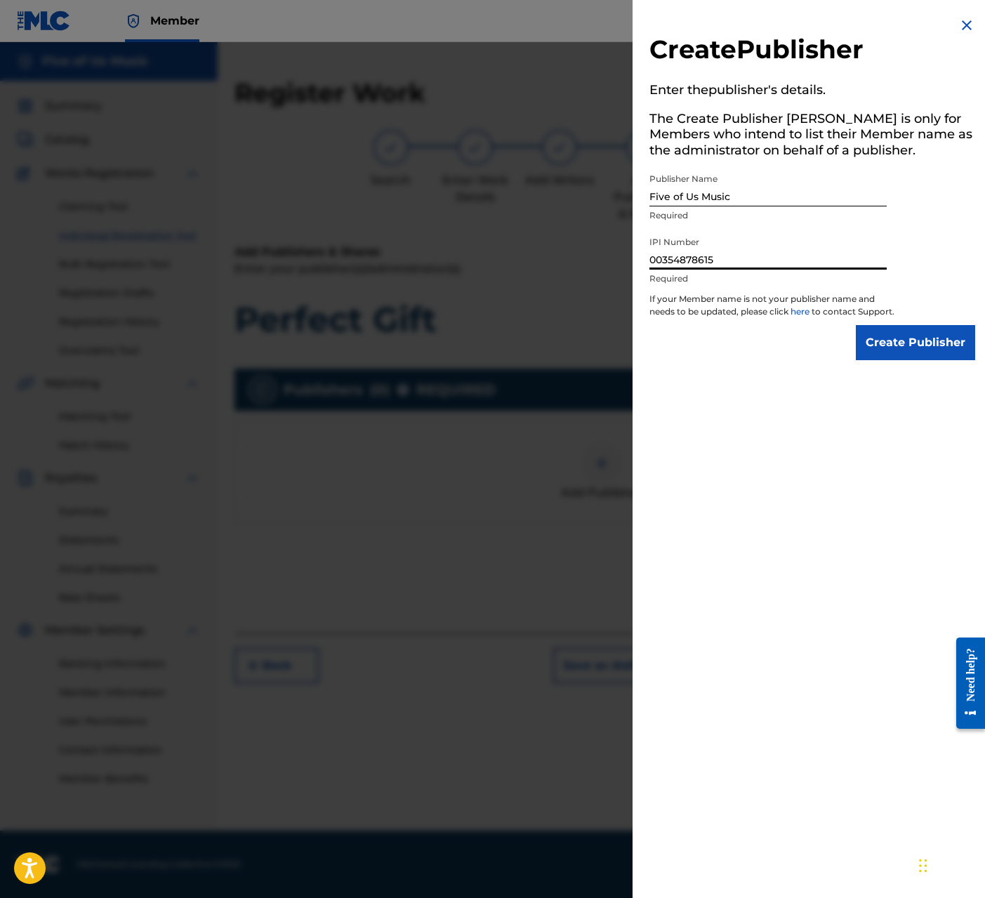
type input "00354878615"
click at [819, 353] on input "Create Publisher" at bounding box center [915, 342] width 119 height 35
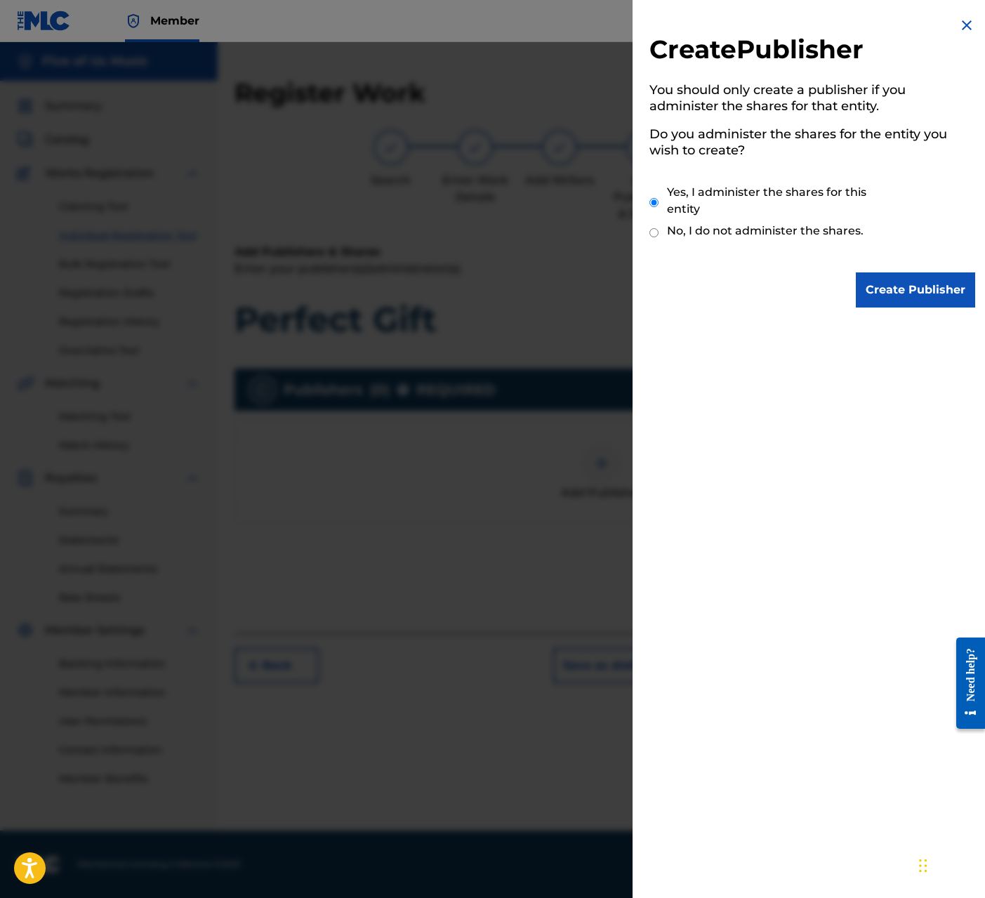
click at [819, 286] on input "Create Publisher" at bounding box center [915, 289] width 119 height 35
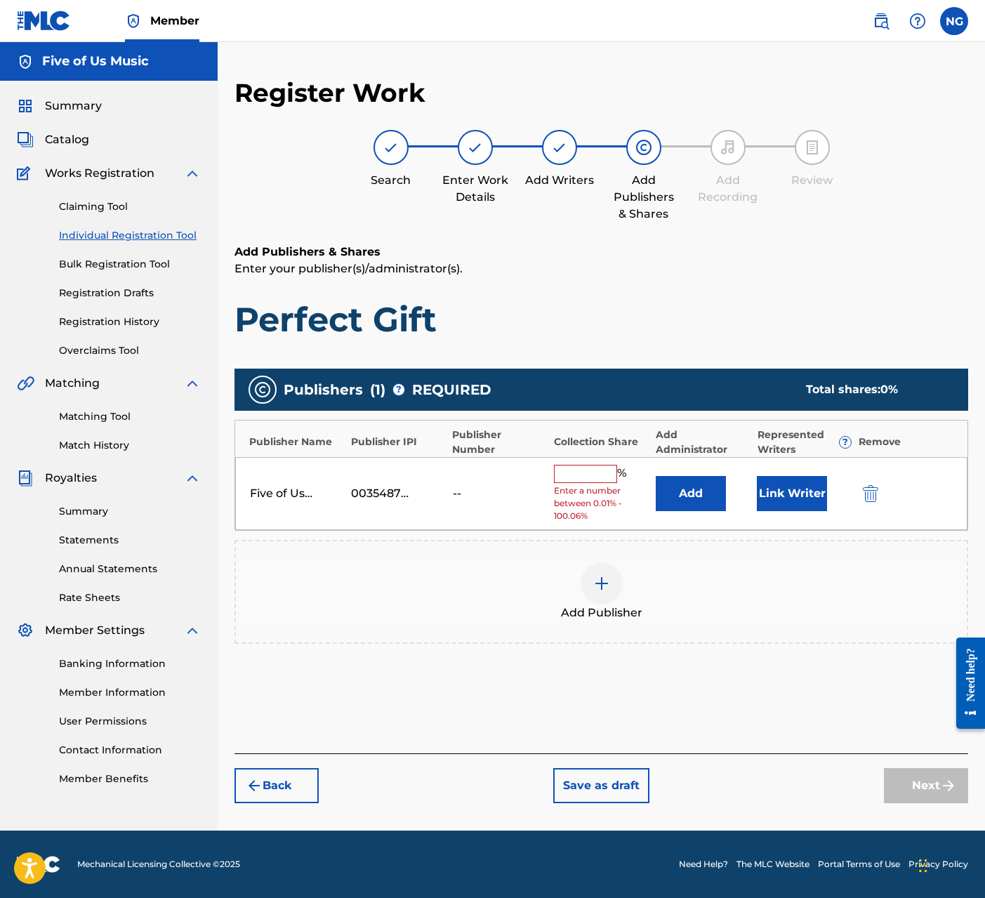
click at [589, 474] on input "text" at bounding box center [585, 474] width 63 height 18
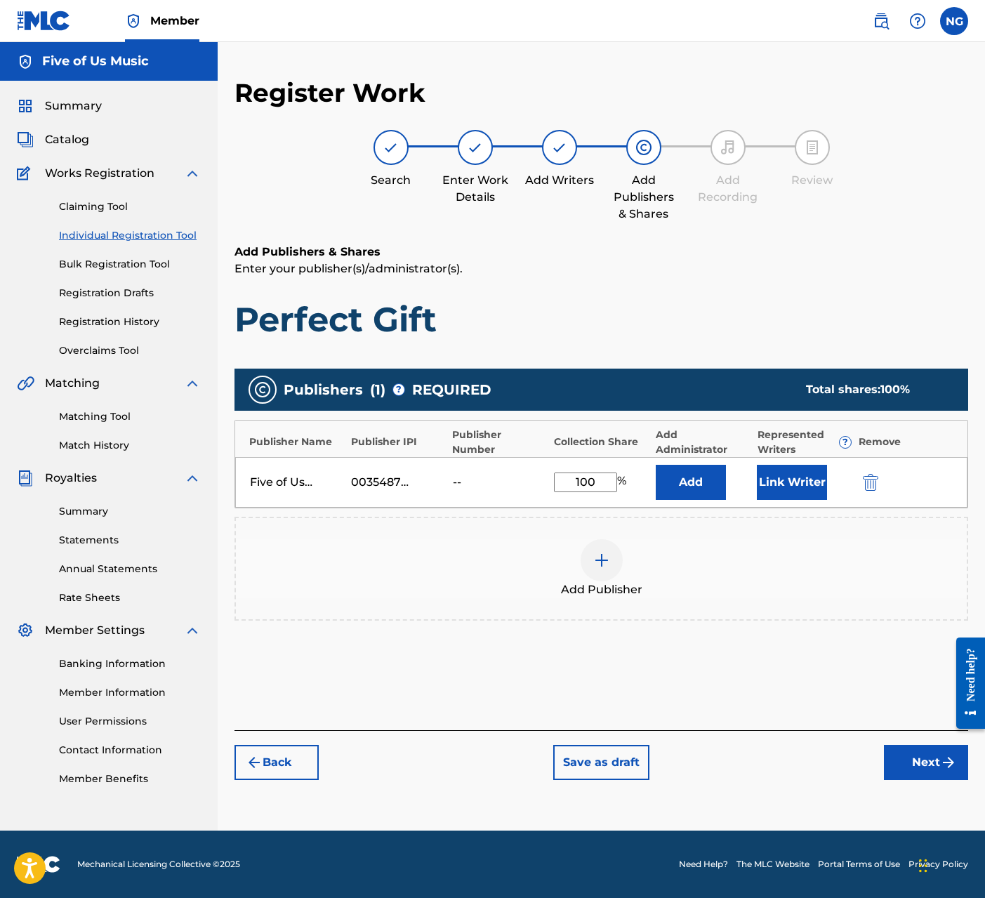
type input "100"
click at [794, 480] on button "Link Writer" at bounding box center [792, 482] width 70 height 35
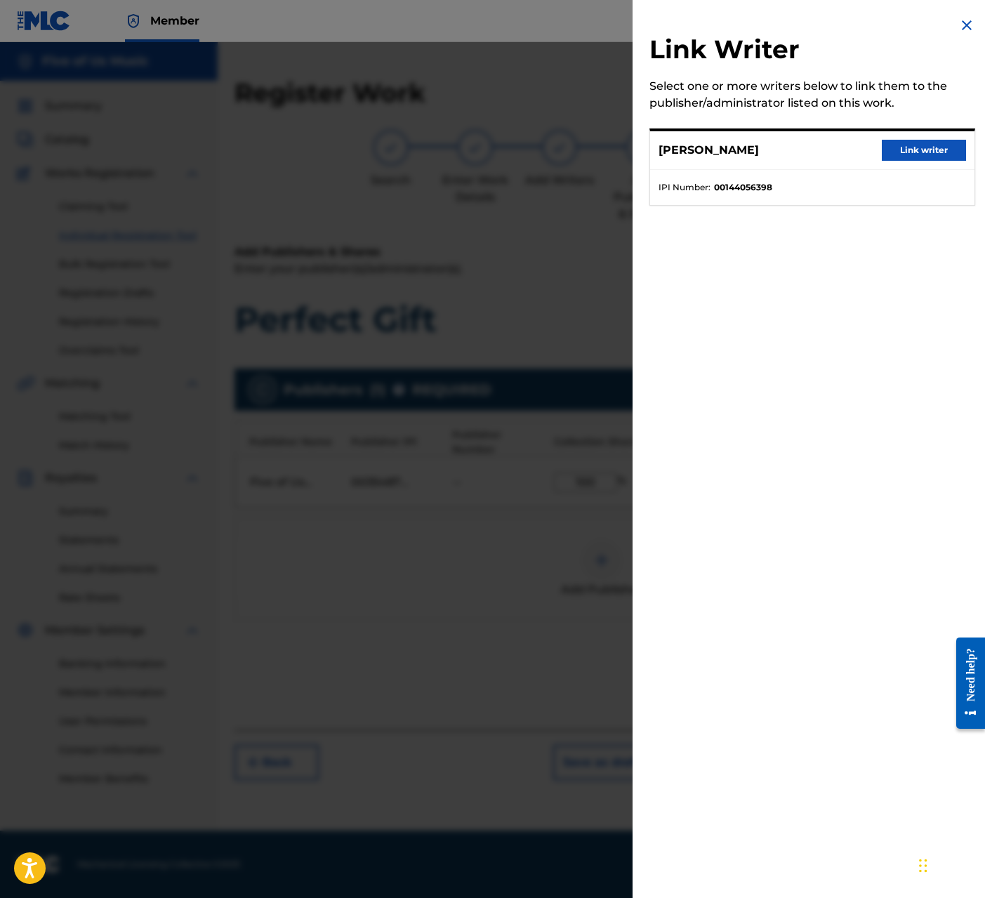
click at [819, 150] on button "Link writer" at bounding box center [923, 150] width 84 height 21
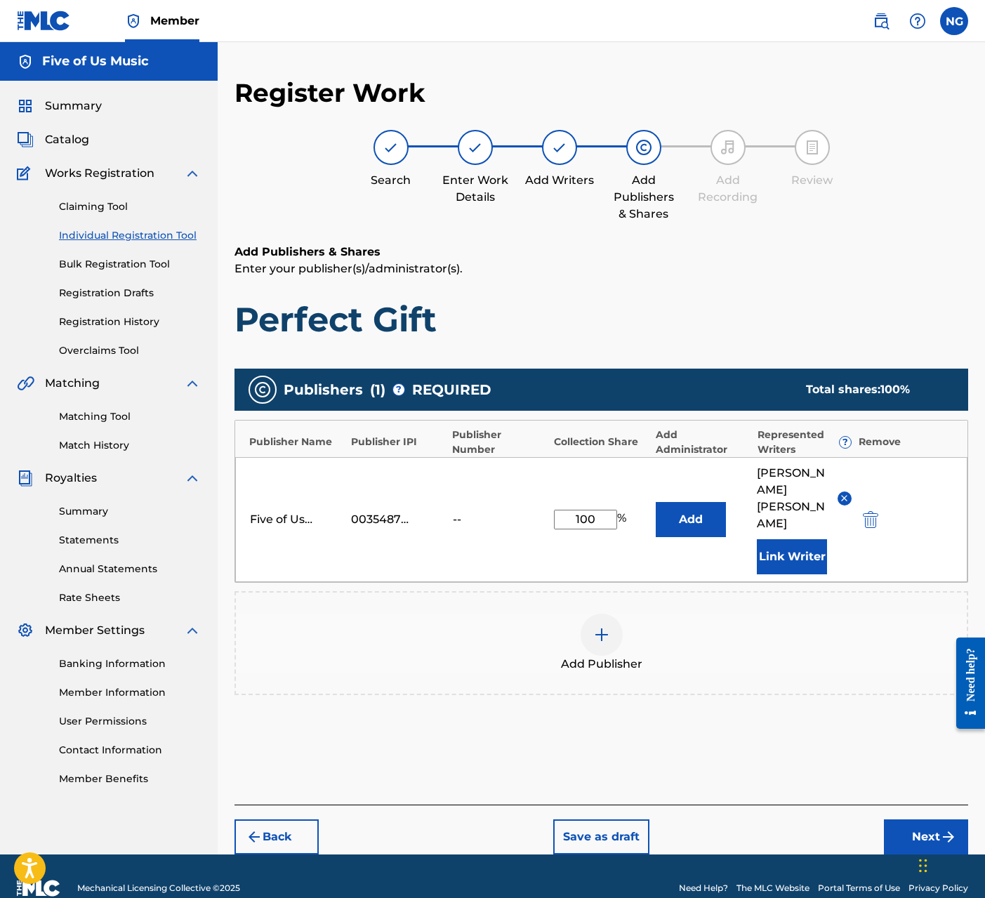
click at [819, 819] on button "Next" at bounding box center [926, 836] width 84 height 35
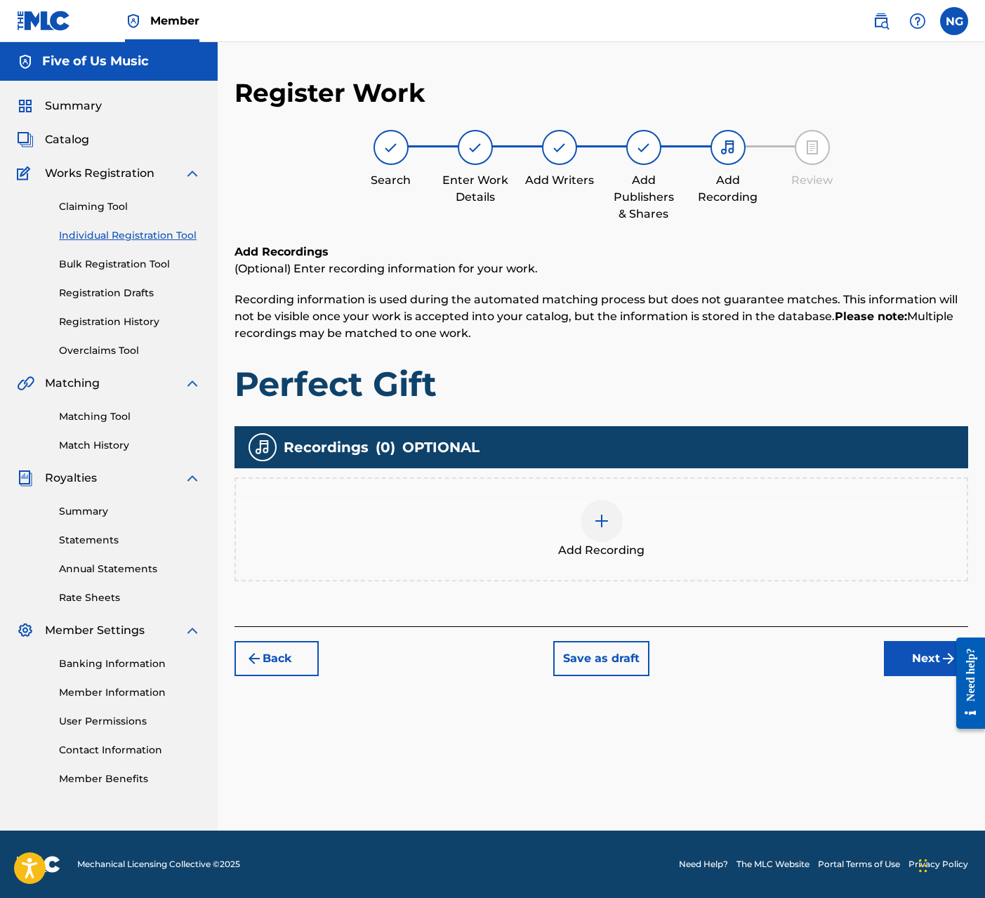
click at [605, 519] on img at bounding box center [601, 520] width 17 height 17
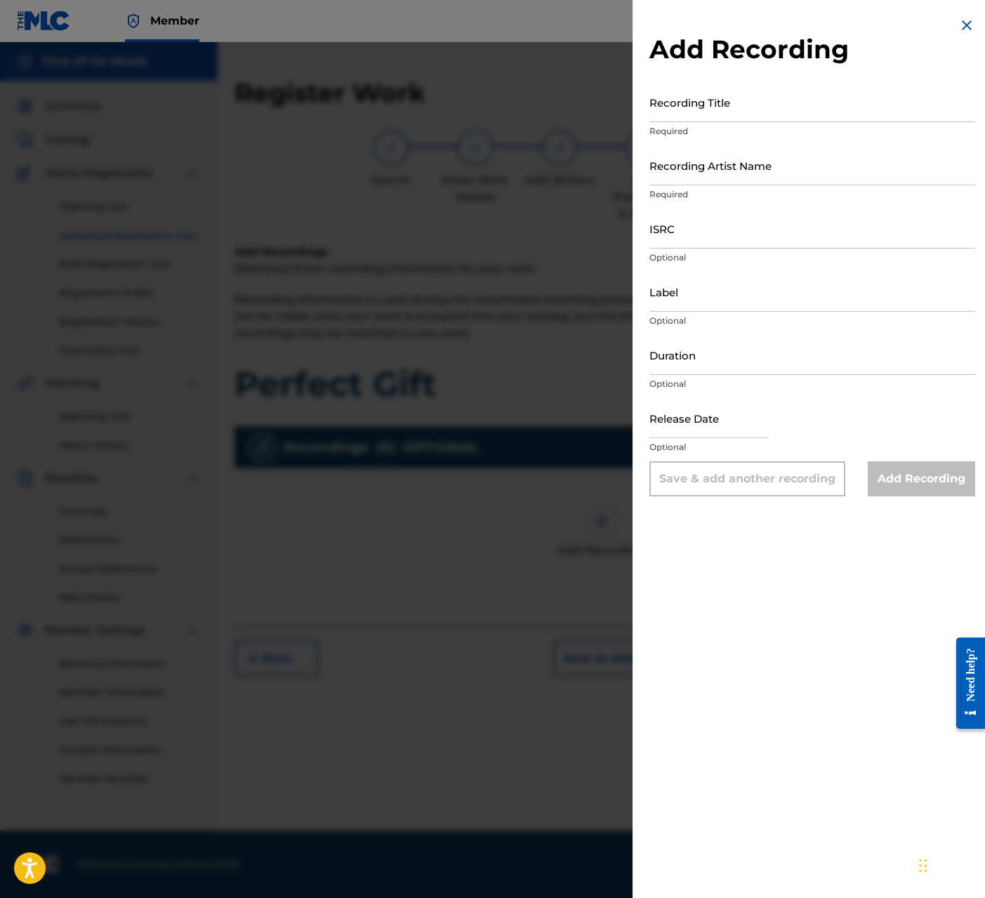
click at [716, 107] on input "Recording Title" at bounding box center [812, 102] width 326 height 40
type input "The Perfect Gift"
click at [695, 168] on input "Recording Artist Name" at bounding box center [812, 165] width 326 height 40
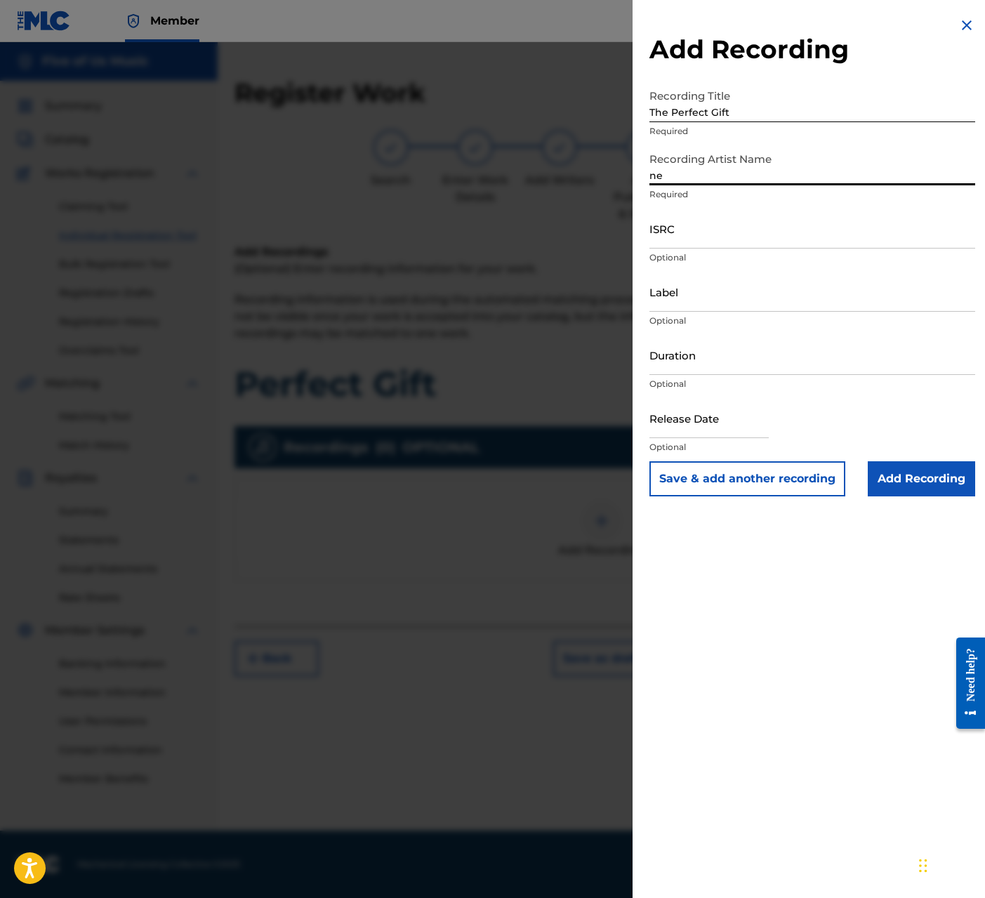
type input "n"
type input "[PERSON_NAME]"
click at [682, 295] on input "Label" at bounding box center [812, 292] width 326 height 40
type input "[PERSON_NAME] Screen Records"
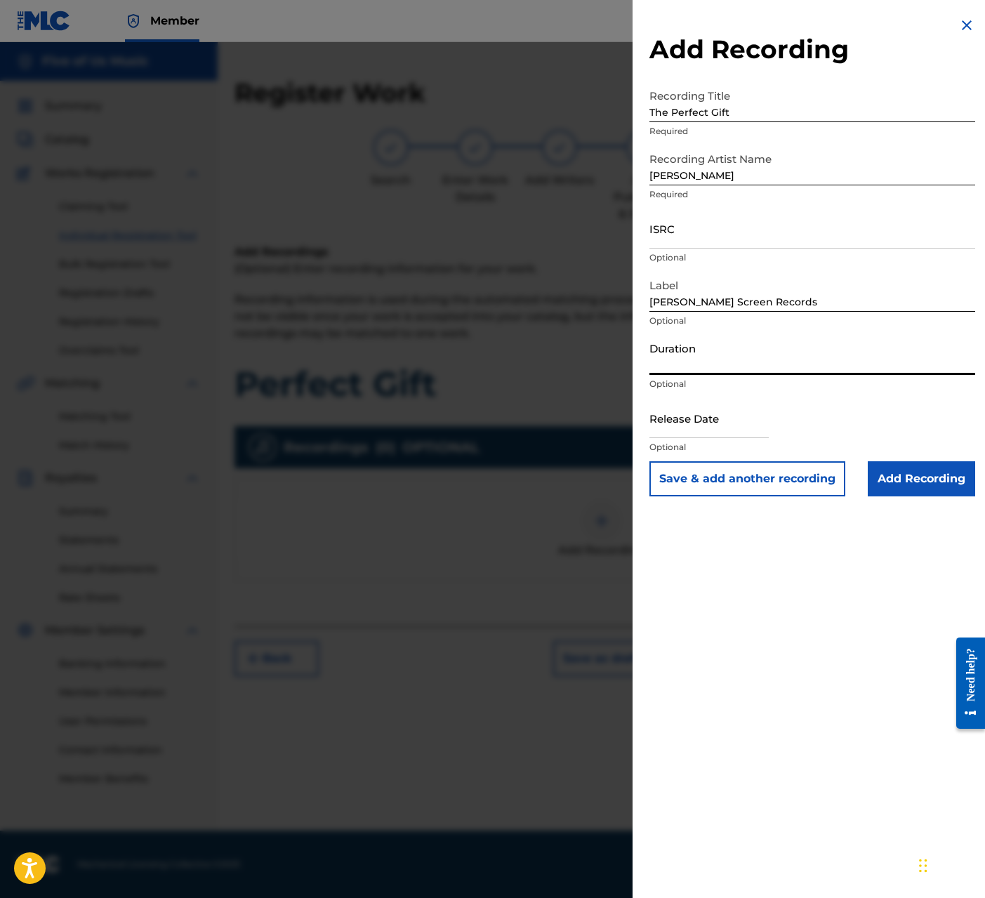
click at [693, 352] on input "Duration" at bounding box center [812, 355] width 326 height 40
type input "01:45"
click at [697, 420] on input "text" at bounding box center [708, 418] width 119 height 40
select select "7"
select select "2025"
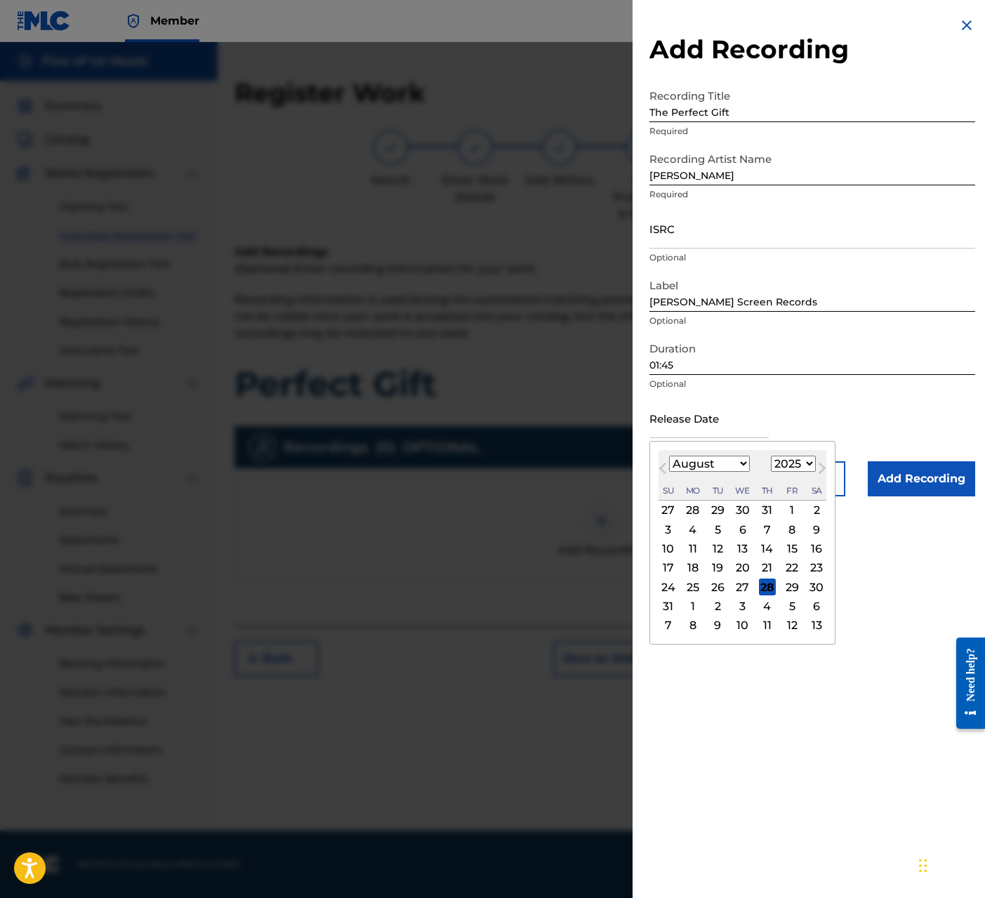
select select "0"
select select "2007"
click at [693, 509] on div "1" at bounding box center [692, 510] width 17 height 17
type input "[DATE]"
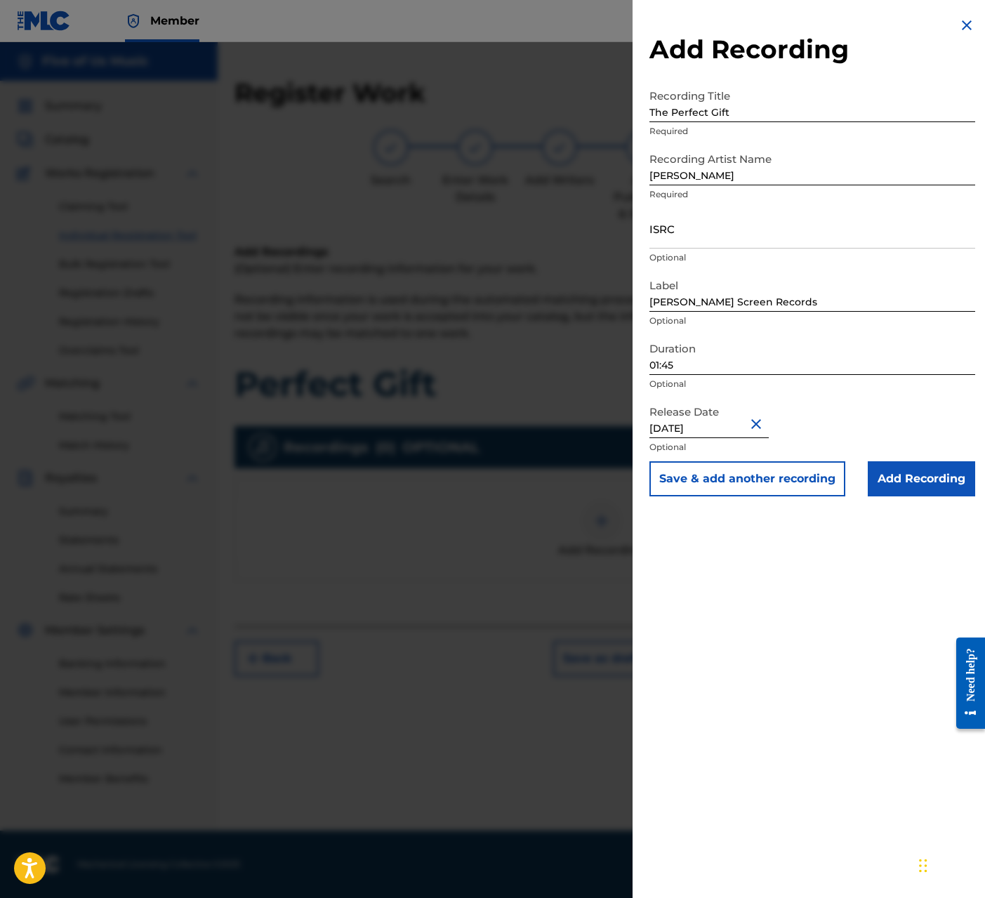
click at [705, 485] on button "Save & add another recording" at bounding box center [747, 478] width 196 height 35
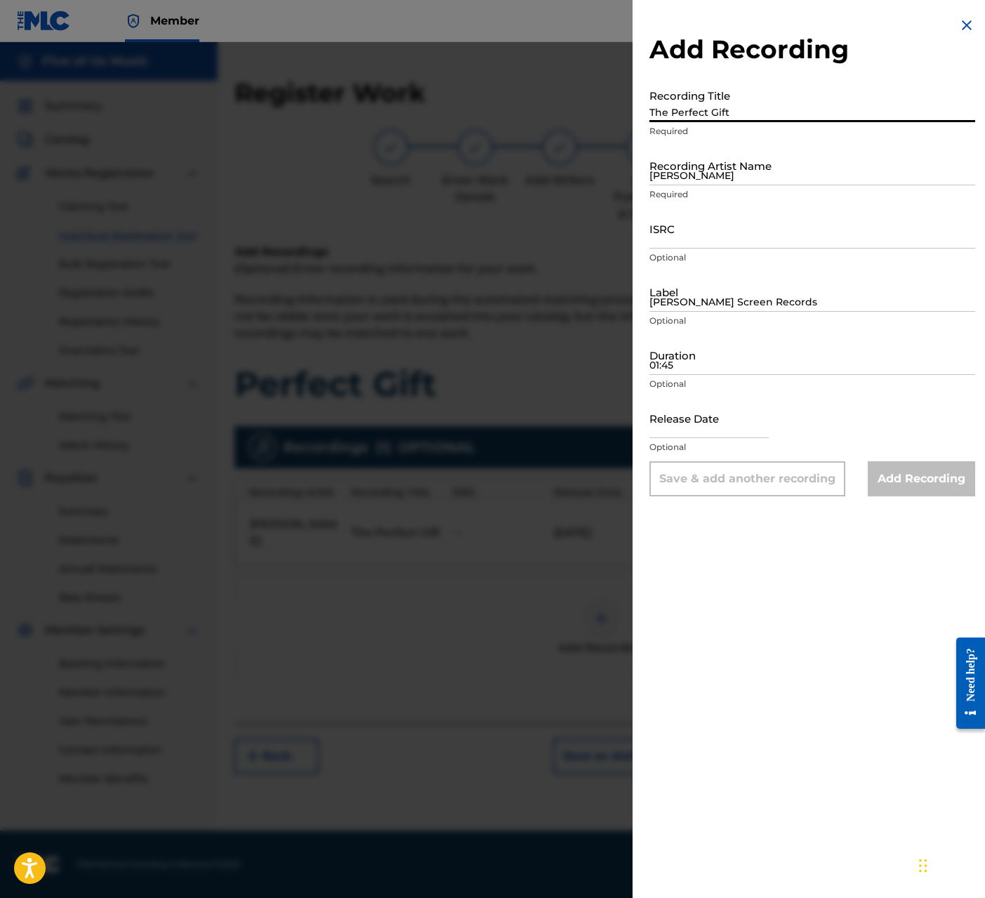
click at [752, 108] on input "The Perfect Gift" at bounding box center [812, 102] width 326 height 40
type input "The Perfect Gift"
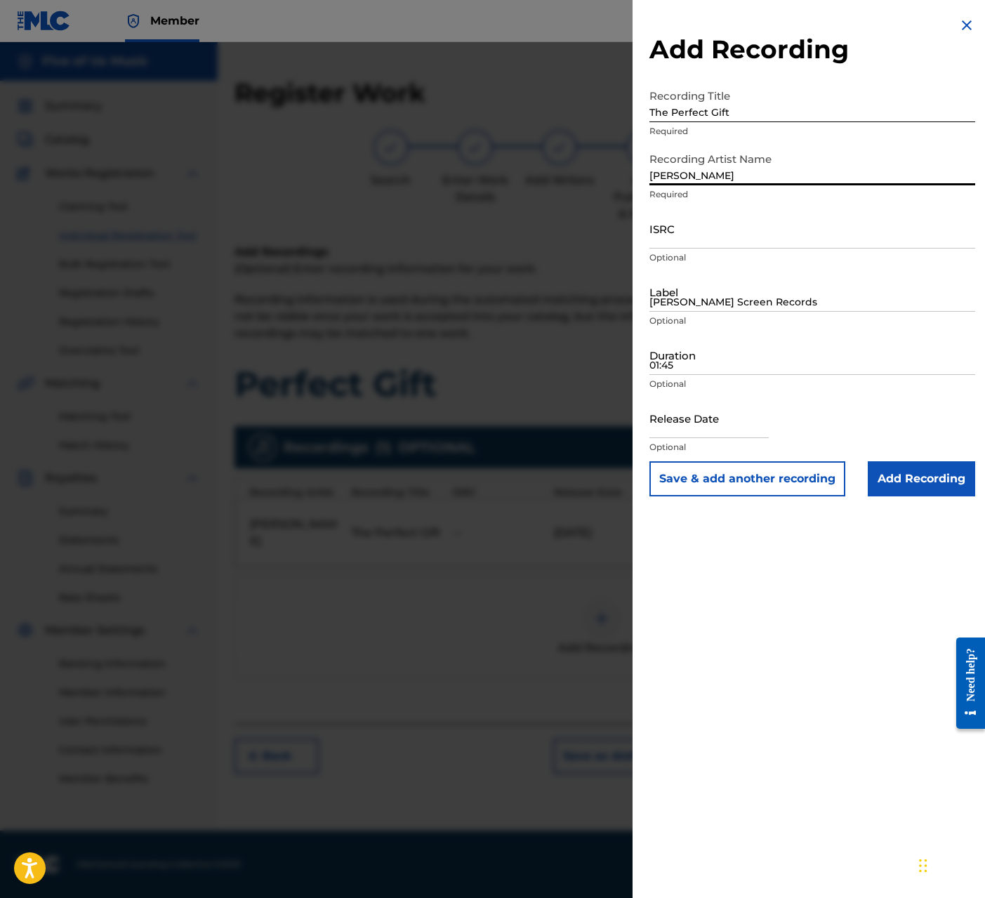
type input "[PERSON_NAME]"
click at [688, 295] on input "[PERSON_NAME] Screen Records" at bounding box center [812, 292] width 326 height 40
type input "221 Productions/Five of Us Music"
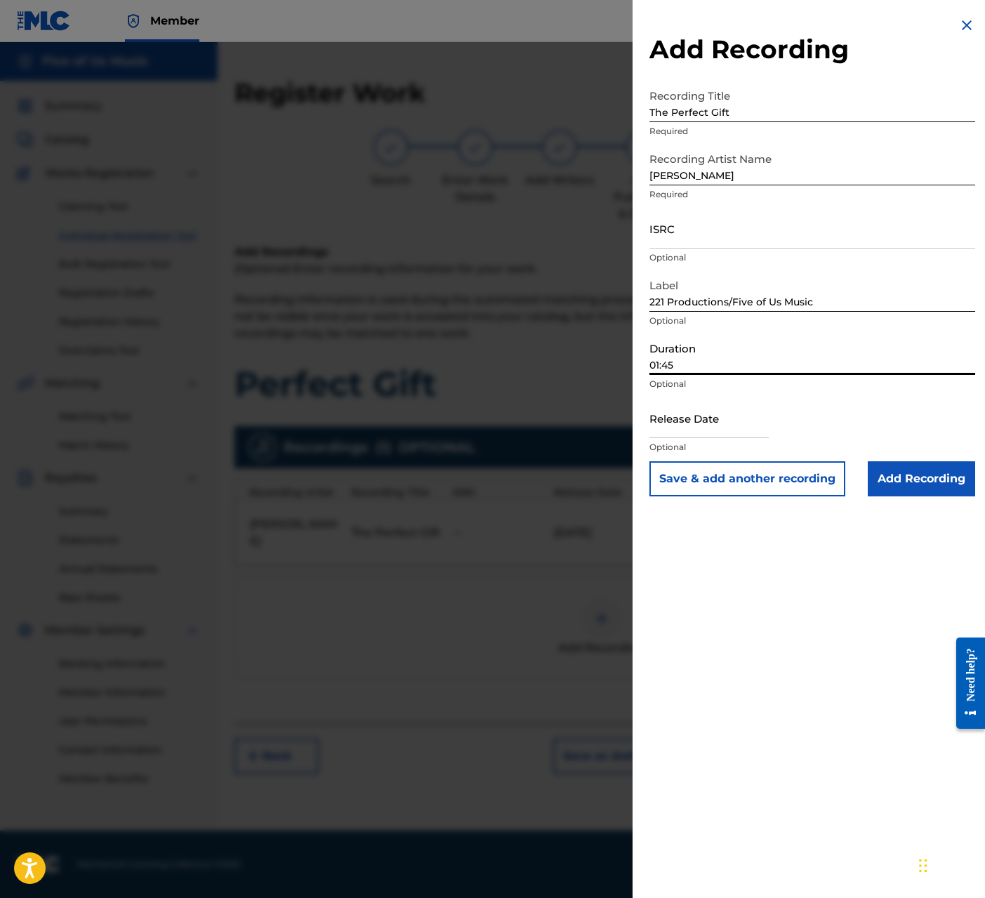
click at [703, 361] on input "01:45" at bounding box center [812, 355] width 326 height 40
type input "04:01"
select select "7"
select select "2025"
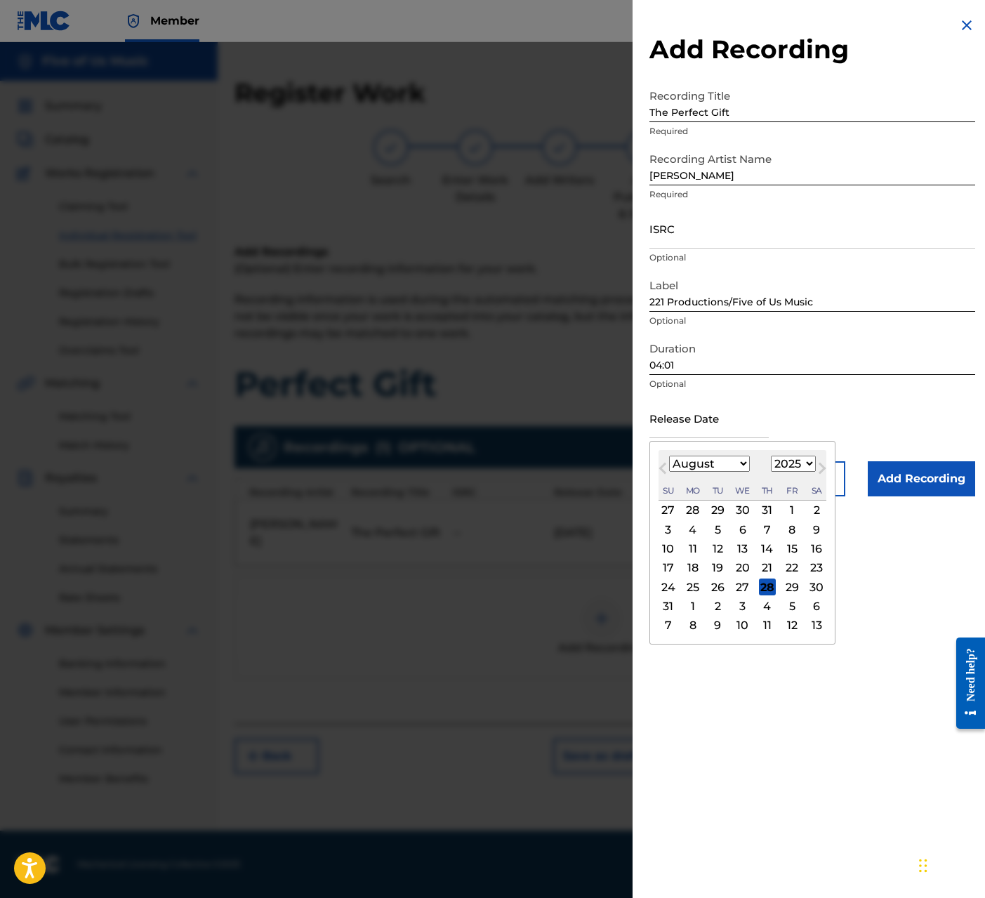
click at [691, 419] on input "text" at bounding box center [708, 418] width 119 height 40
click at [691, 564] on div "18" at bounding box center [692, 567] width 17 height 17
type input "[DATE]"
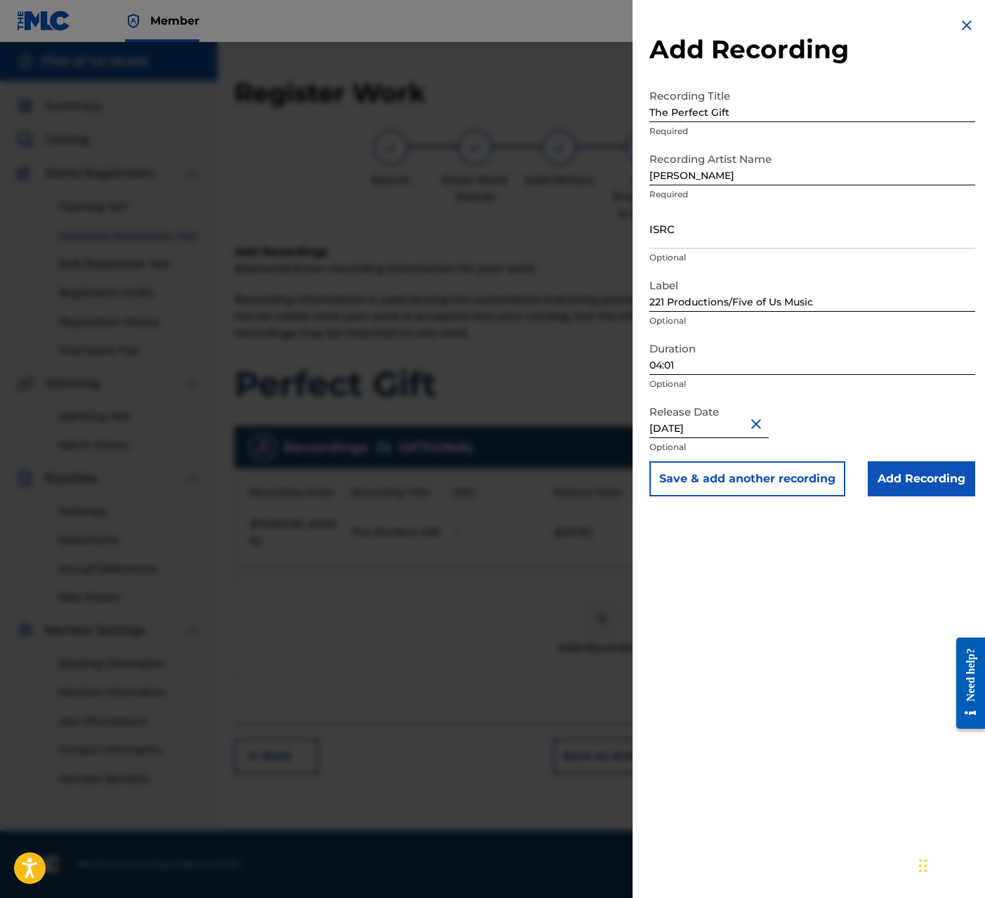
click at [819, 477] on input "Add Recording" at bounding box center [920, 478] width 107 height 35
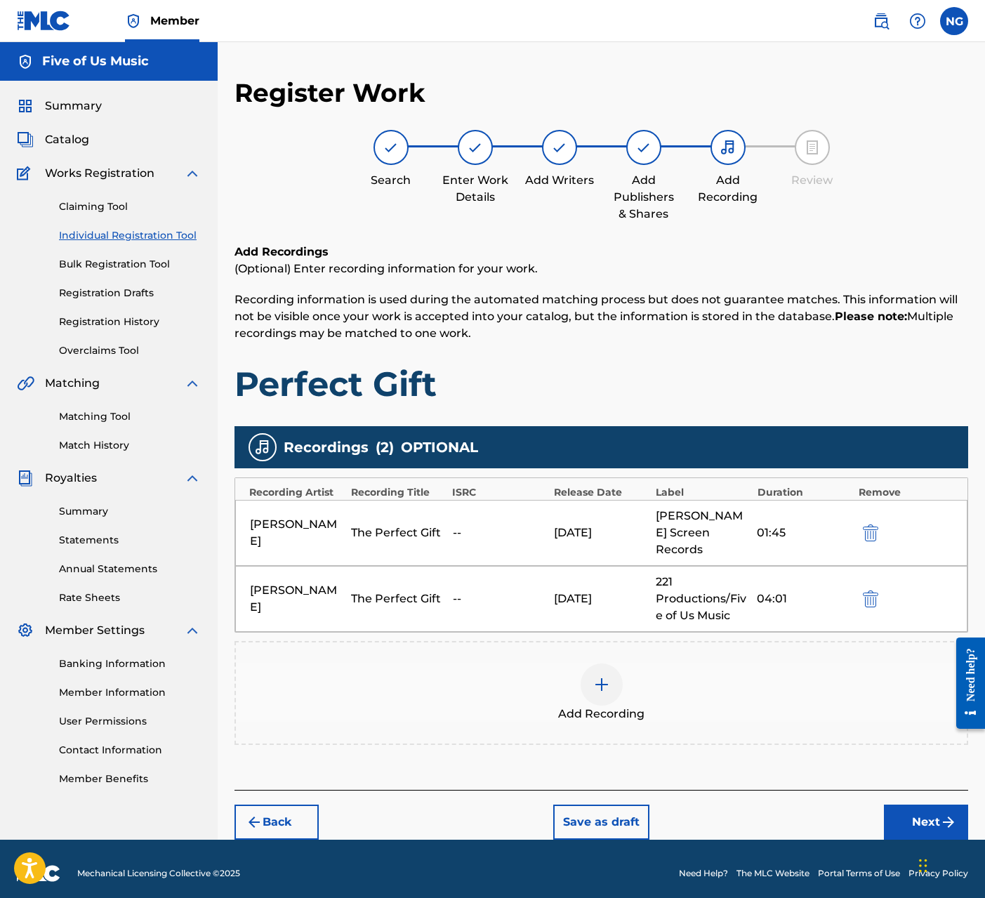
click at [819, 804] on button "Next" at bounding box center [926, 821] width 84 height 35
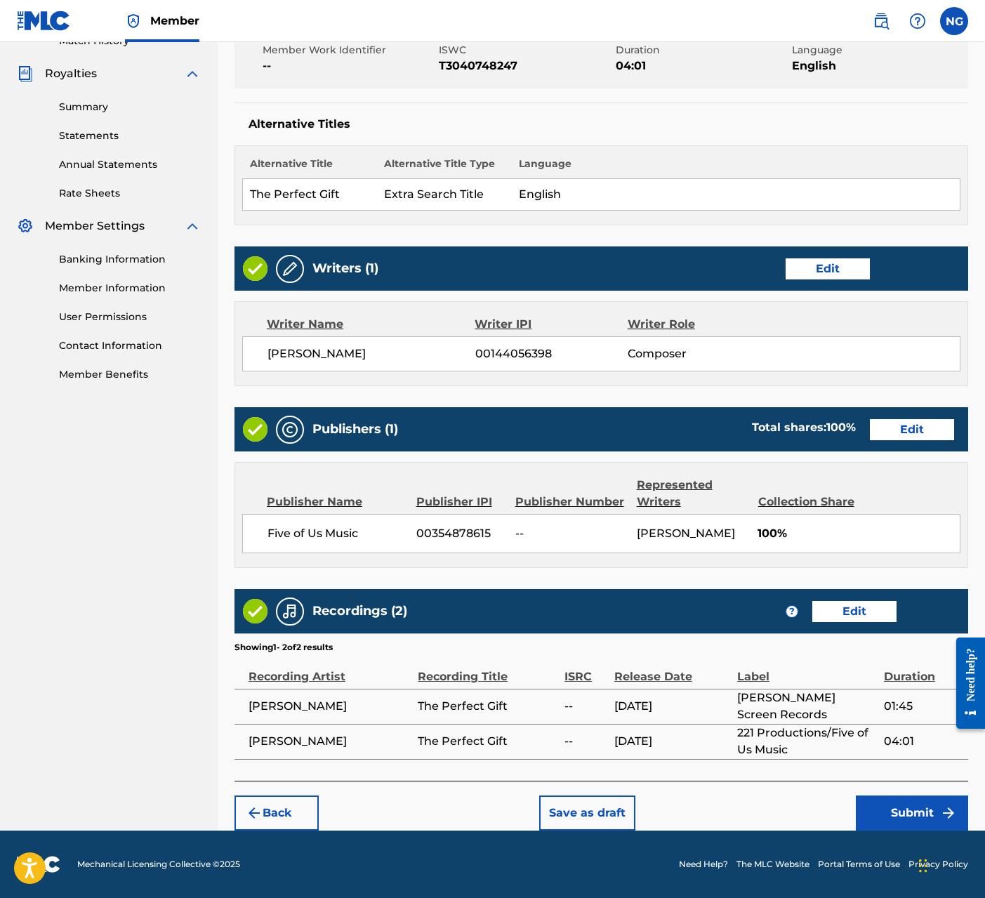
scroll to position [404, 0]
click at [819, 811] on button "Submit" at bounding box center [912, 812] width 112 height 35
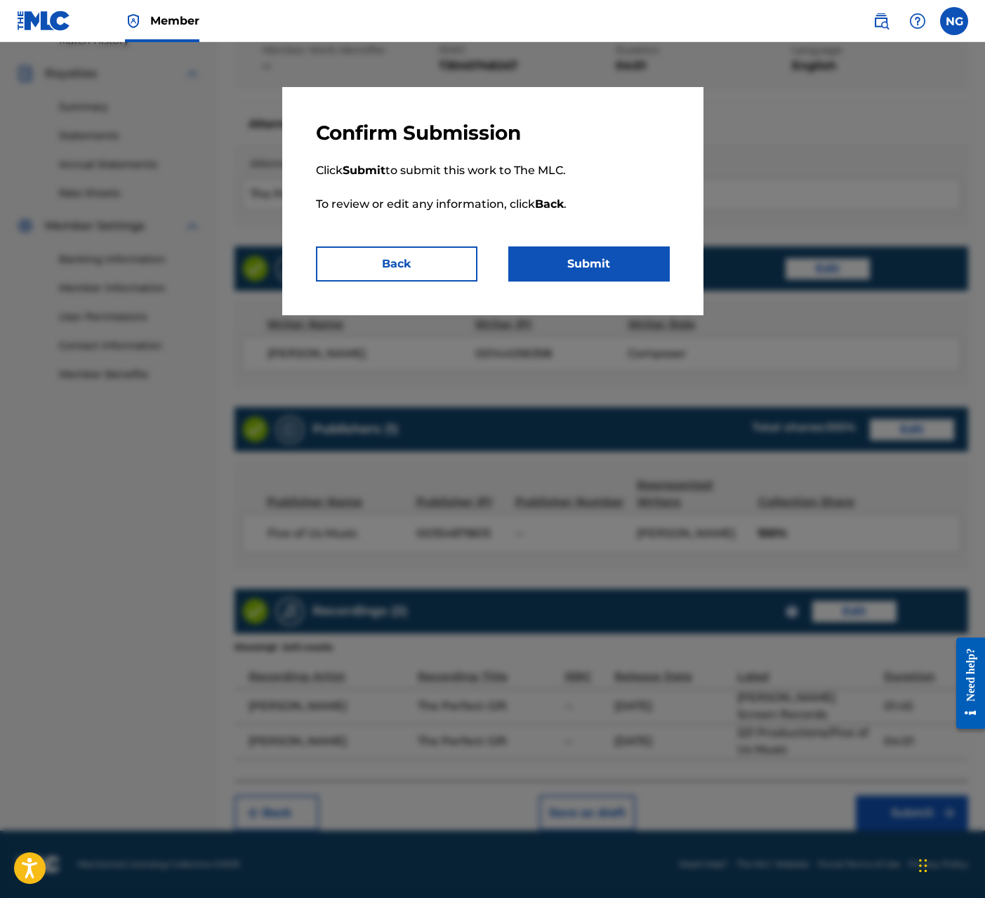
click at [602, 263] on button "Submit" at bounding box center [588, 263] width 161 height 35
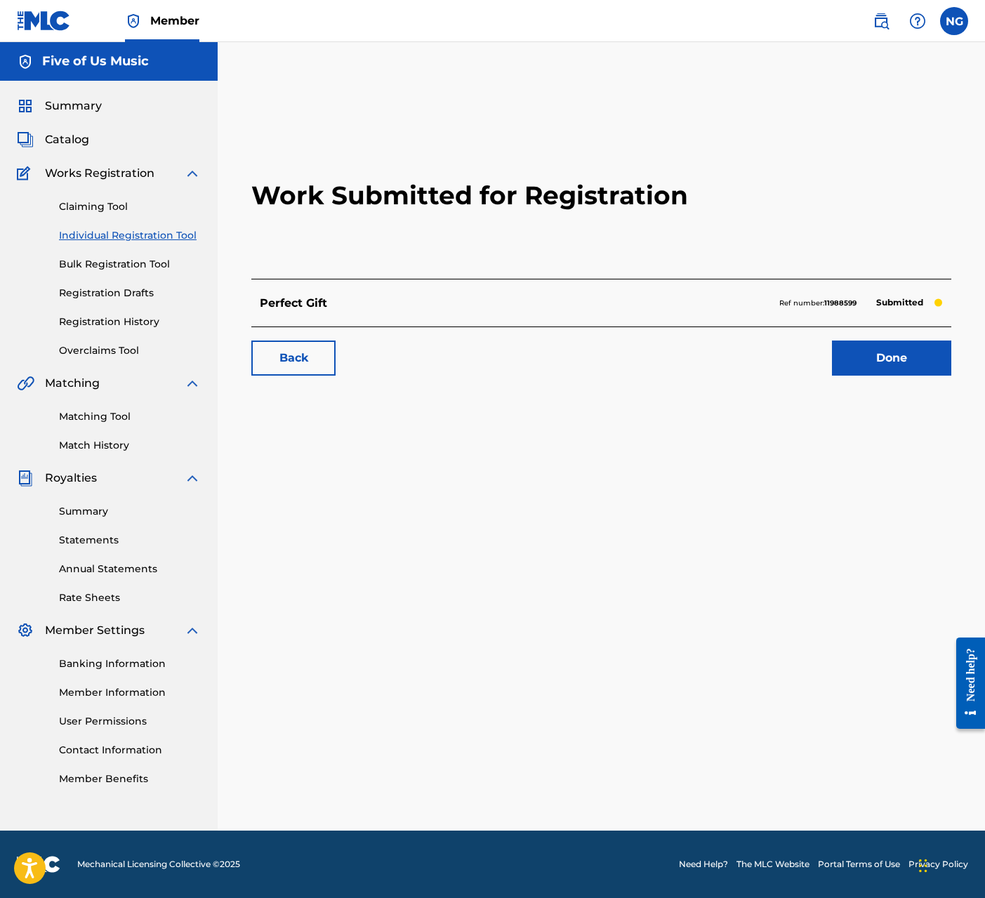
click at [819, 363] on link "Done" at bounding box center [891, 357] width 119 height 35
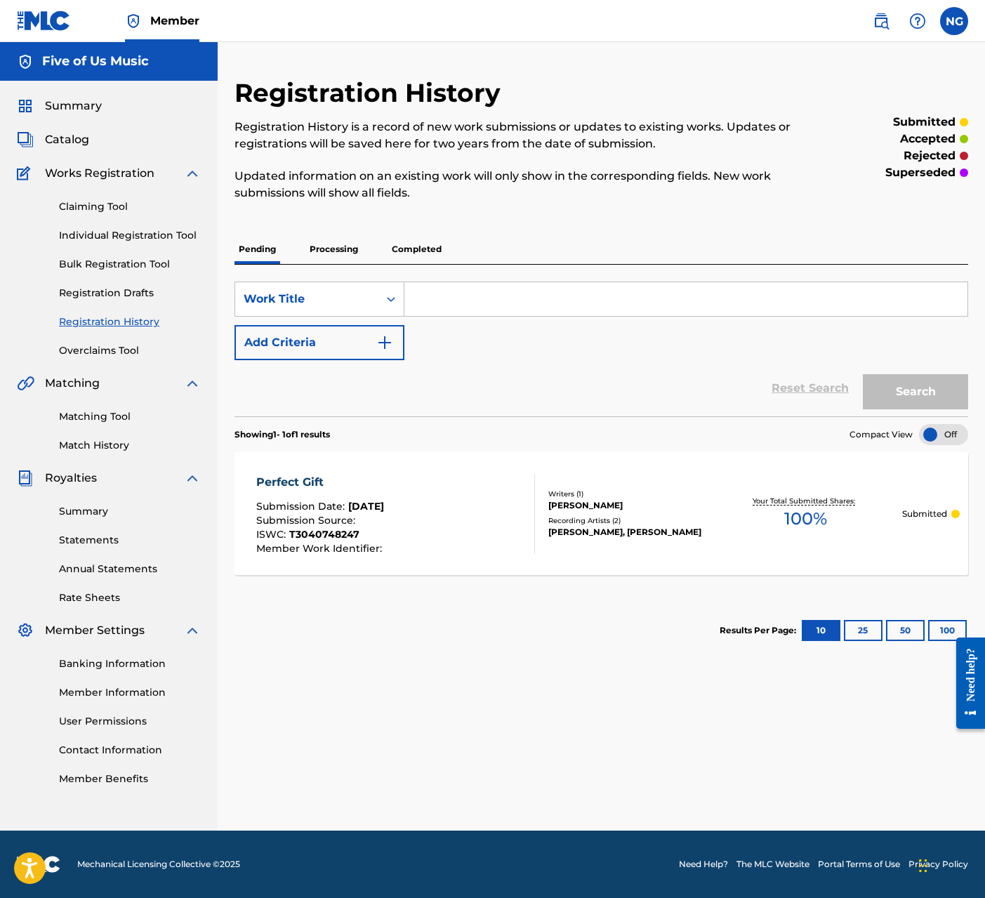
click at [85, 206] on link "Claiming Tool" at bounding box center [130, 206] width 142 height 15
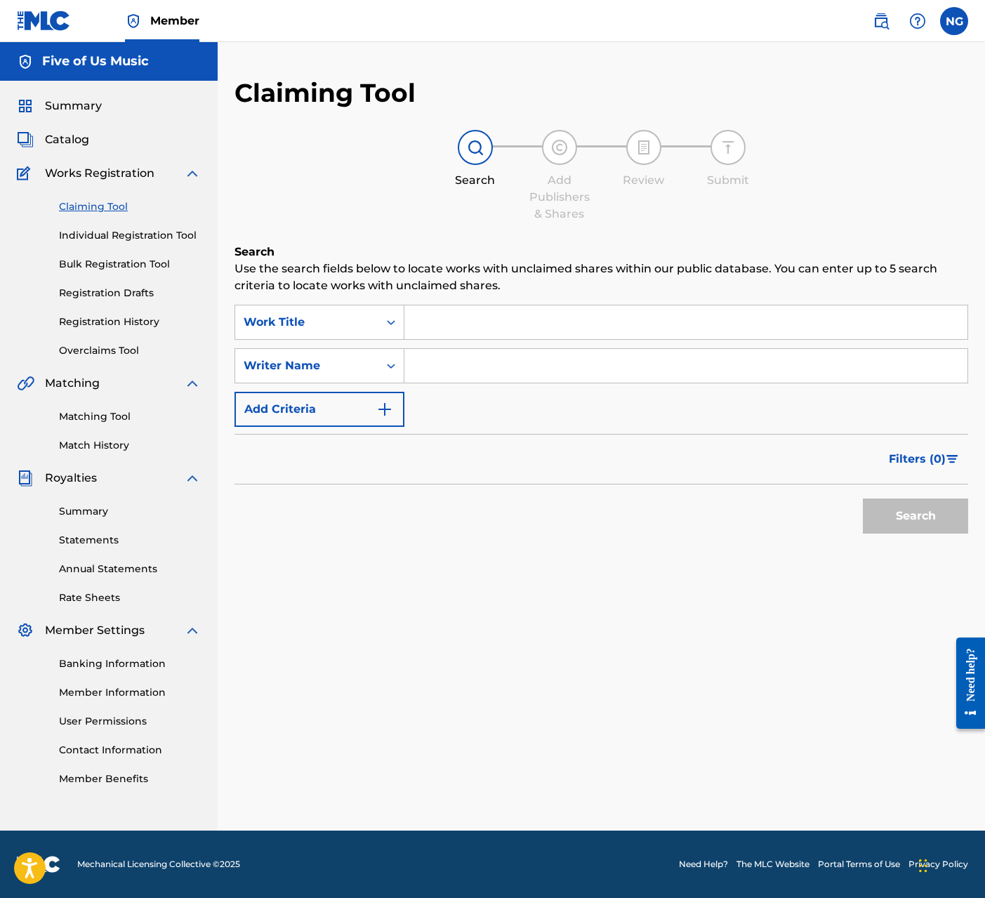
drag, startPoint x: 467, startPoint y: 333, endPoint x: 460, endPoint y: 332, distance: 7.8
click at [467, 333] on input "Search Form" at bounding box center [685, 322] width 563 height 34
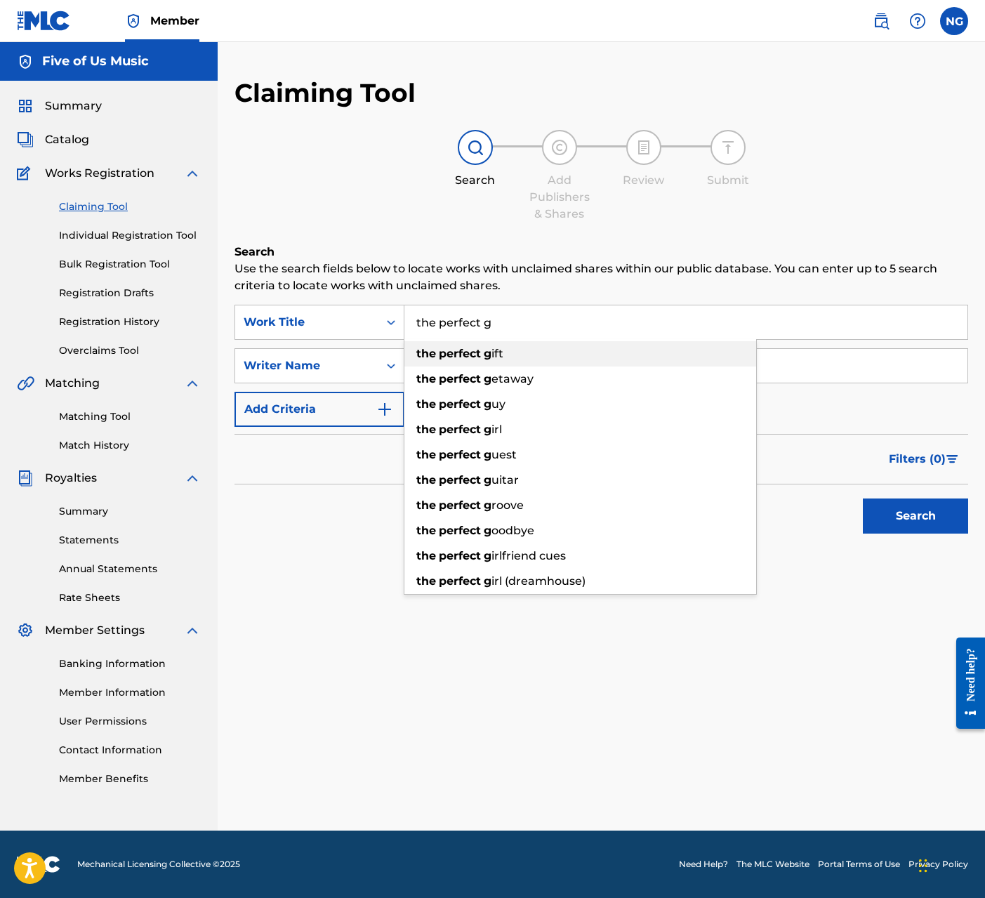
click at [460, 354] on strong "perfect" at bounding box center [460, 353] width 42 height 13
type input "the perfect gift"
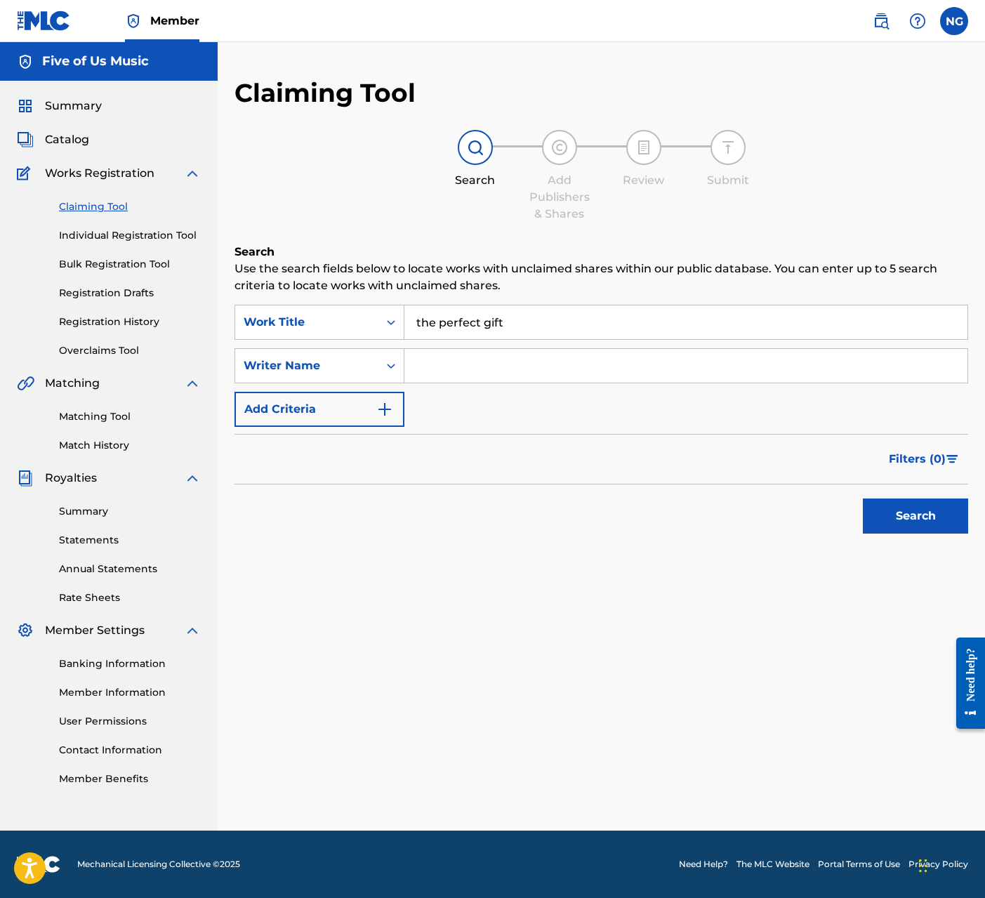
click at [427, 361] on input "Search Form" at bounding box center [685, 366] width 563 height 34
click at [819, 516] on button "Search" at bounding box center [915, 515] width 105 height 35
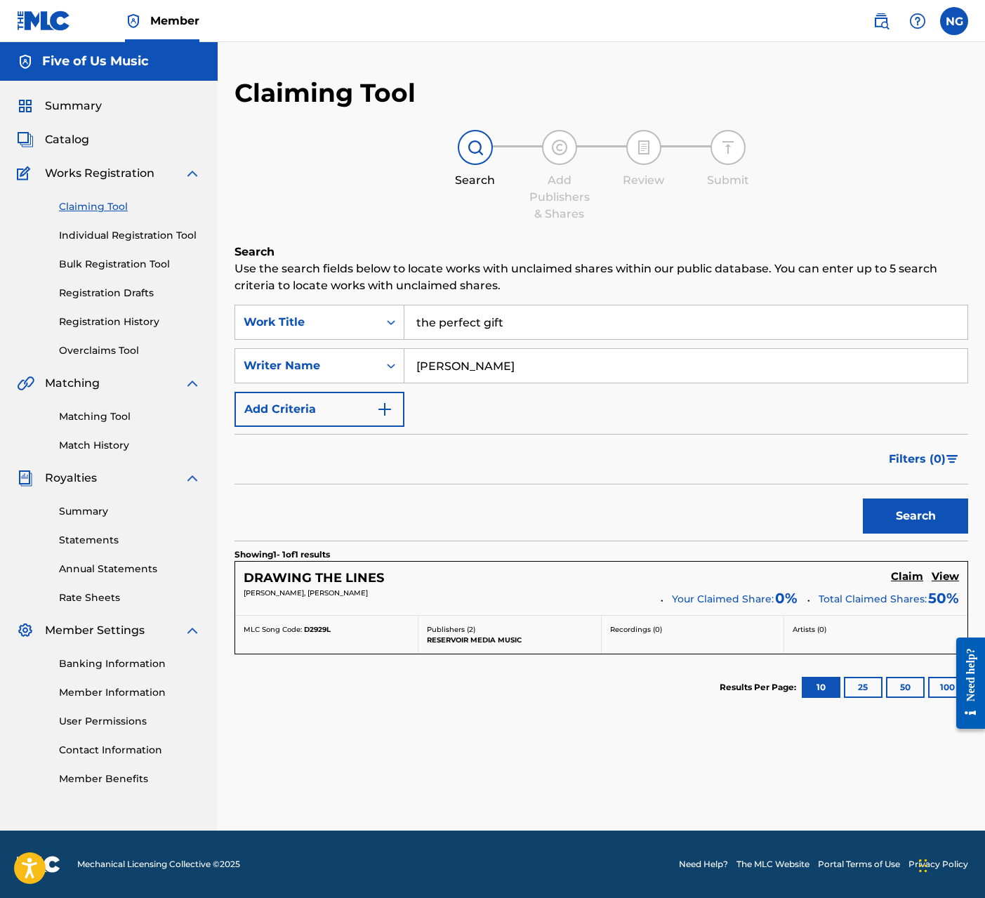
type input "[PERSON_NAME]"
click at [819, 575] on h5 "Claim" at bounding box center [907, 576] width 32 height 13
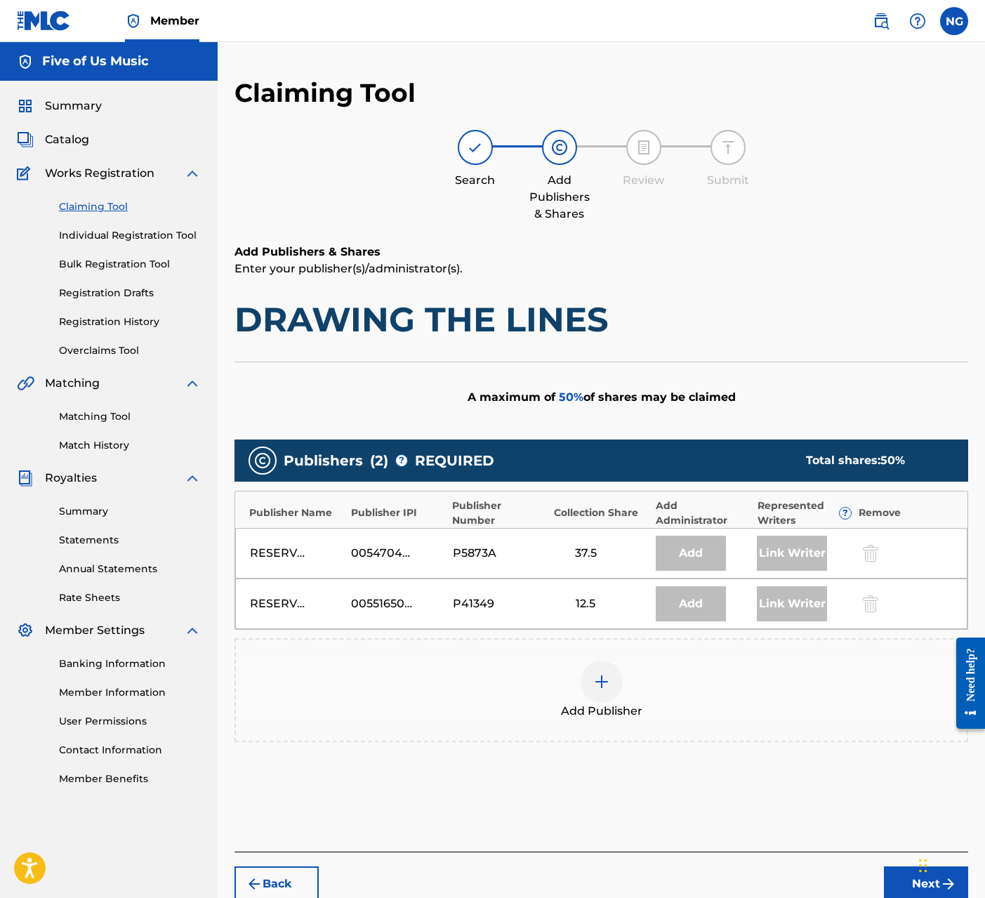
click at [599, 683] on img at bounding box center [601, 681] width 17 height 17
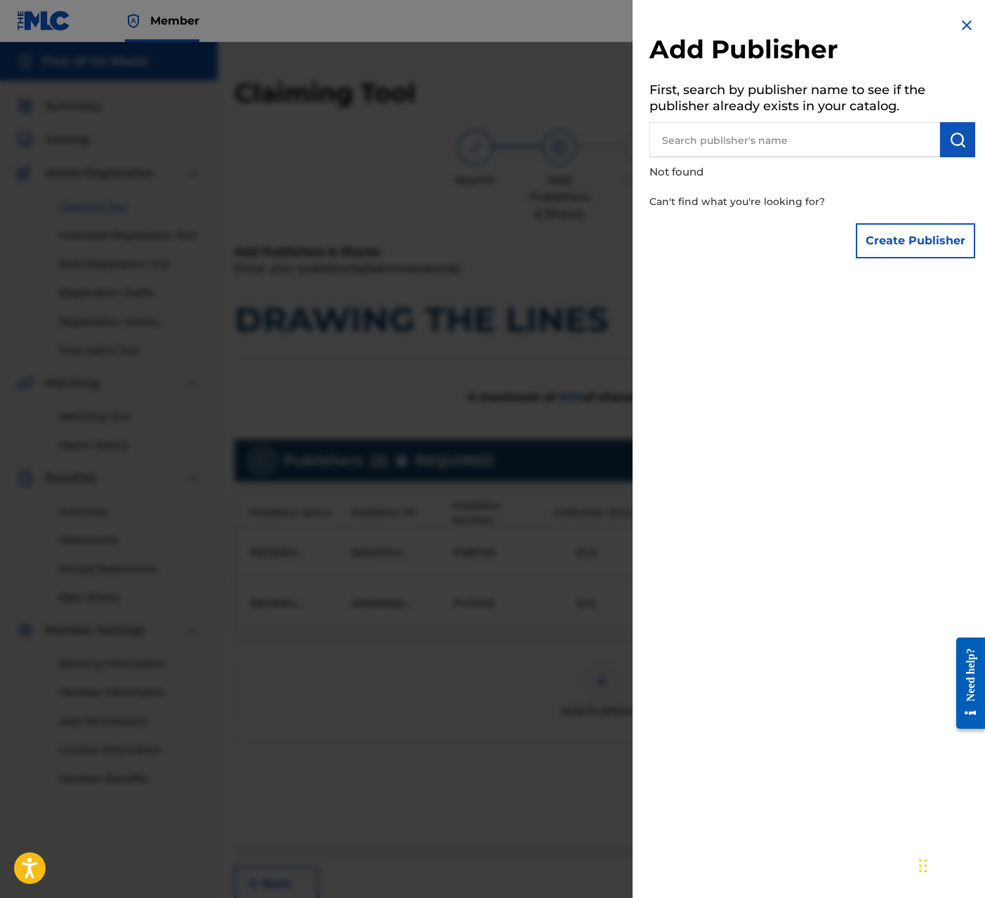
click at [735, 142] on input "text" at bounding box center [794, 139] width 291 height 35
type input "Five of Us Music"
click at [819, 235] on button "Create Publisher" at bounding box center [915, 240] width 119 height 35
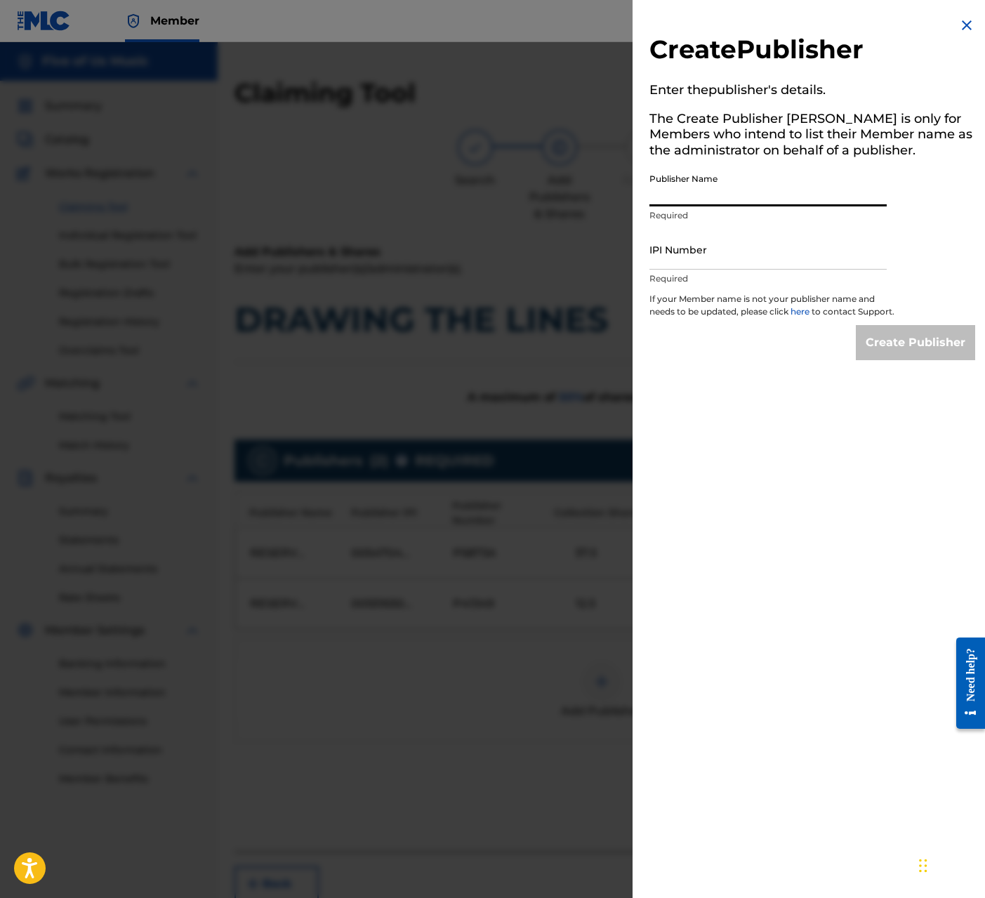
click at [763, 194] on input "Publisher Name" at bounding box center [767, 186] width 237 height 40
type input "Five of Us Music"
click at [731, 258] on input "IPI Number" at bounding box center [767, 249] width 237 height 40
paste input "00354878615"
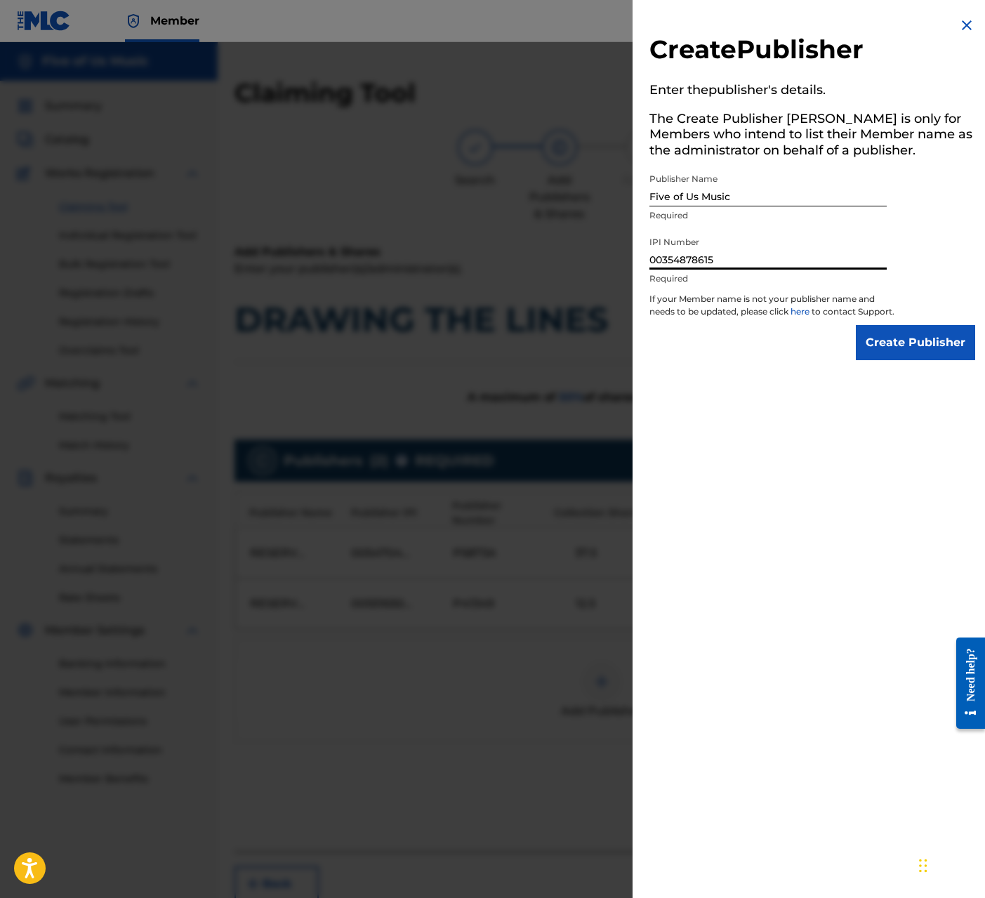
type input "00354878615"
click at [819, 358] on input "Create Publisher" at bounding box center [915, 342] width 119 height 35
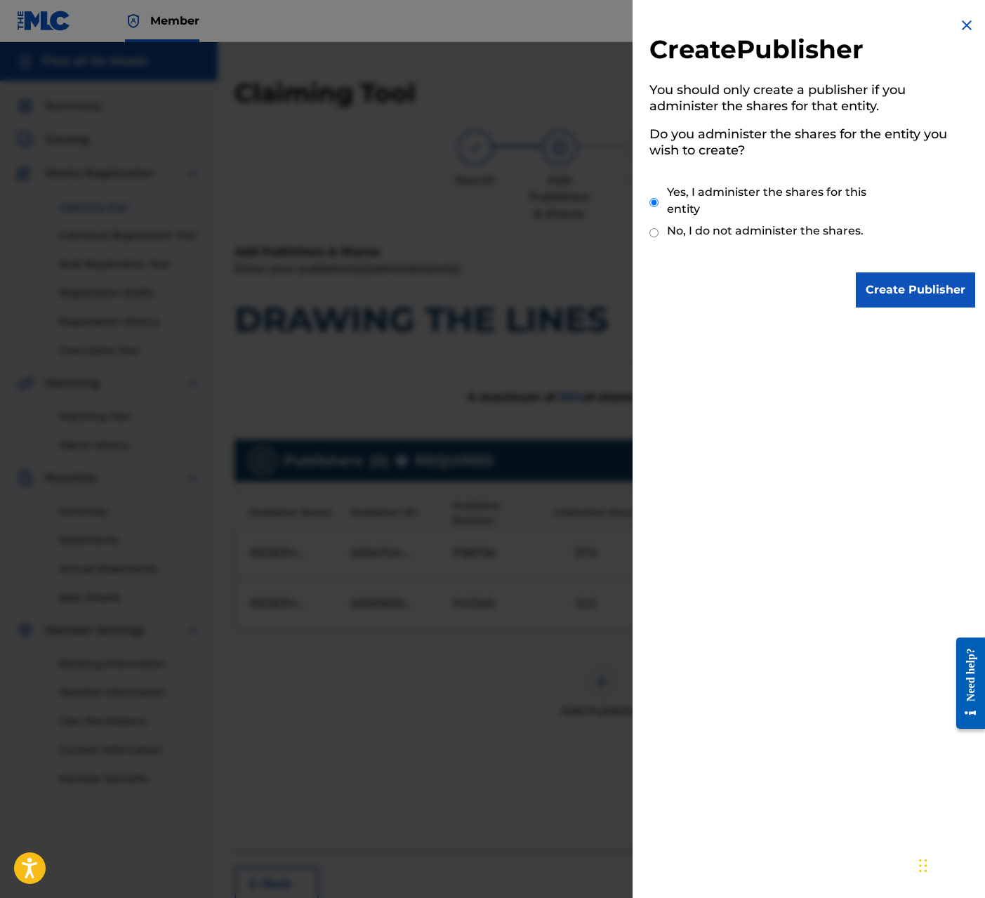
click at [819, 288] on input "Create Publisher" at bounding box center [915, 289] width 119 height 35
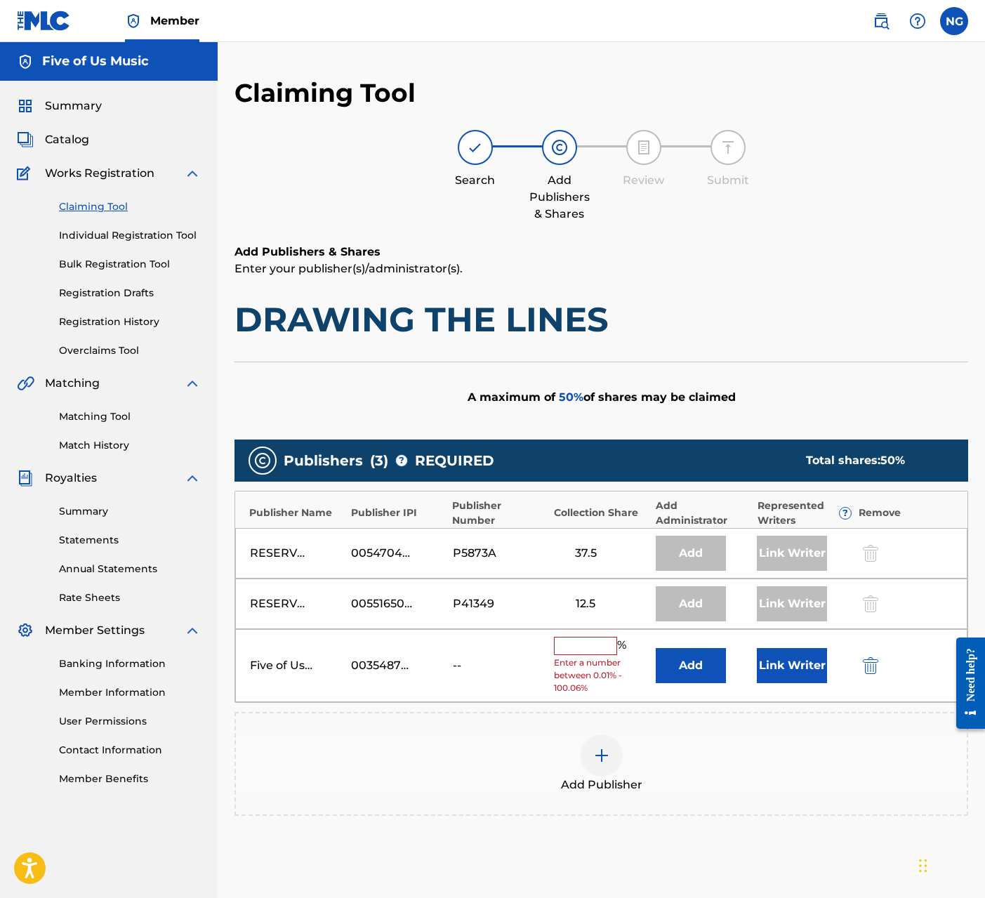
click at [575, 641] on input "text" at bounding box center [585, 646] width 63 height 18
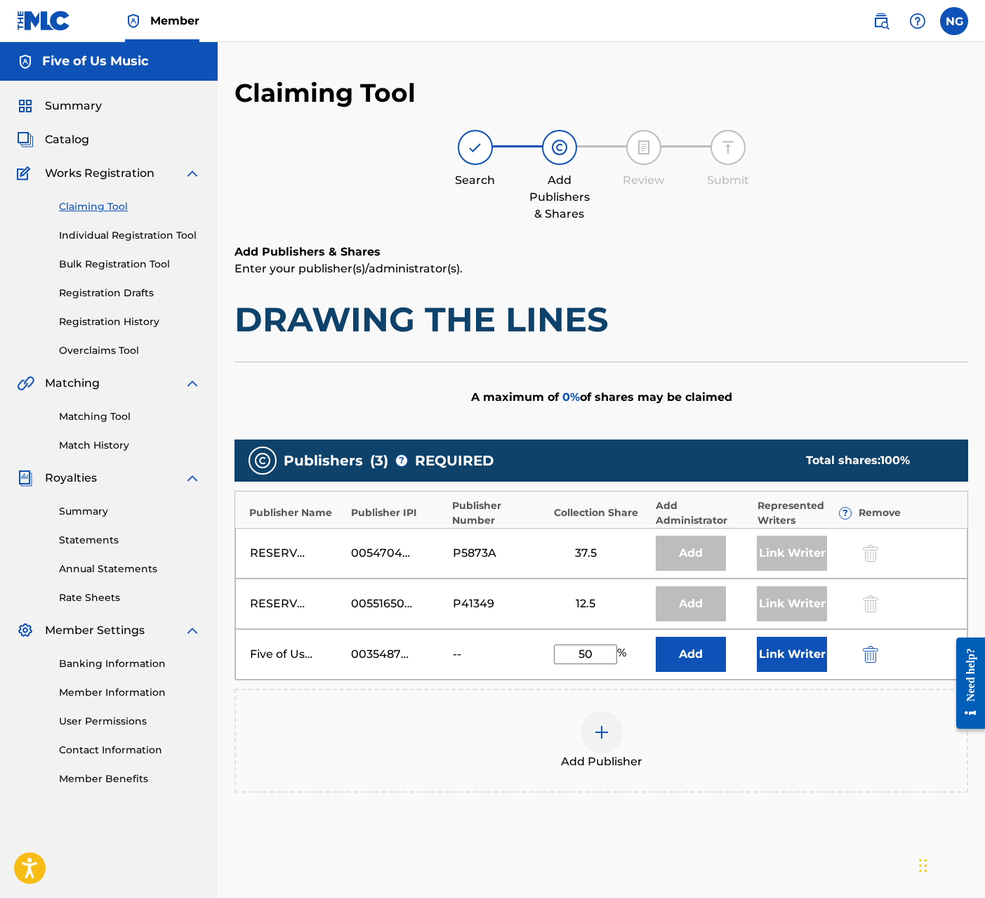
type input "50"
click at [778, 656] on button "Link Writer" at bounding box center [792, 654] width 70 height 35
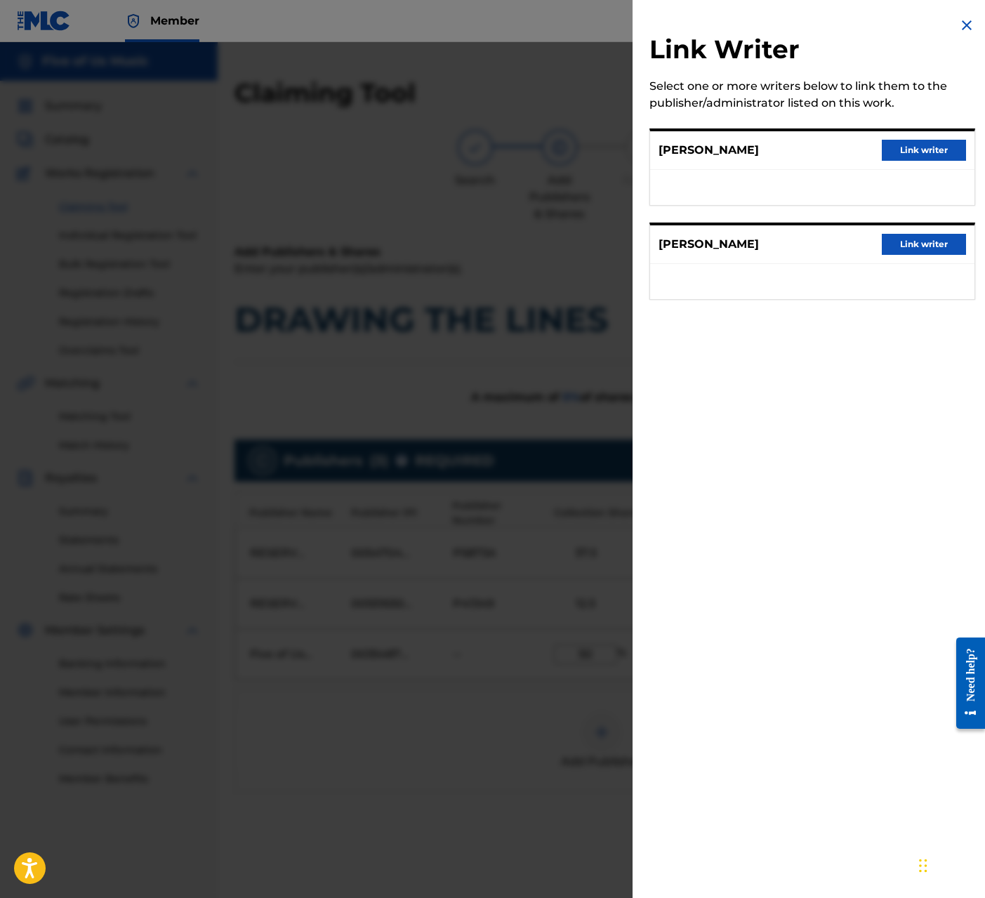
click at [819, 152] on button "Link writer" at bounding box center [923, 150] width 84 height 21
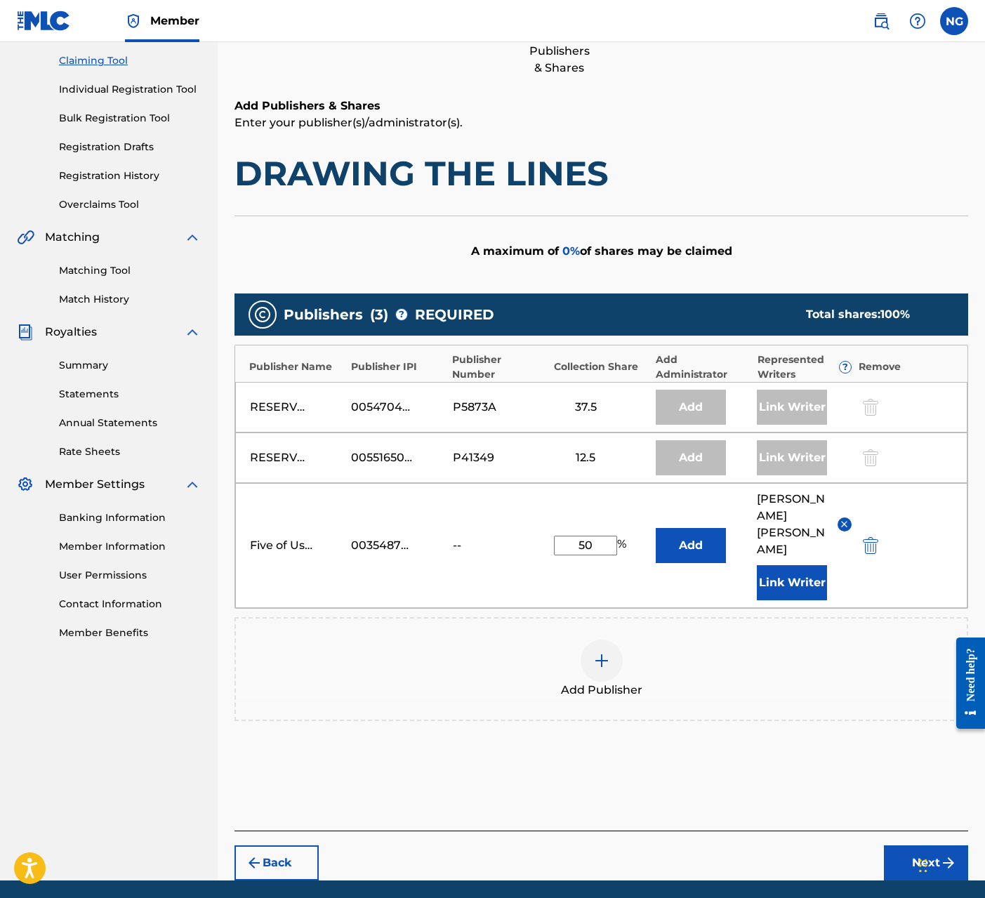
scroll to position [145, 0]
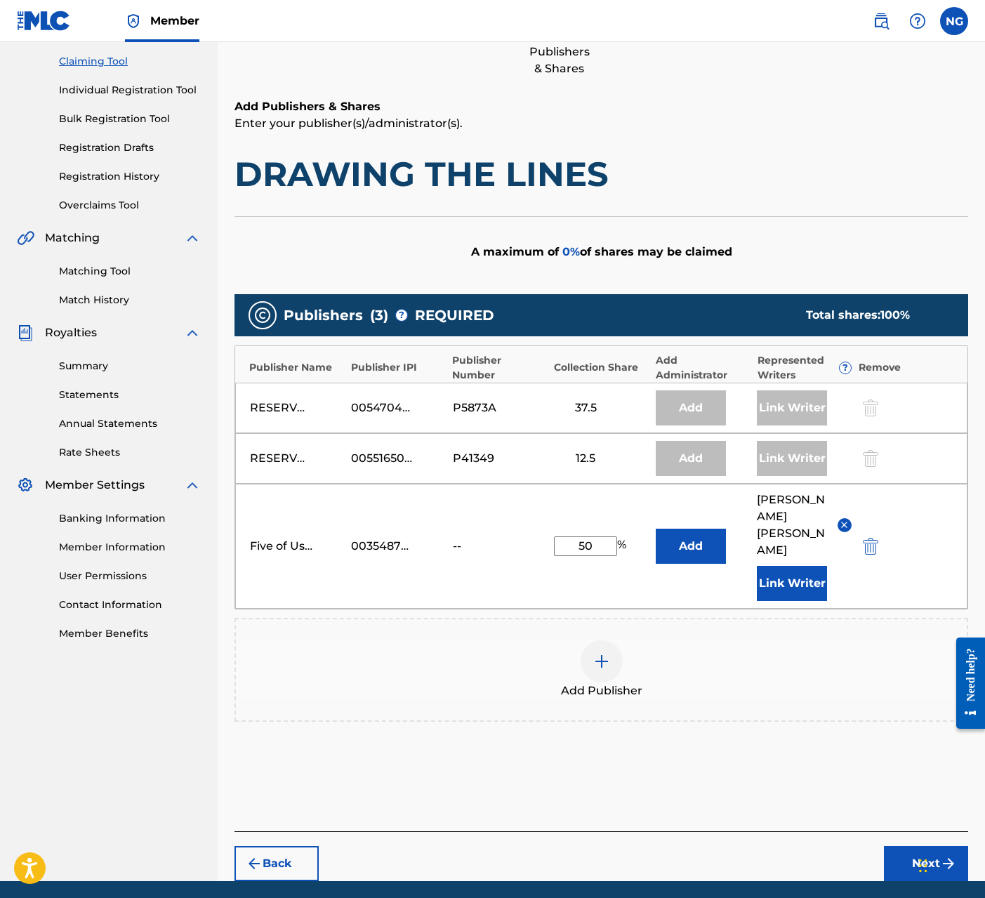
click at [819, 846] on button "Next" at bounding box center [926, 863] width 84 height 35
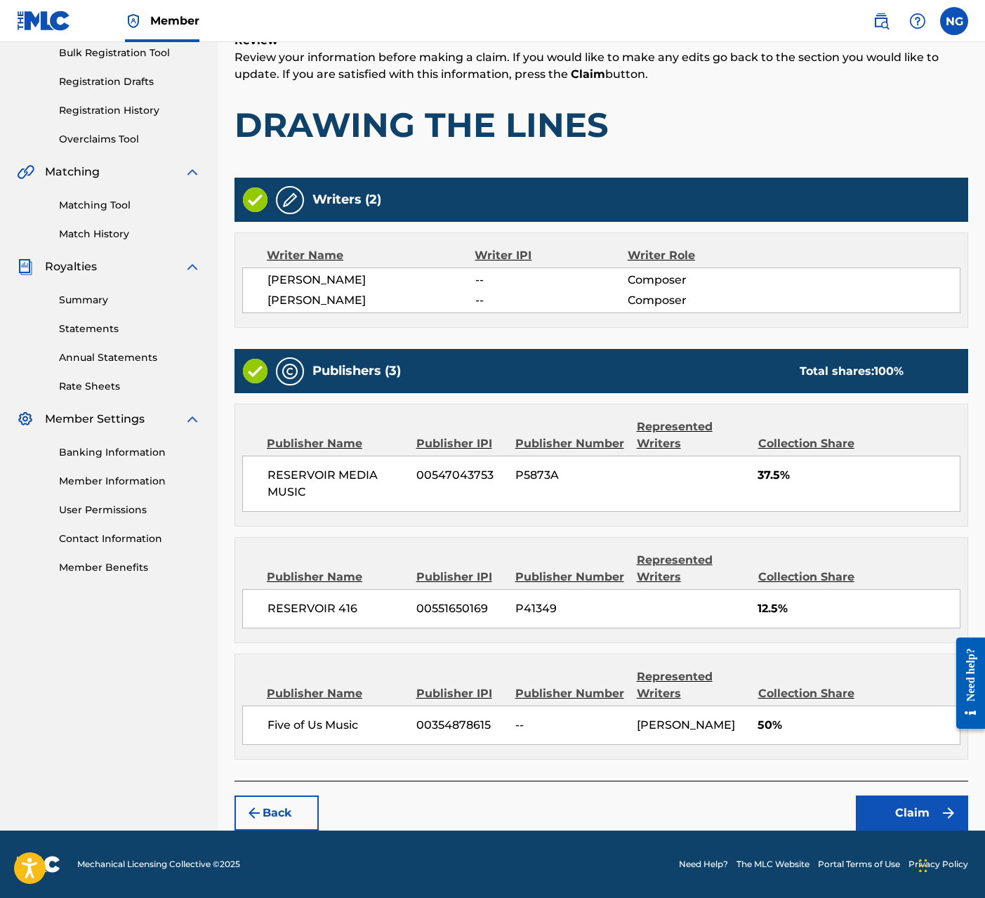
scroll to position [211, 0]
click at [819, 807] on button "Claim" at bounding box center [912, 812] width 112 height 35
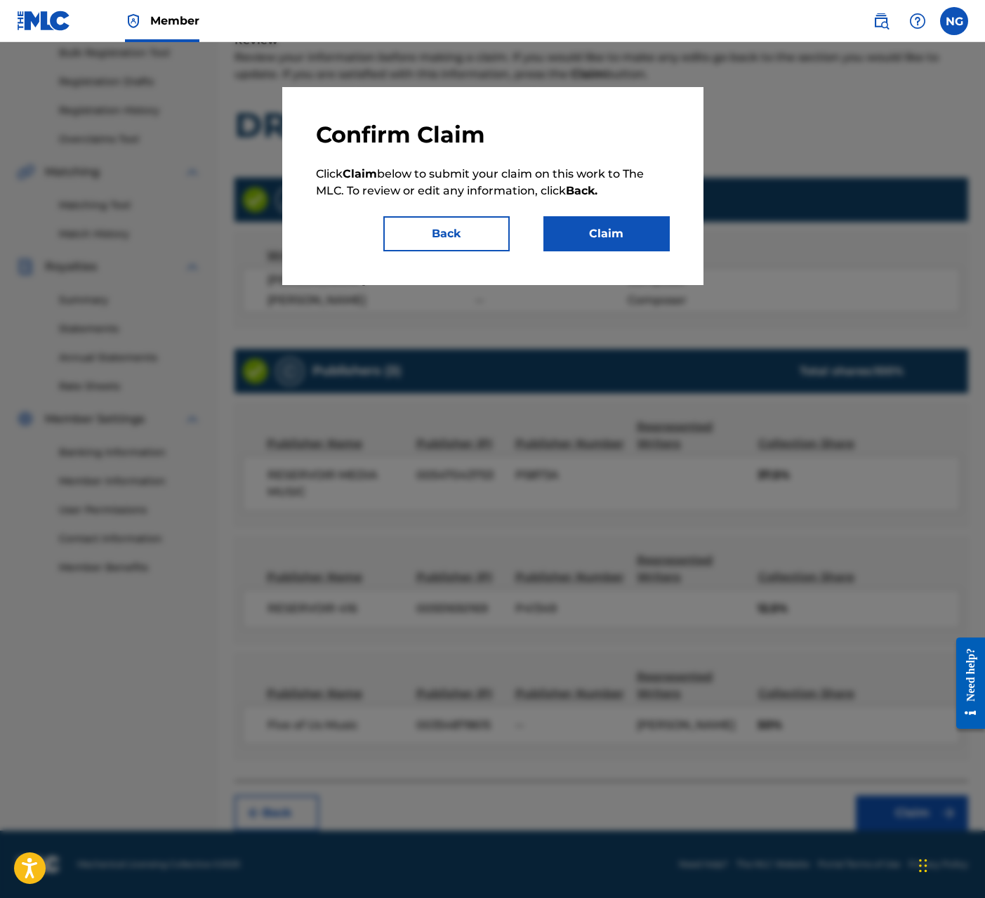
click at [594, 225] on button "Claim" at bounding box center [606, 233] width 126 height 35
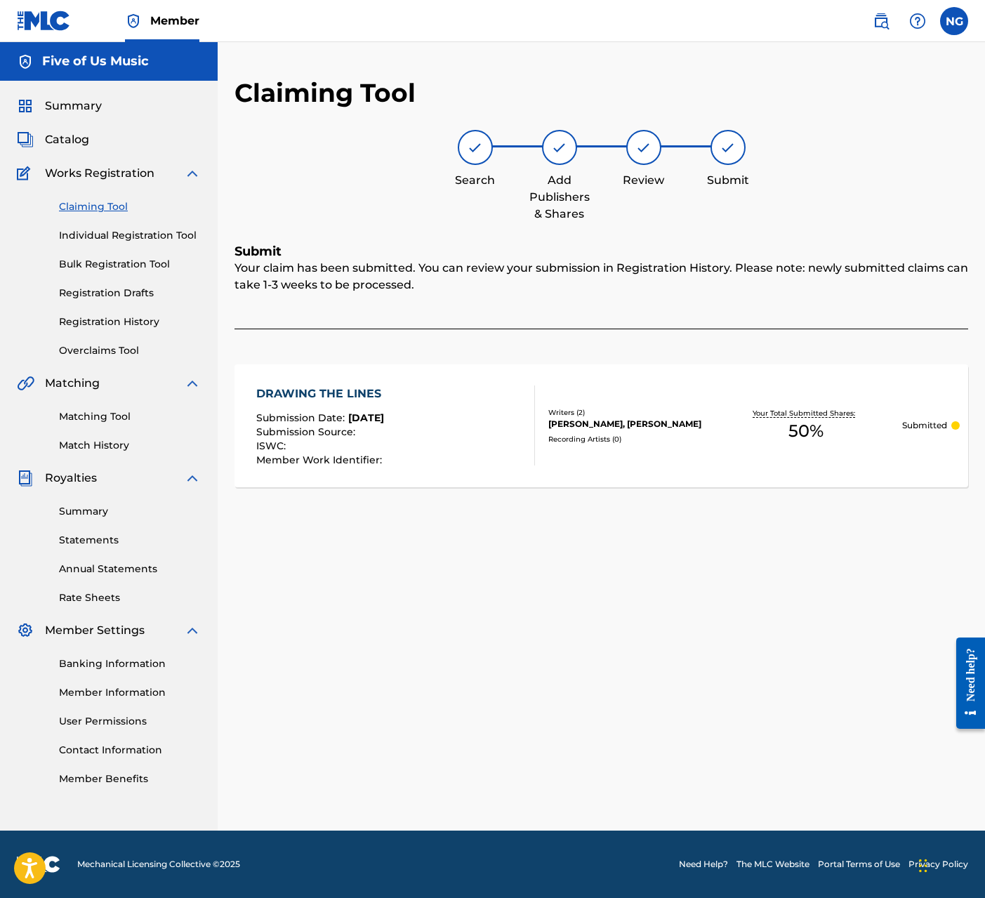
scroll to position [0, 1]
click at [576, 438] on div "Recording Artists ( 0 )" at bounding box center [628, 439] width 161 height 11
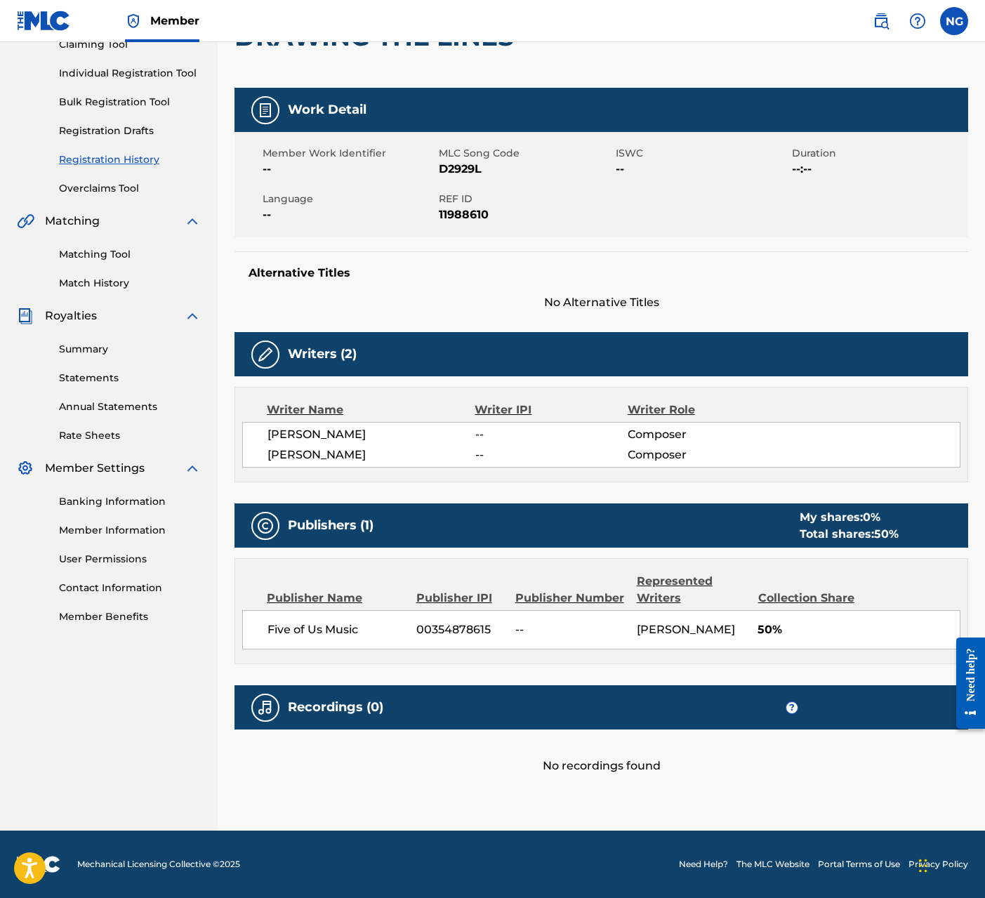
scroll to position [162, 0]
click at [564, 713] on div "Recordings (0) ?" at bounding box center [600, 707] width 733 height 44
click at [571, 769] on div "No recordings found" at bounding box center [600, 751] width 733 height 45
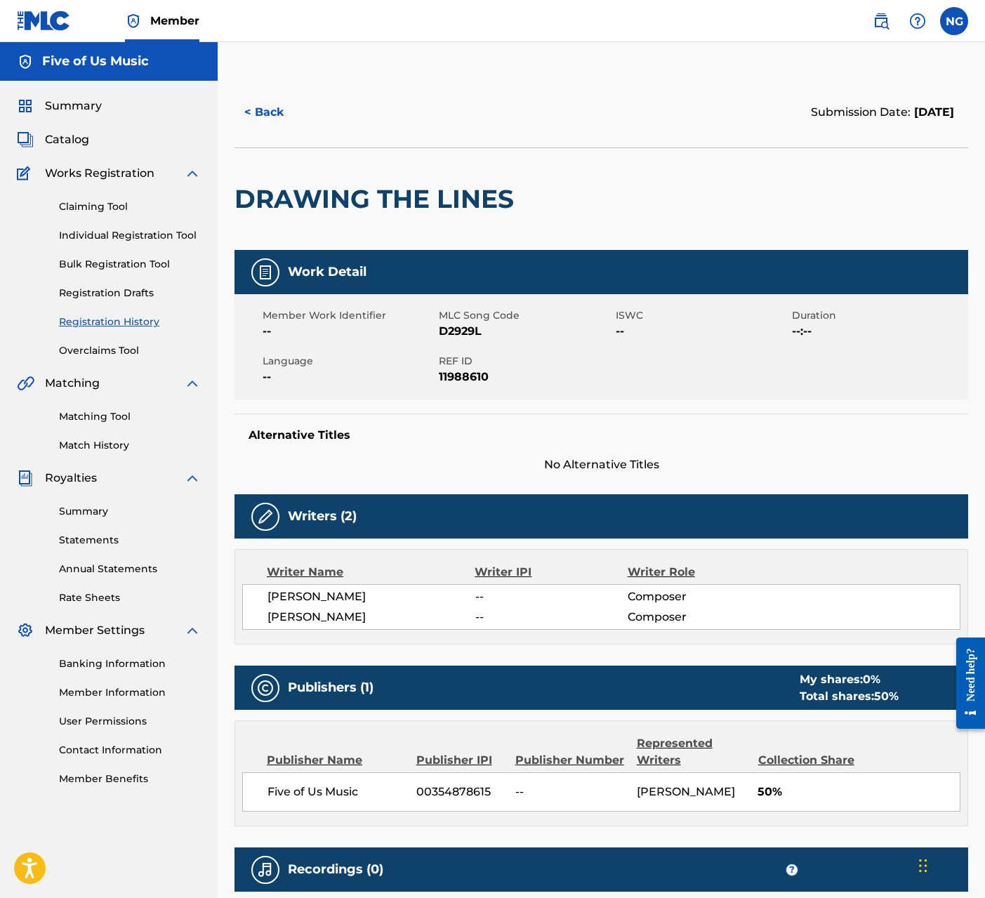
scroll to position [0, 0]
click at [78, 207] on link "Claiming Tool" at bounding box center [130, 206] width 142 height 15
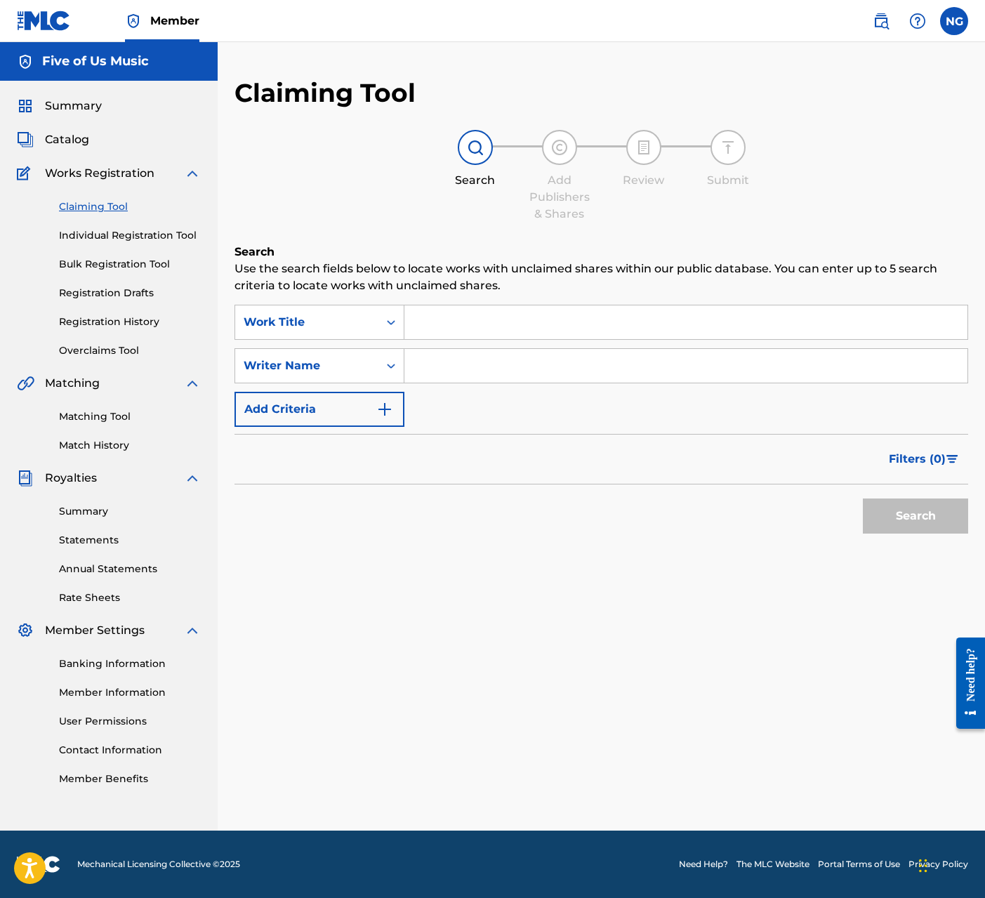
click at [423, 321] on input "Search Form" at bounding box center [685, 322] width 563 height 34
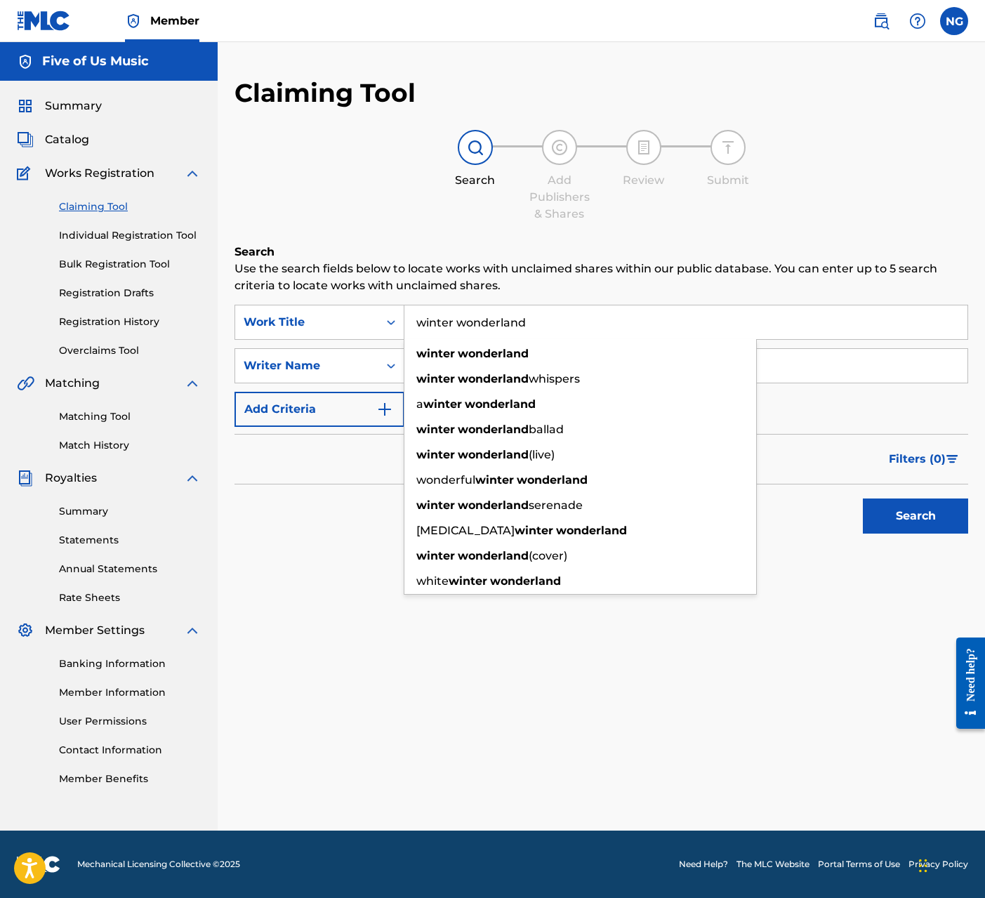
type input "winter wonderland"
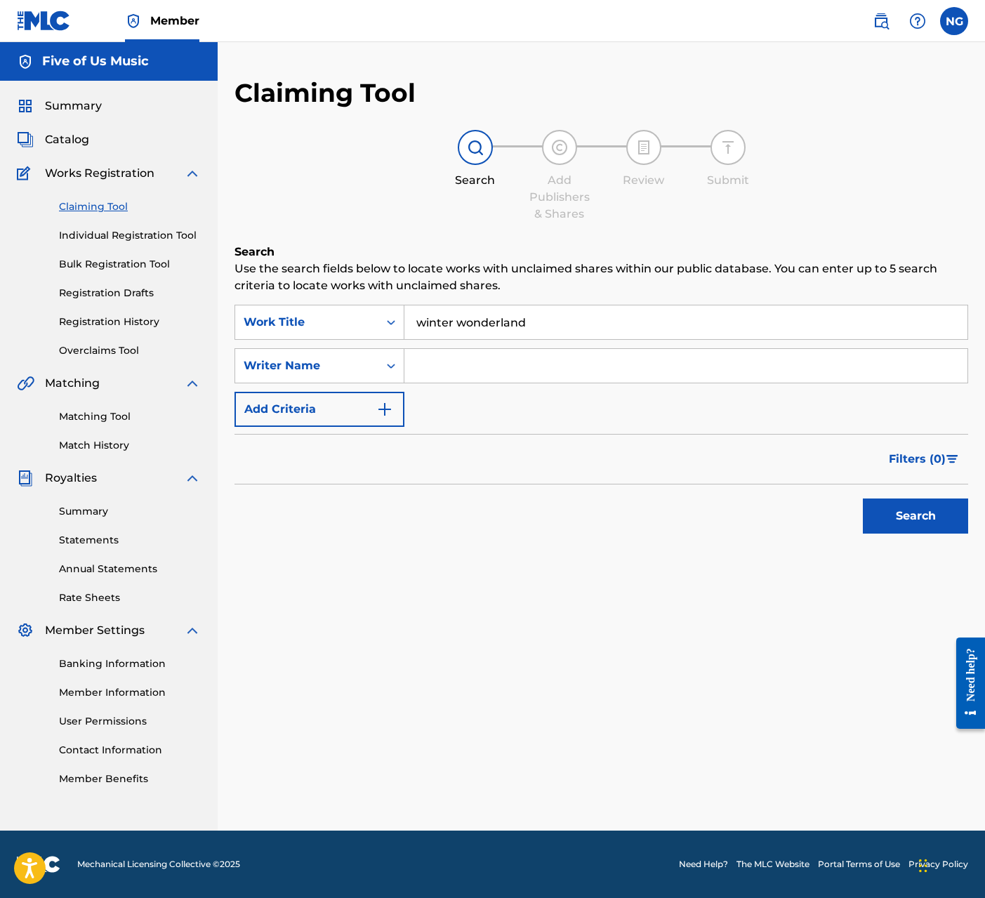
click at [422, 368] on input "Search Form" at bounding box center [685, 366] width 563 height 34
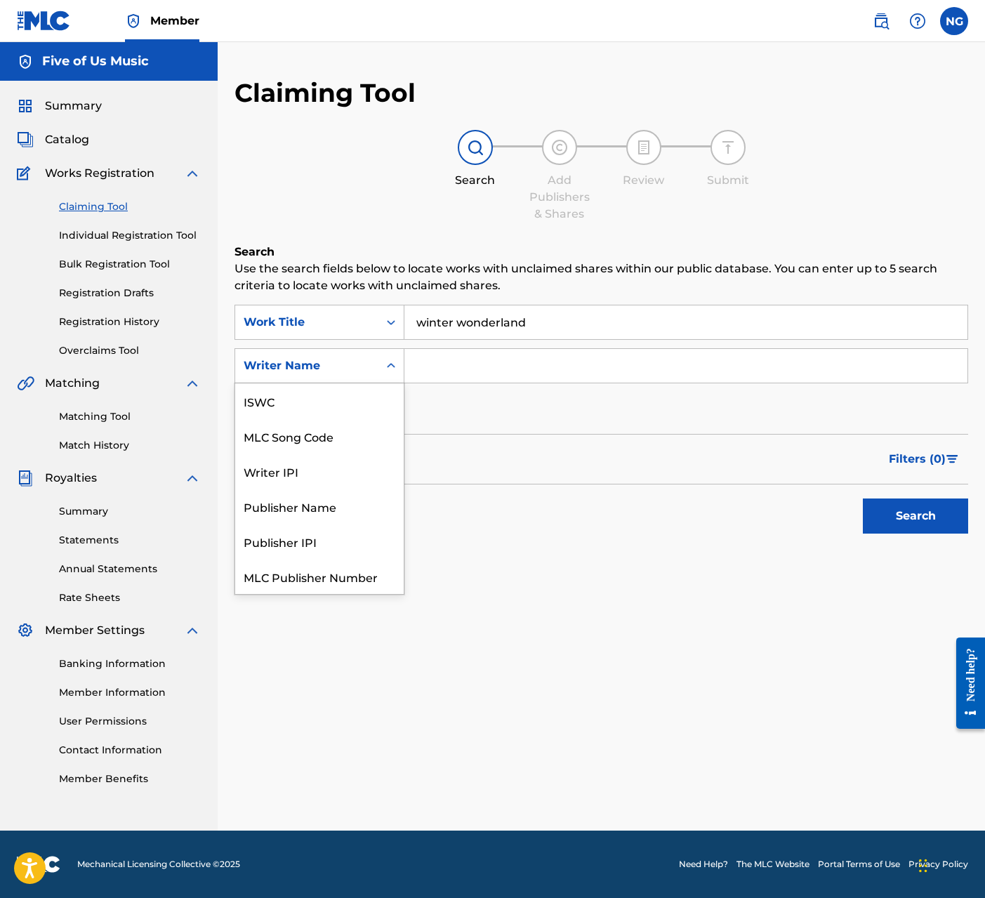
scroll to position [35, 0]
click at [388, 365] on icon "Search Form" at bounding box center [391, 365] width 8 height 5
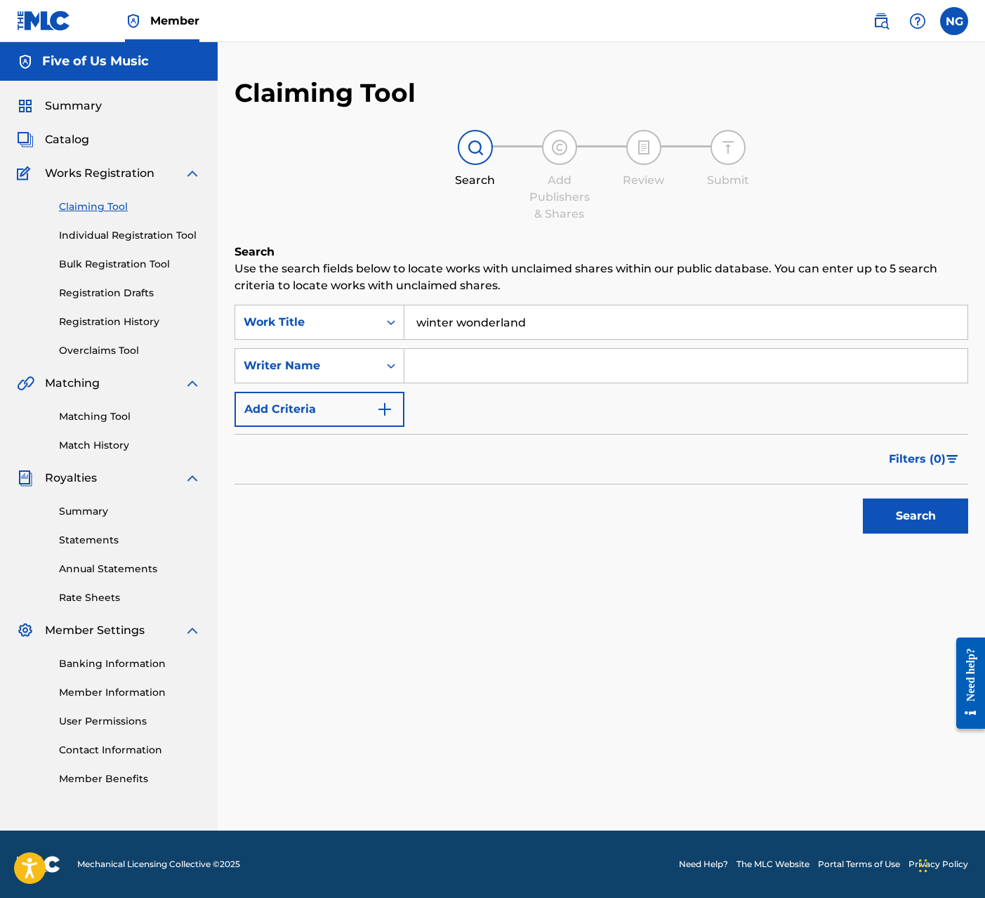
click at [387, 366] on icon "Search Form" at bounding box center [391, 366] width 8 height 5
click at [443, 370] on input "Search Form" at bounding box center [685, 366] width 563 height 34
type input "[PERSON_NAME]"
click at [819, 516] on button "Search" at bounding box center [915, 515] width 105 height 35
click at [53, 99] on span "Summary" at bounding box center [73, 106] width 57 height 17
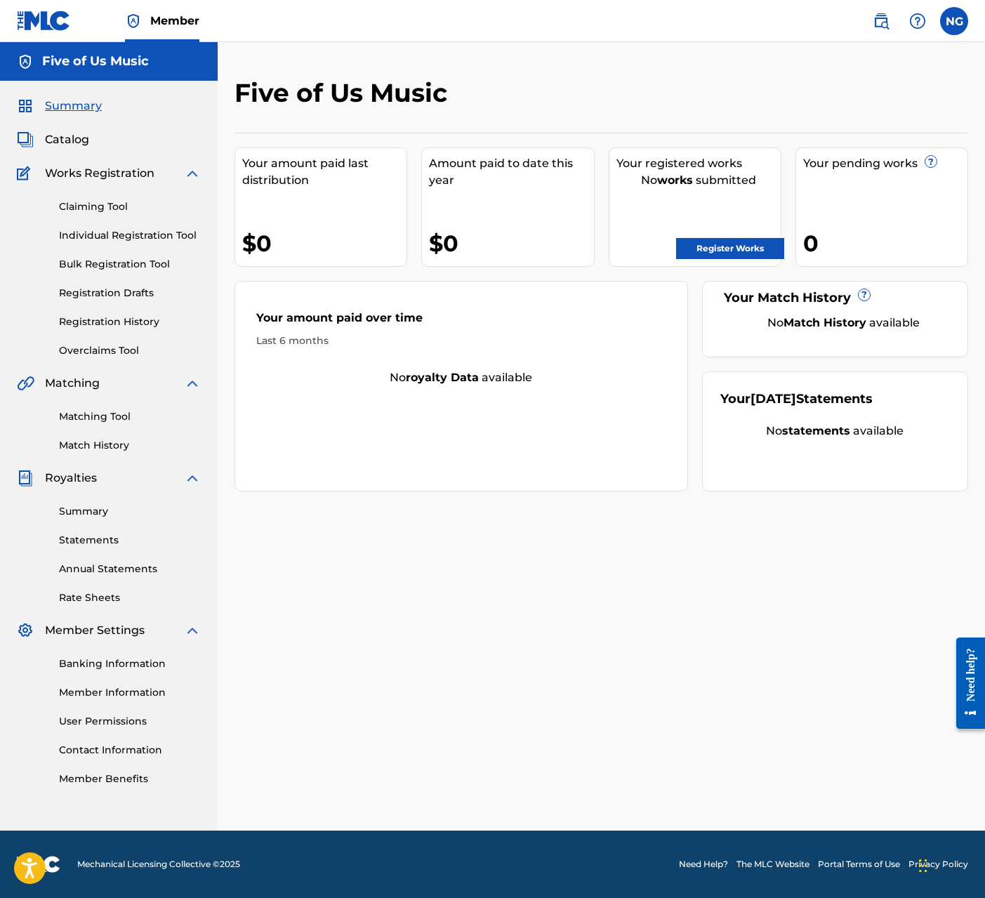
click at [819, 23] on label at bounding box center [954, 21] width 28 height 28
click at [819, 21] on input "NG [PERSON_NAME] [EMAIL_ADDRESS][DOMAIN_NAME] Notification Preferences Profile …" at bounding box center [954, 21] width 0 height 0
click at [813, 195] on p "Log out" at bounding box center [817, 198] width 33 height 13
click at [819, 21] on input "NG [PERSON_NAME] [EMAIL_ADDRESS][DOMAIN_NAME] Notification Preferences Profile …" at bounding box center [954, 21] width 0 height 0
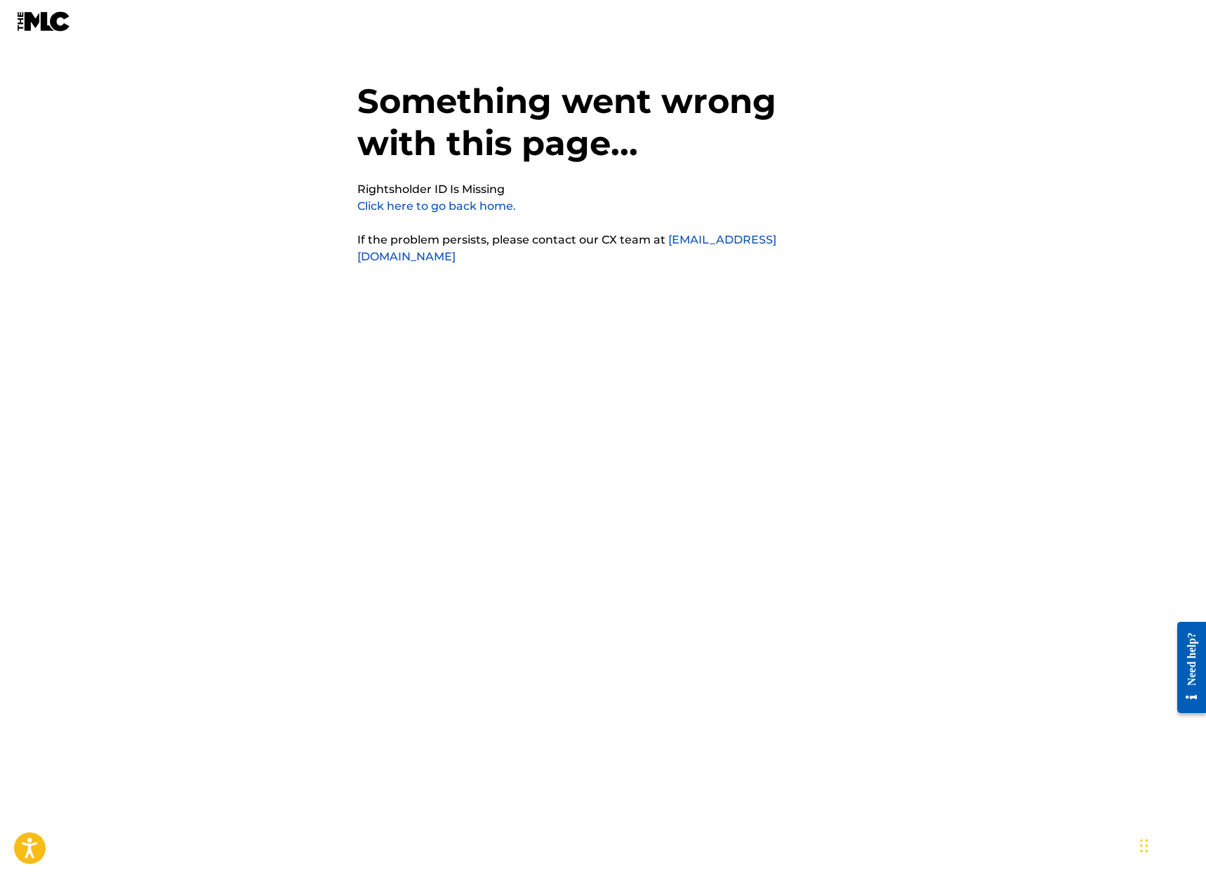
click at [407, 209] on link "Click here to go back home." at bounding box center [436, 205] width 159 height 13
